Goal: Task Accomplishment & Management: Use online tool/utility

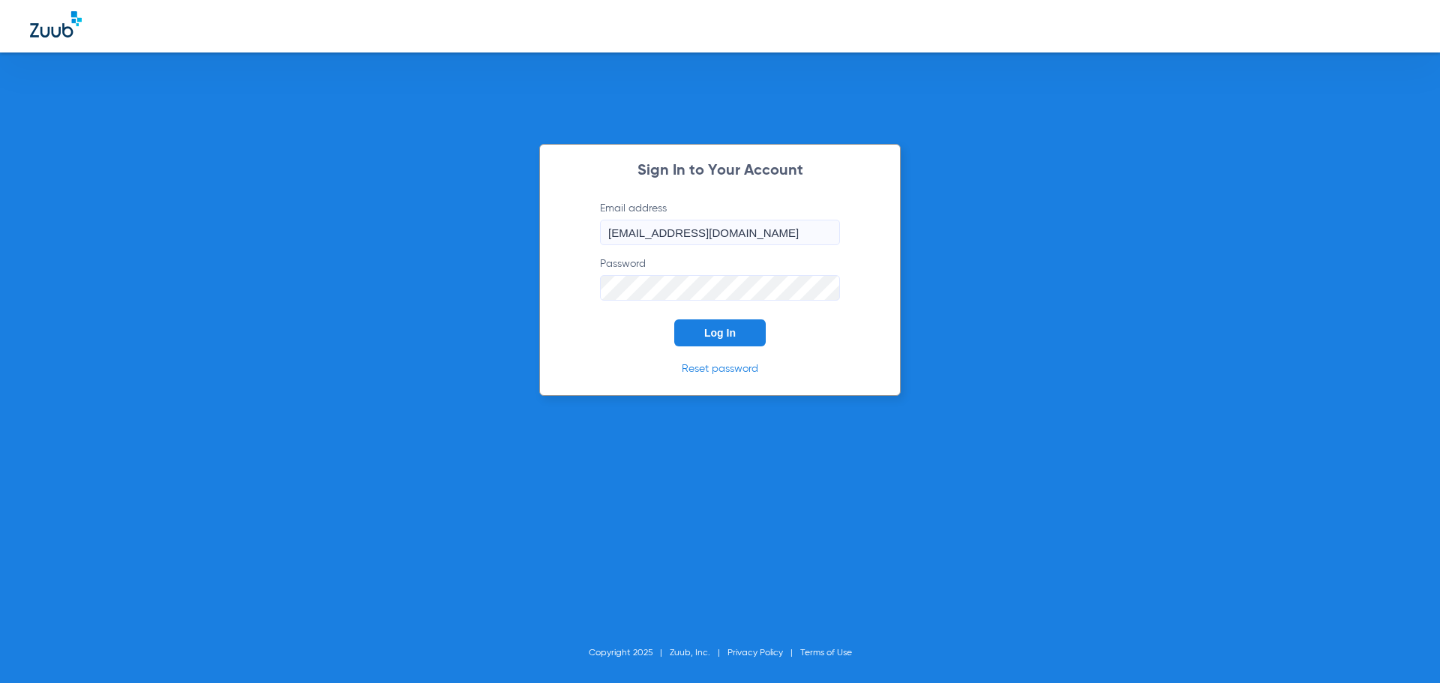
click at [714, 337] on span "Log In" at bounding box center [719, 333] width 31 height 12
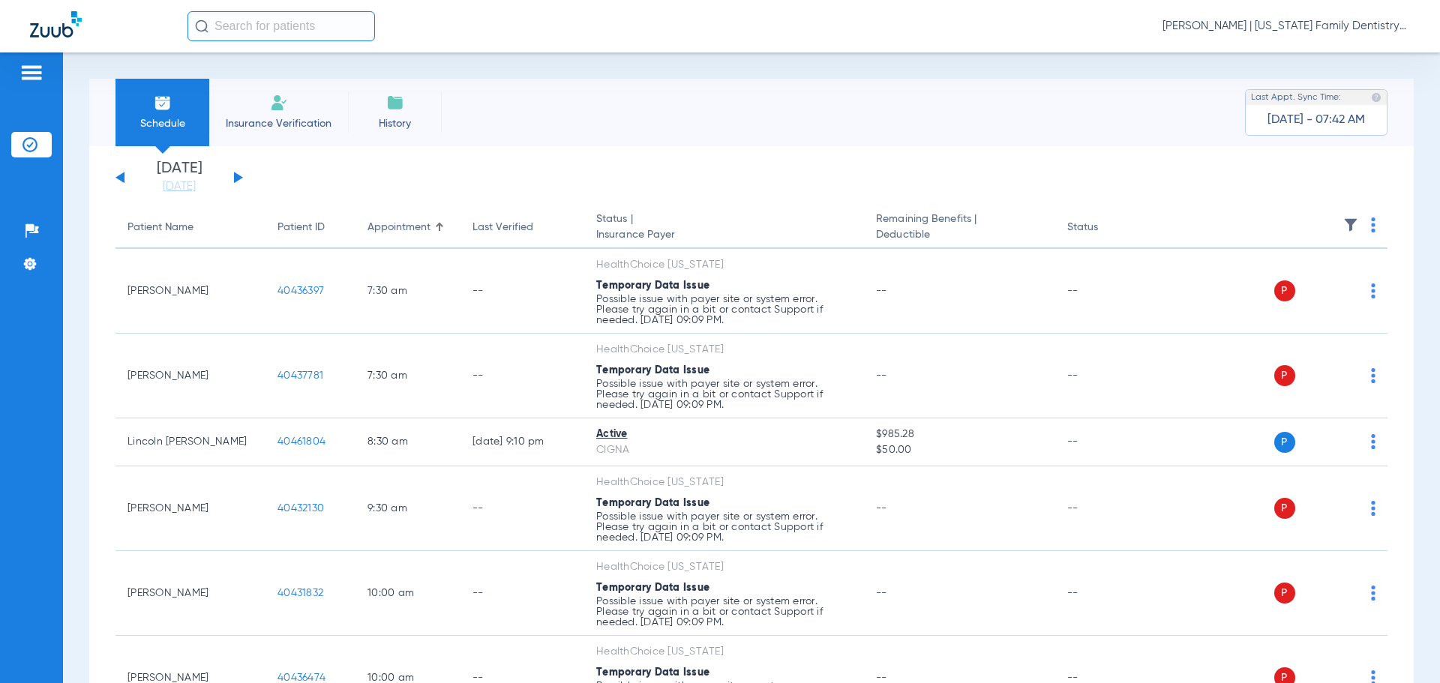
click at [239, 172] on div "[DATE] [DATE] [DATE] [DATE] [DATE] [DATE] [DATE] [DATE] [DATE] [DATE] [DATE] [D…" at bounding box center [178, 177] width 127 height 33
click at [238, 177] on button at bounding box center [238, 177] width 9 height 11
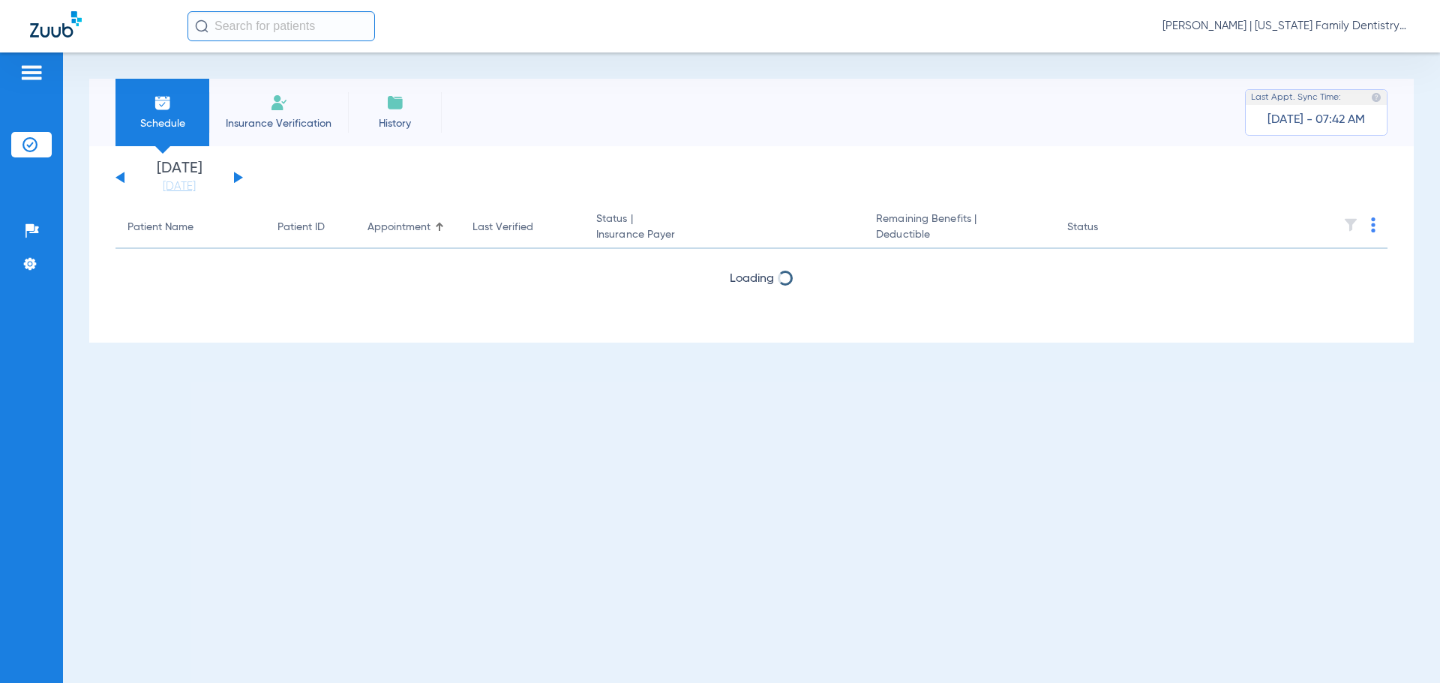
click at [235, 178] on button at bounding box center [238, 177] width 9 height 11
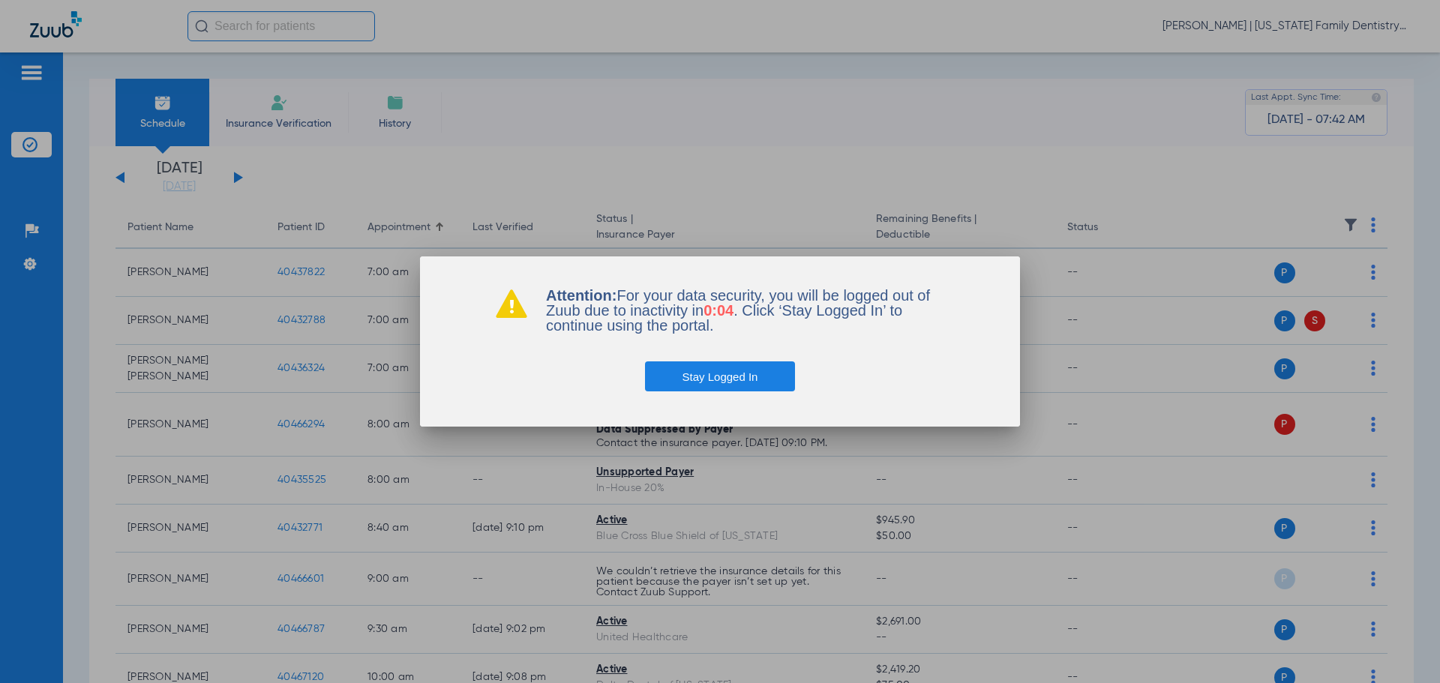
click at [730, 379] on button "Stay Logged In" at bounding box center [720, 376] width 151 height 30
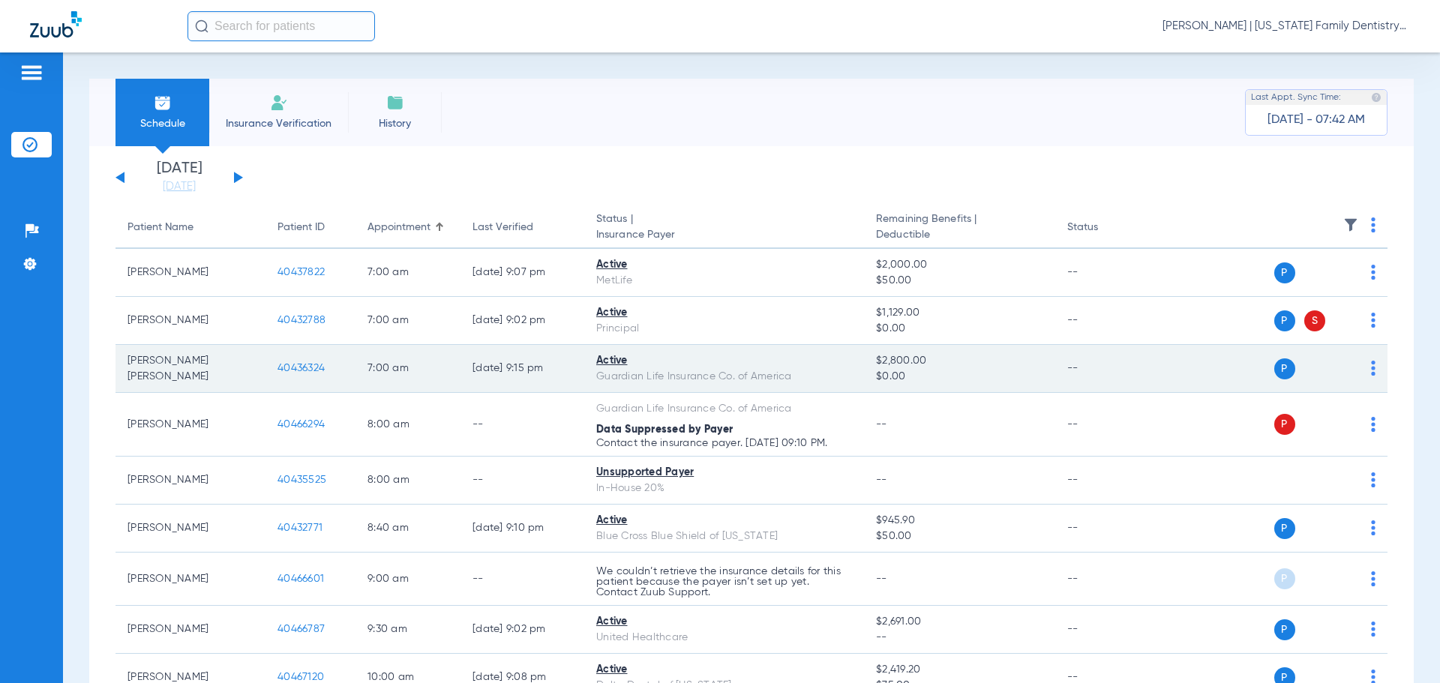
click at [291, 366] on span "40436324" at bounding box center [300, 368] width 47 height 10
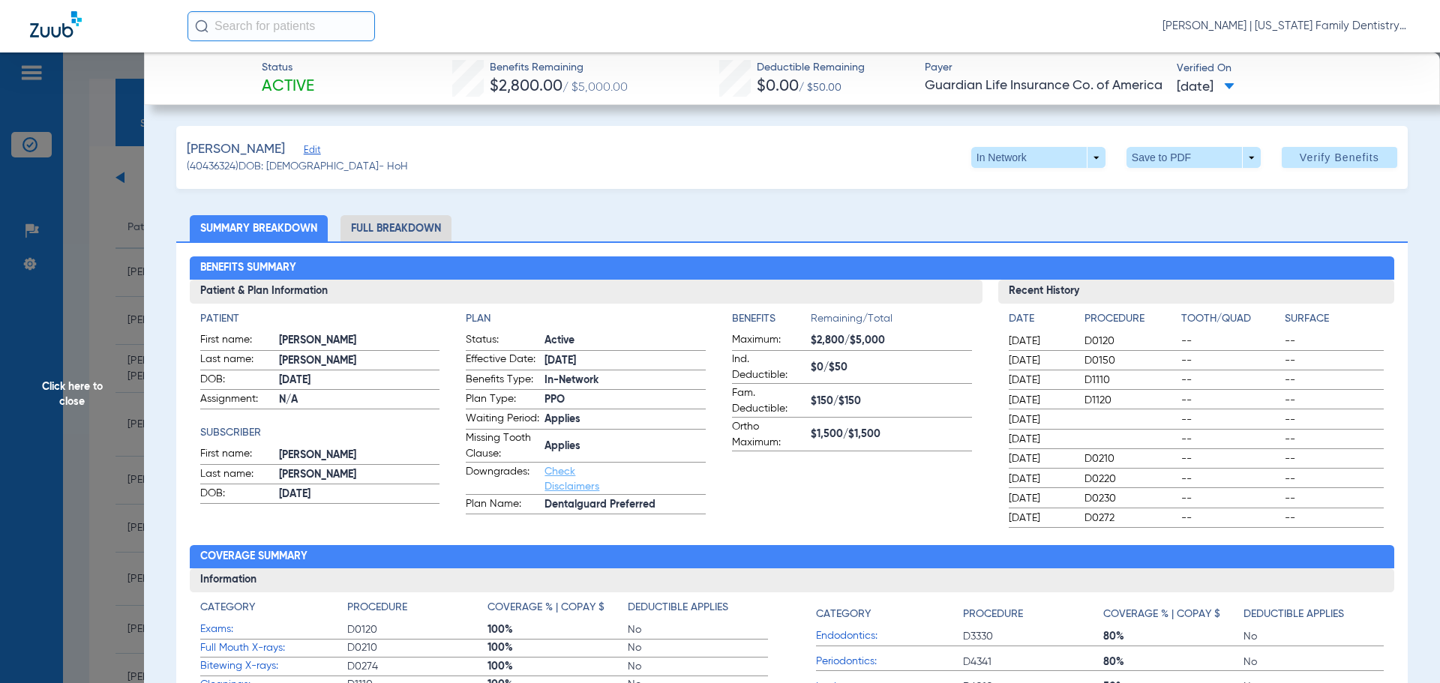
click at [418, 232] on li "Full Breakdown" at bounding box center [395, 228] width 111 height 26
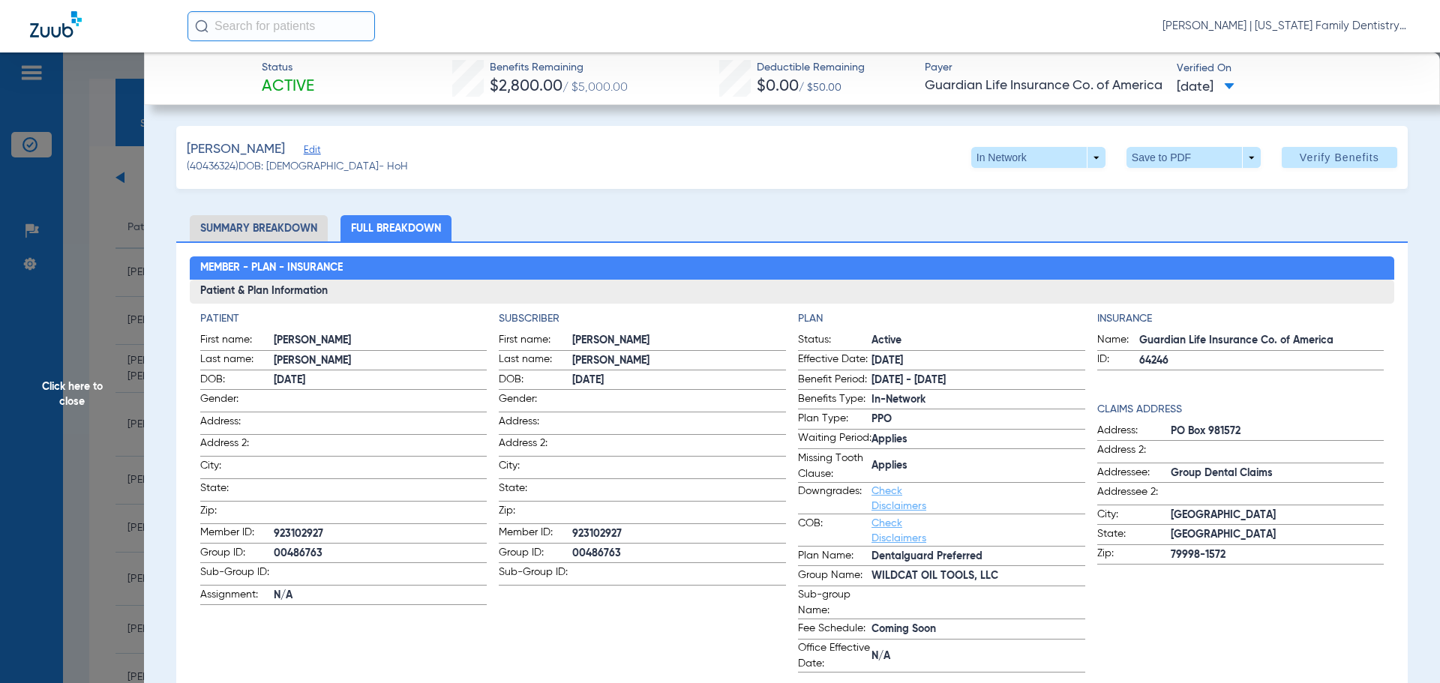
click at [271, 223] on li "Summary Breakdown" at bounding box center [259, 228] width 138 height 26
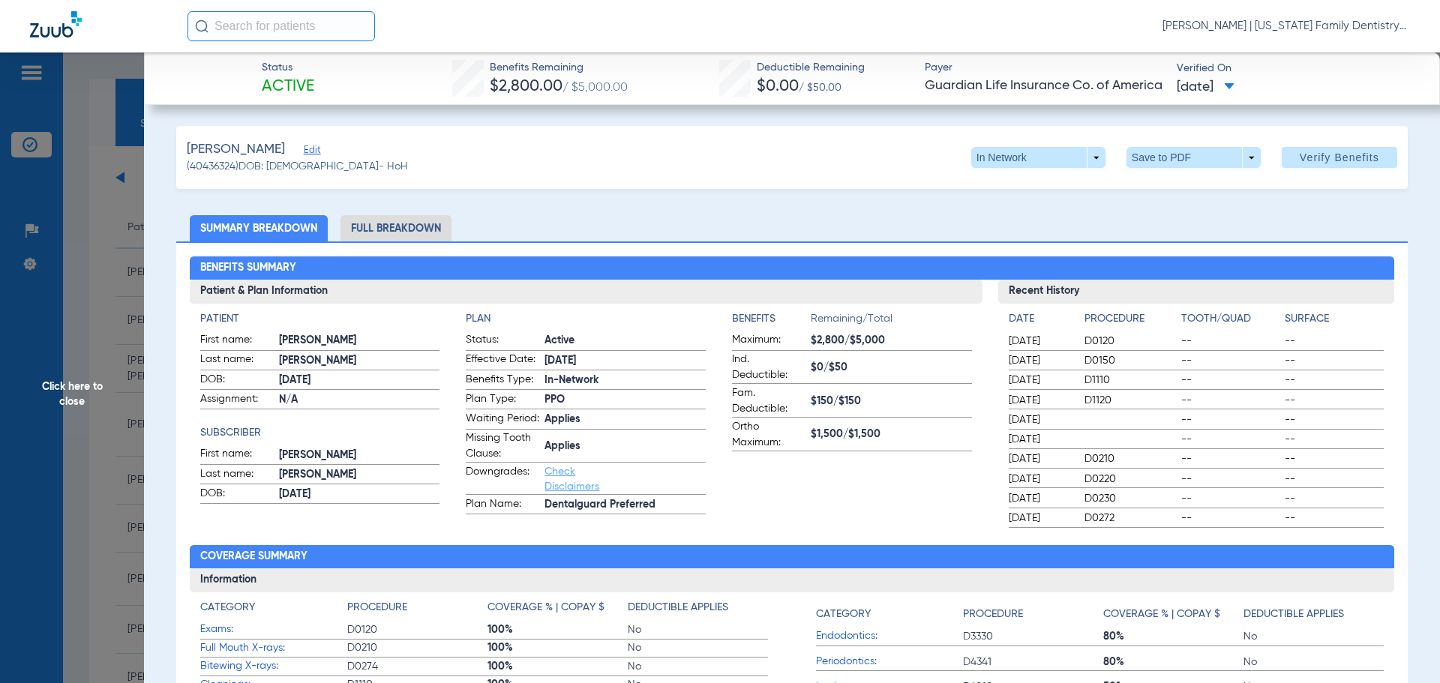
click at [112, 301] on span "Click here to close" at bounding box center [72, 393] width 144 height 683
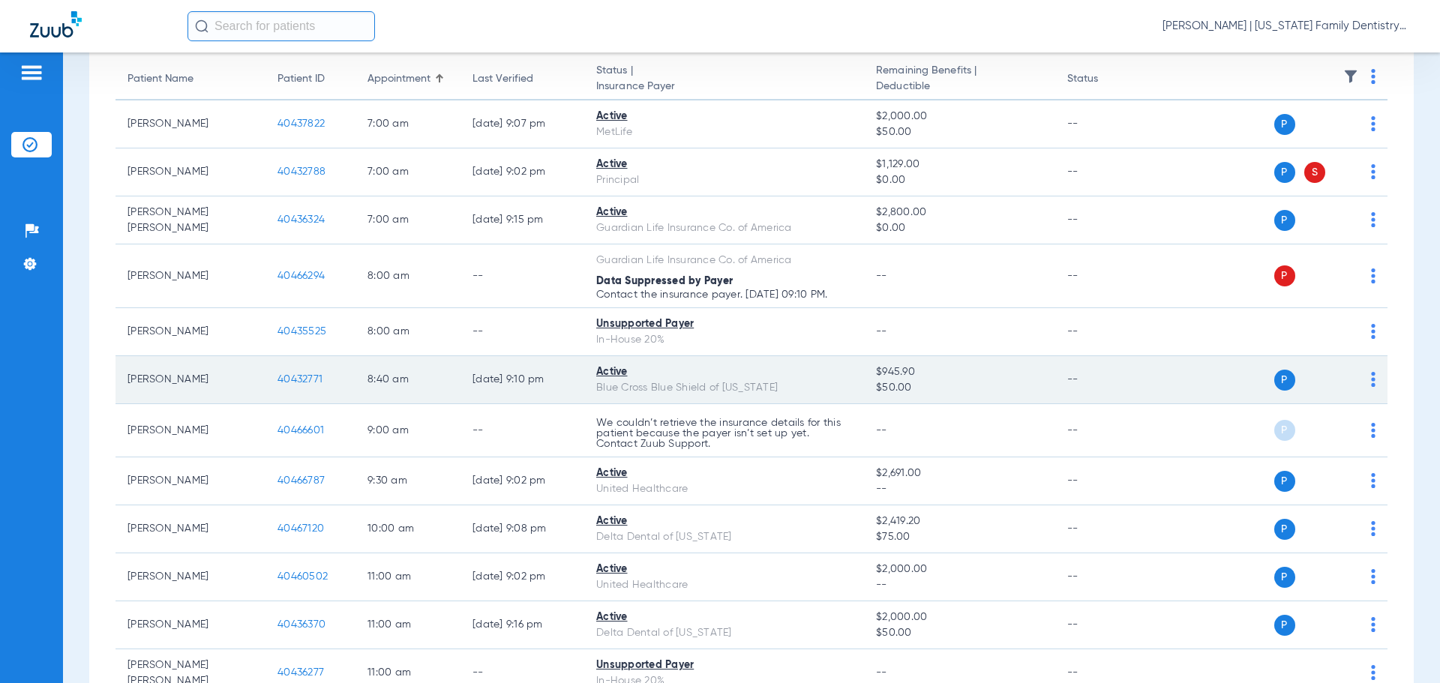
scroll to position [150, 0]
click at [301, 379] on span "40432771" at bounding box center [299, 378] width 45 height 10
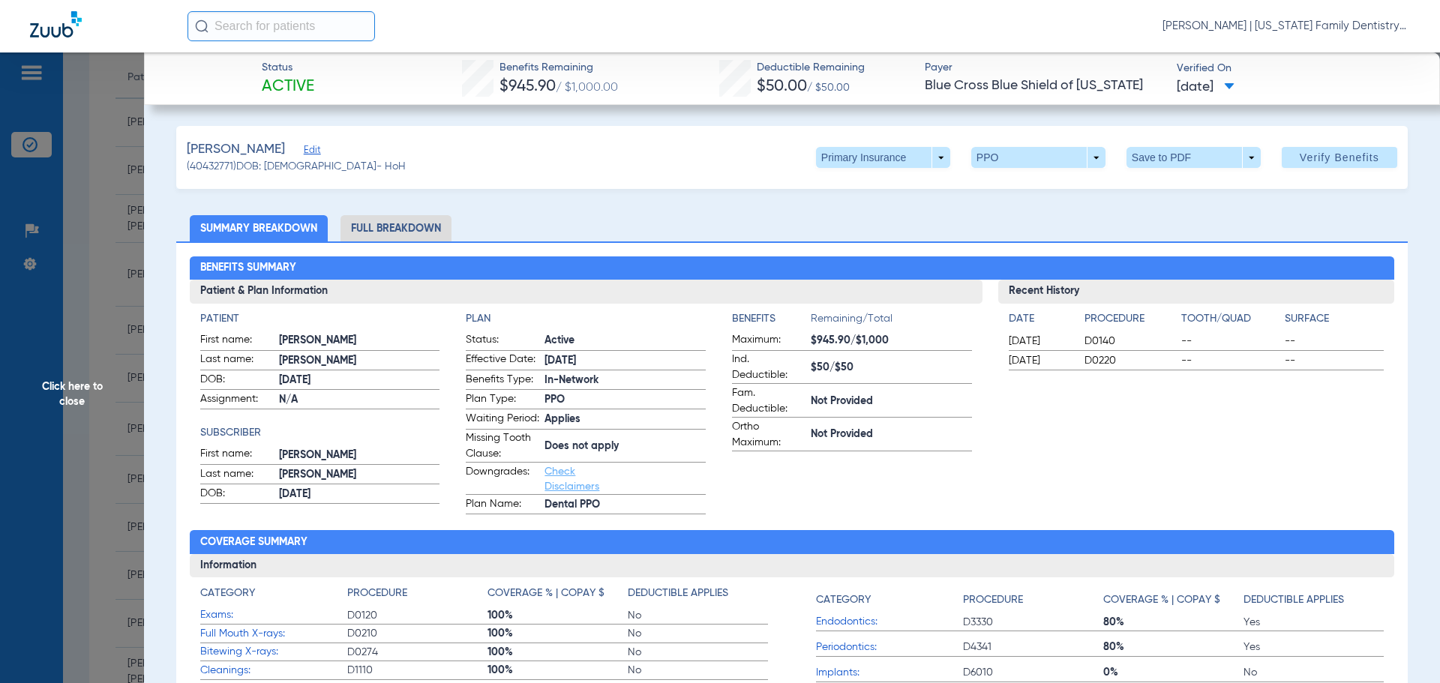
click at [426, 232] on li "Full Breakdown" at bounding box center [395, 228] width 111 height 26
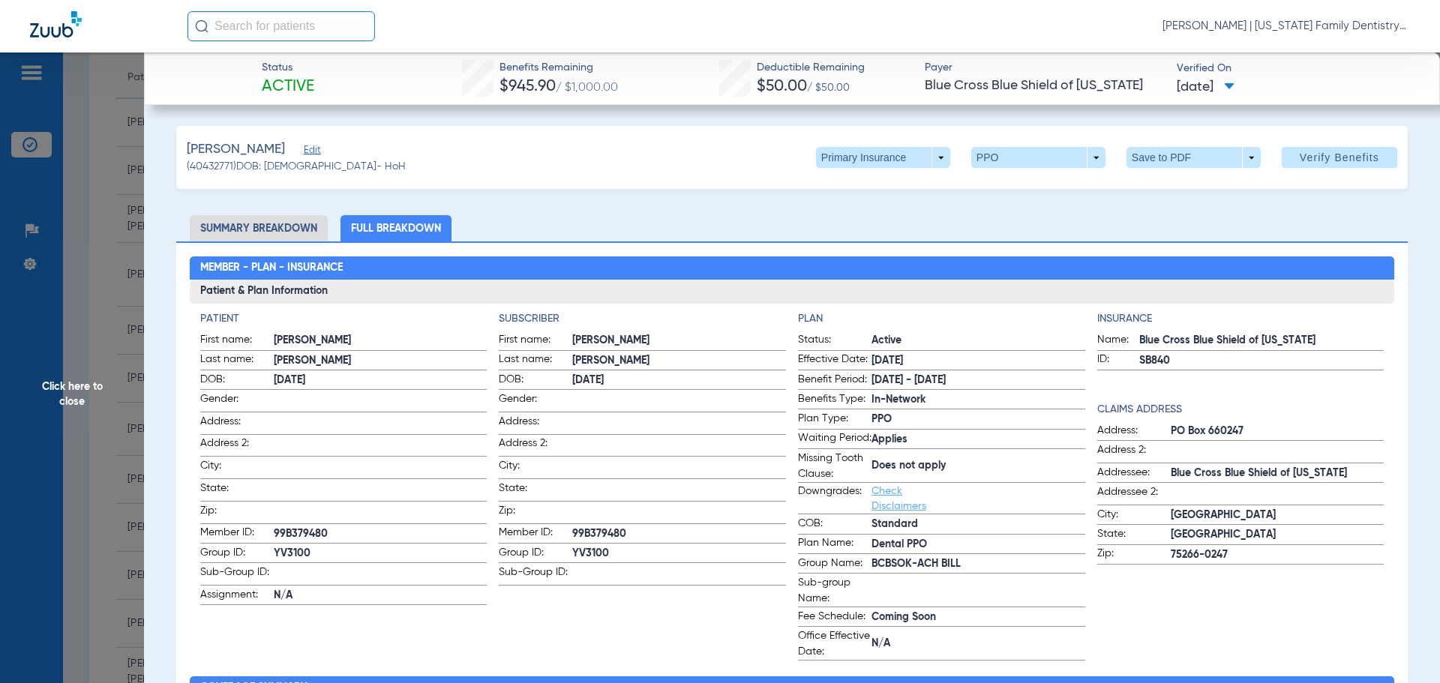
click at [118, 195] on span "Click here to close" at bounding box center [72, 393] width 144 height 683
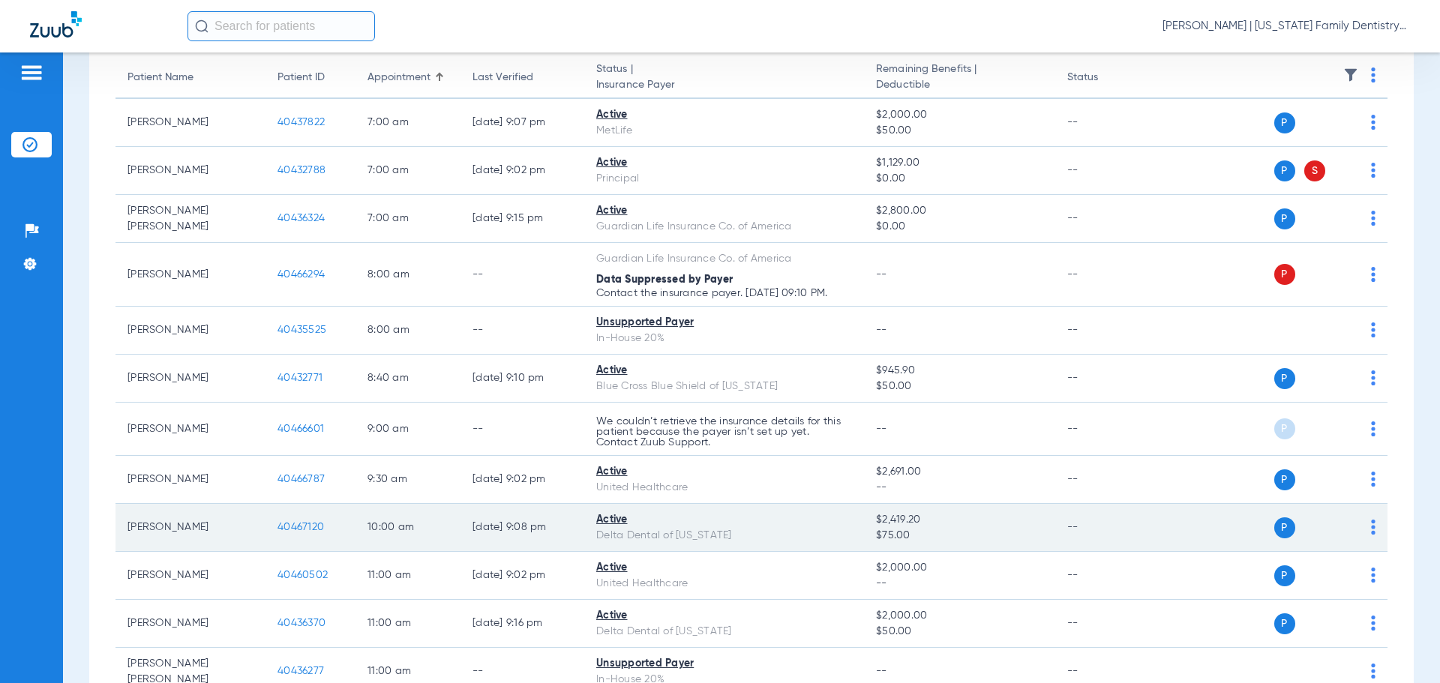
click at [313, 529] on span "40467120" at bounding box center [300, 527] width 46 height 10
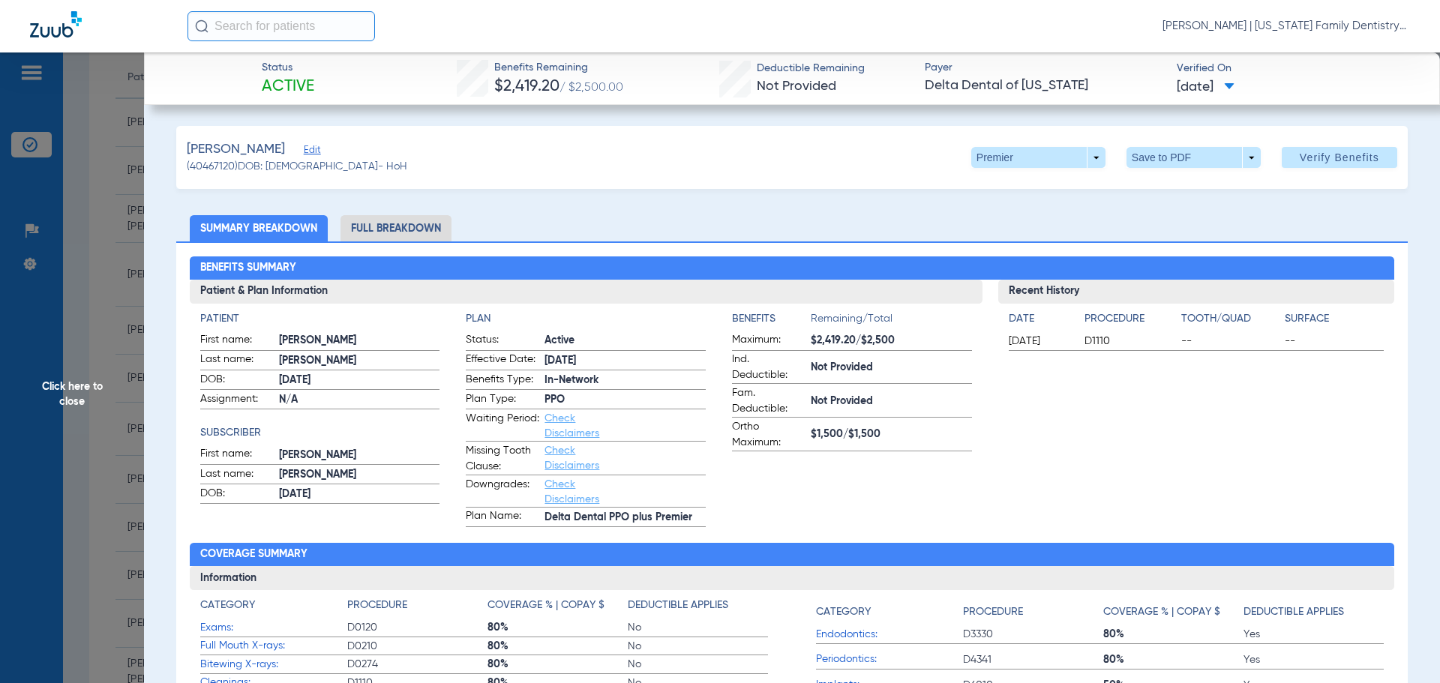
click at [373, 221] on li "Full Breakdown" at bounding box center [395, 228] width 111 height 26
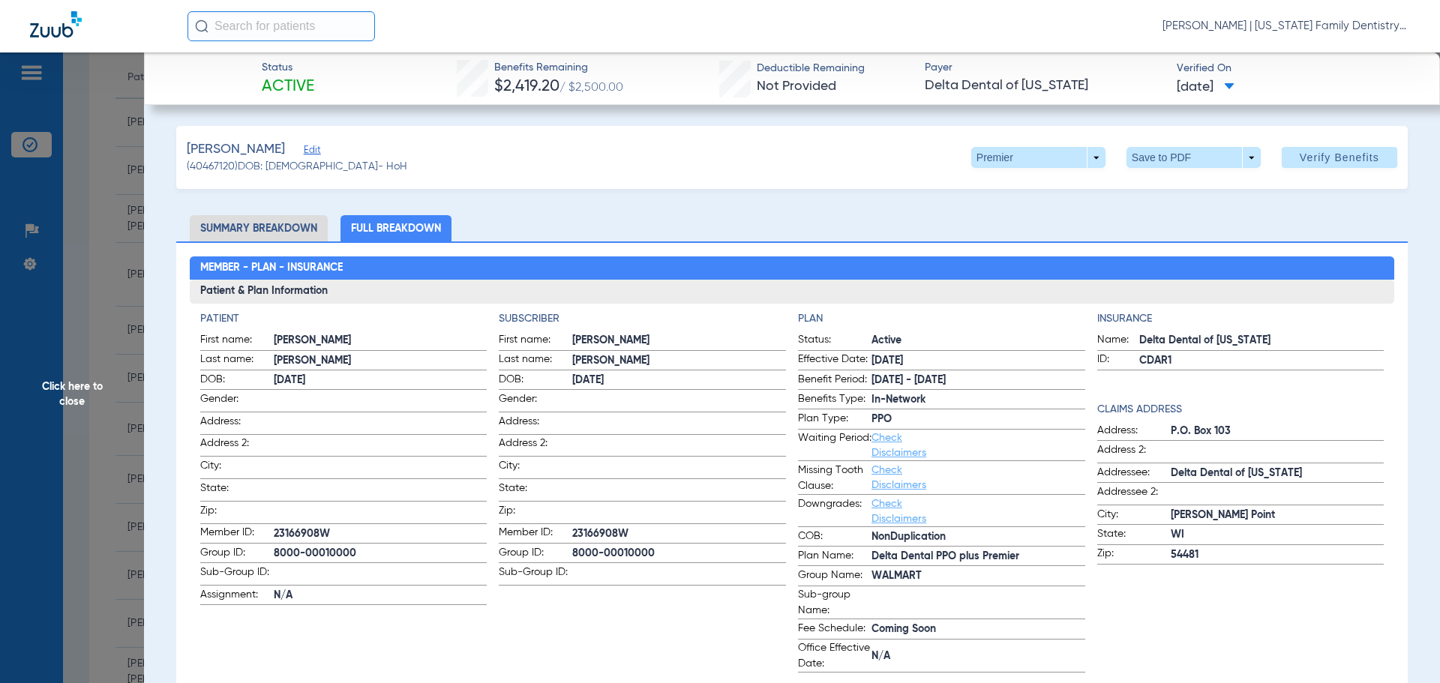
click at [254, 232] on li "Summary Breakdown" at bounding box center [259, 228] width 138 height 26
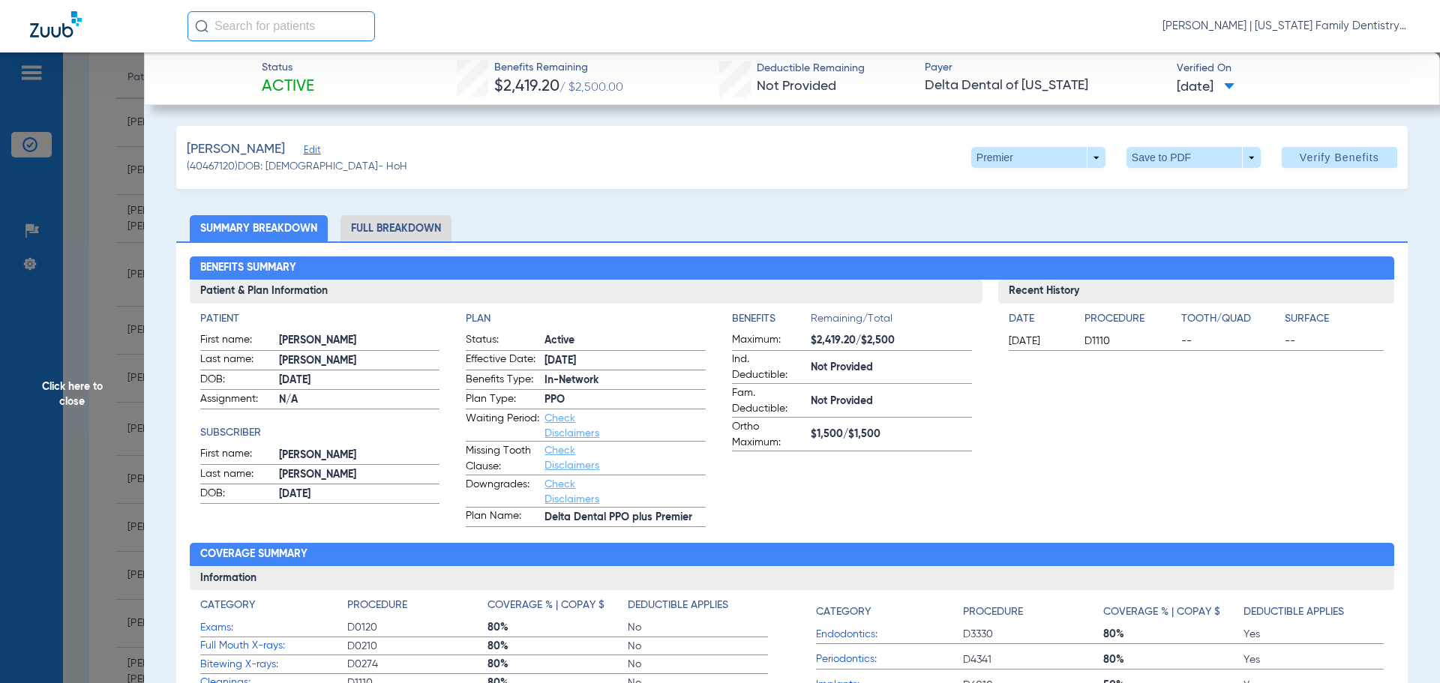
click at [79, 189] on span "Click here to close" at bounding box center [72, 393] width 144 height 683
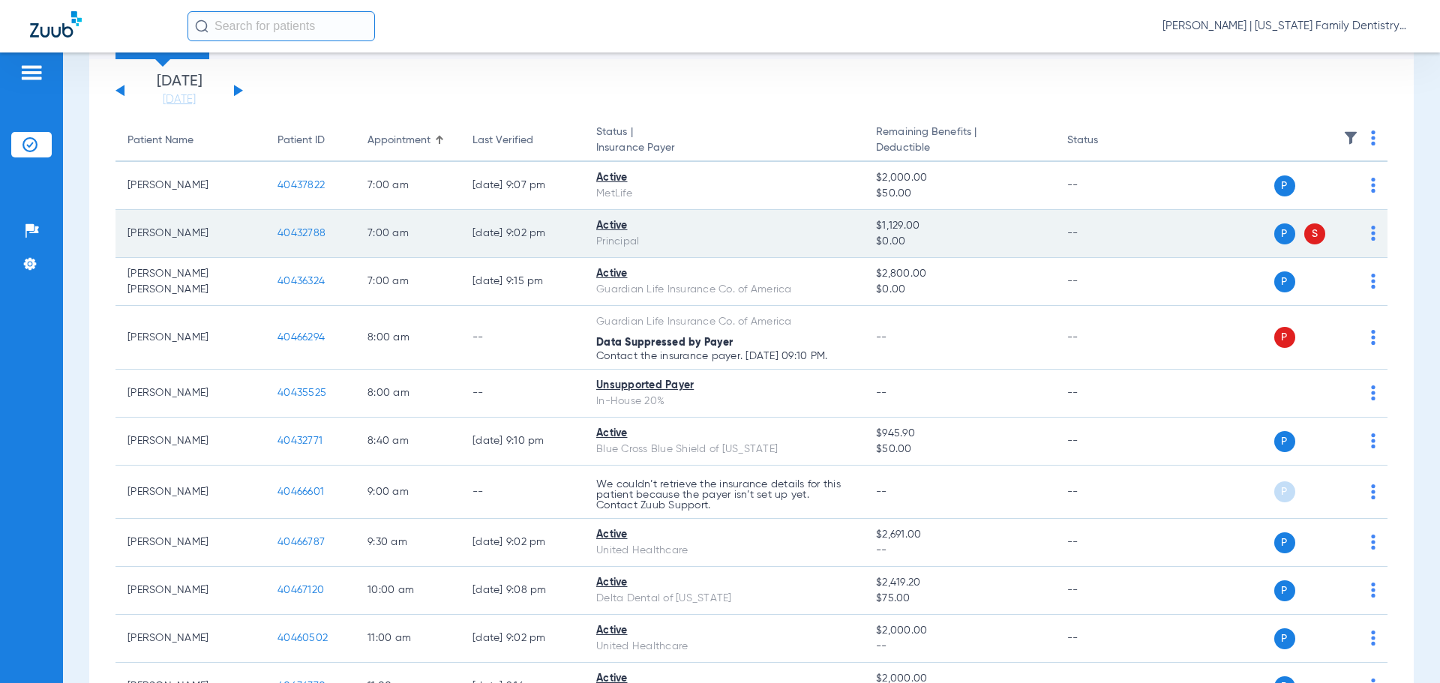
scroll to position [0, 0]
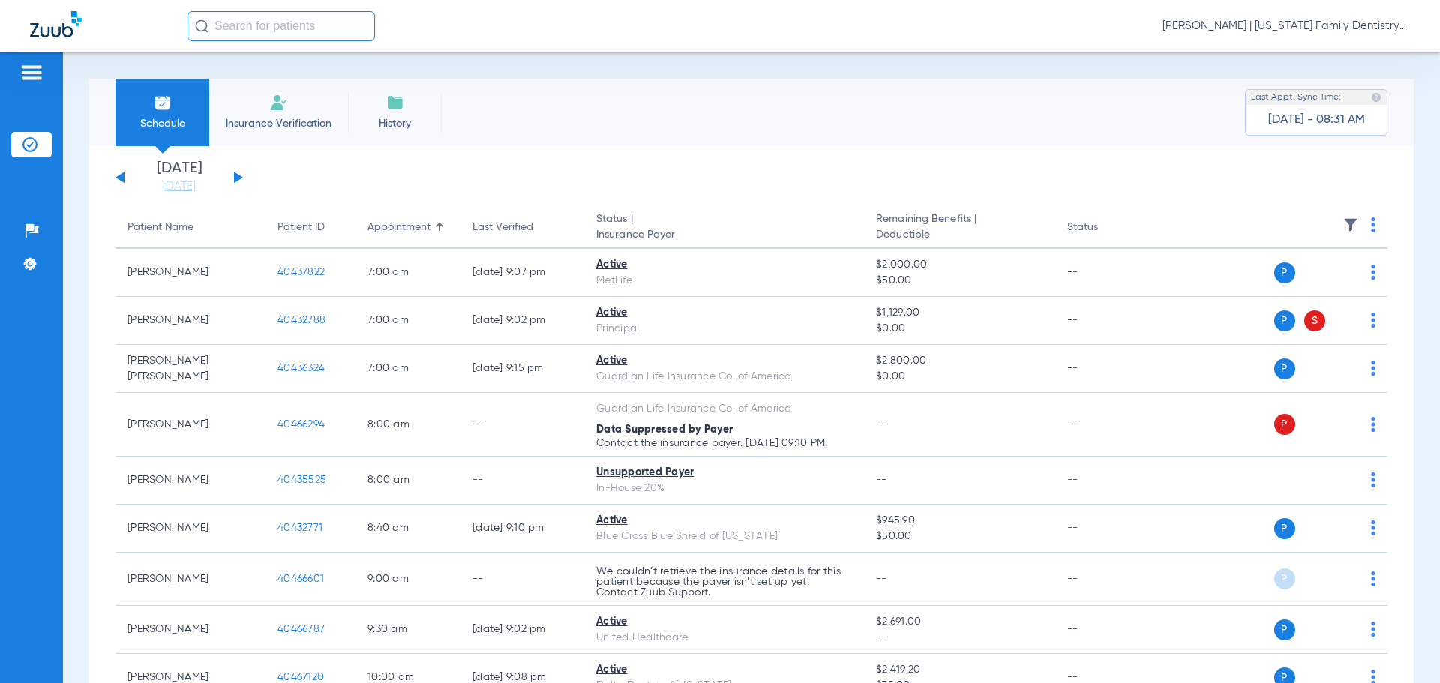
click at [121, 178] on button at bounding box center [119, 177] width 9 height 11
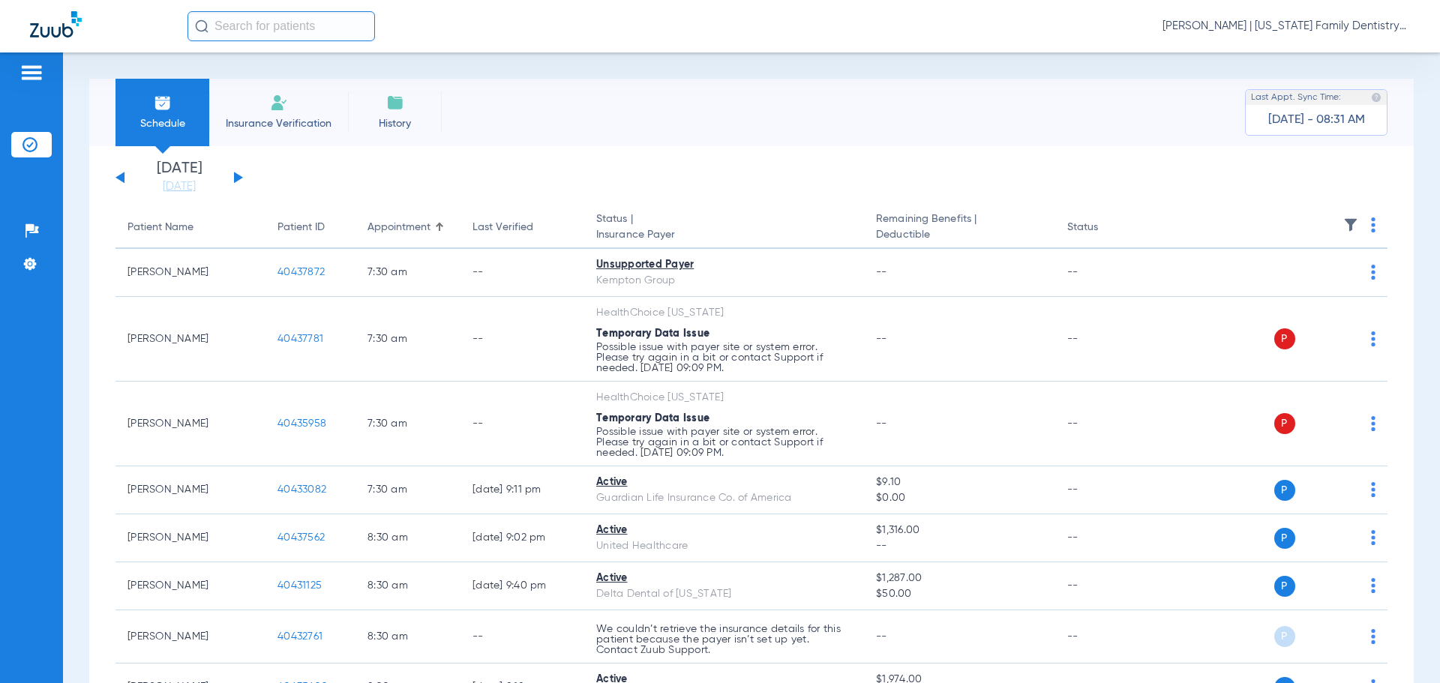
click at [121, 178] on button at bounding box center [119, 177] width 9 height 11
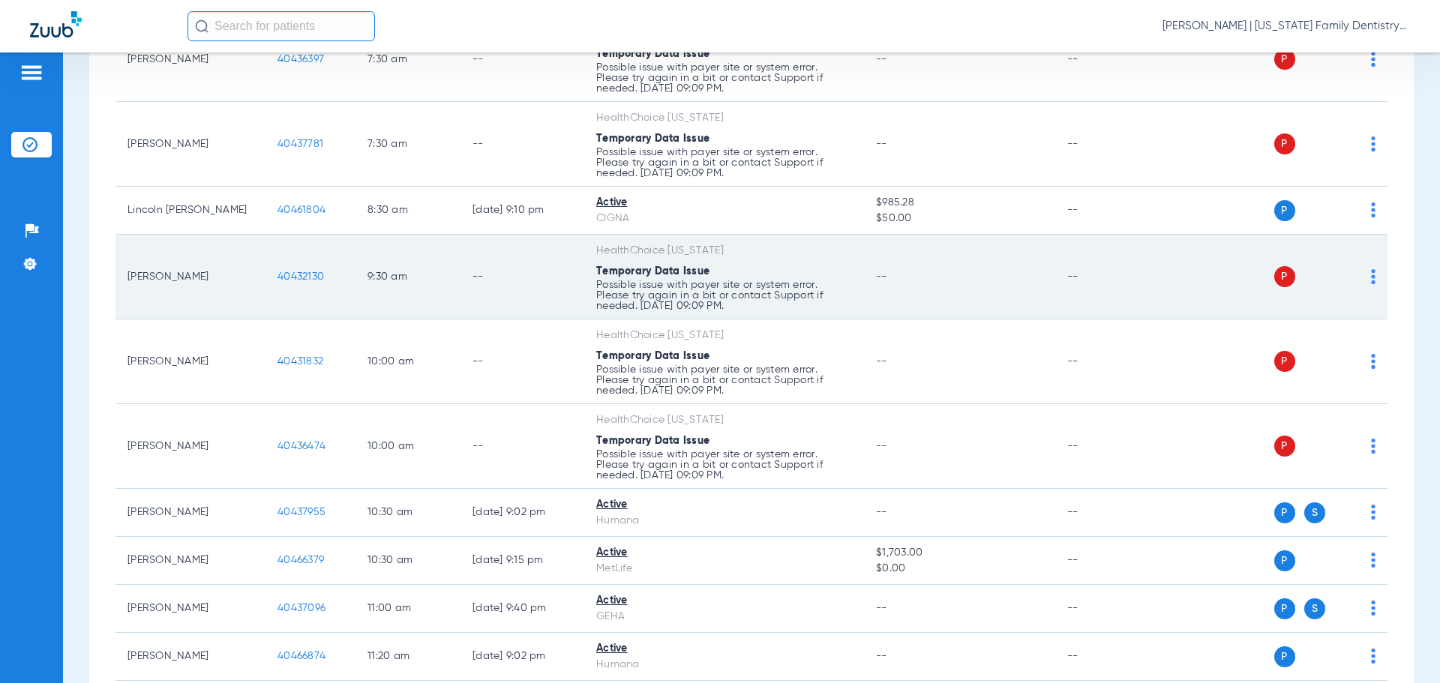
scroll to position [450, 0]
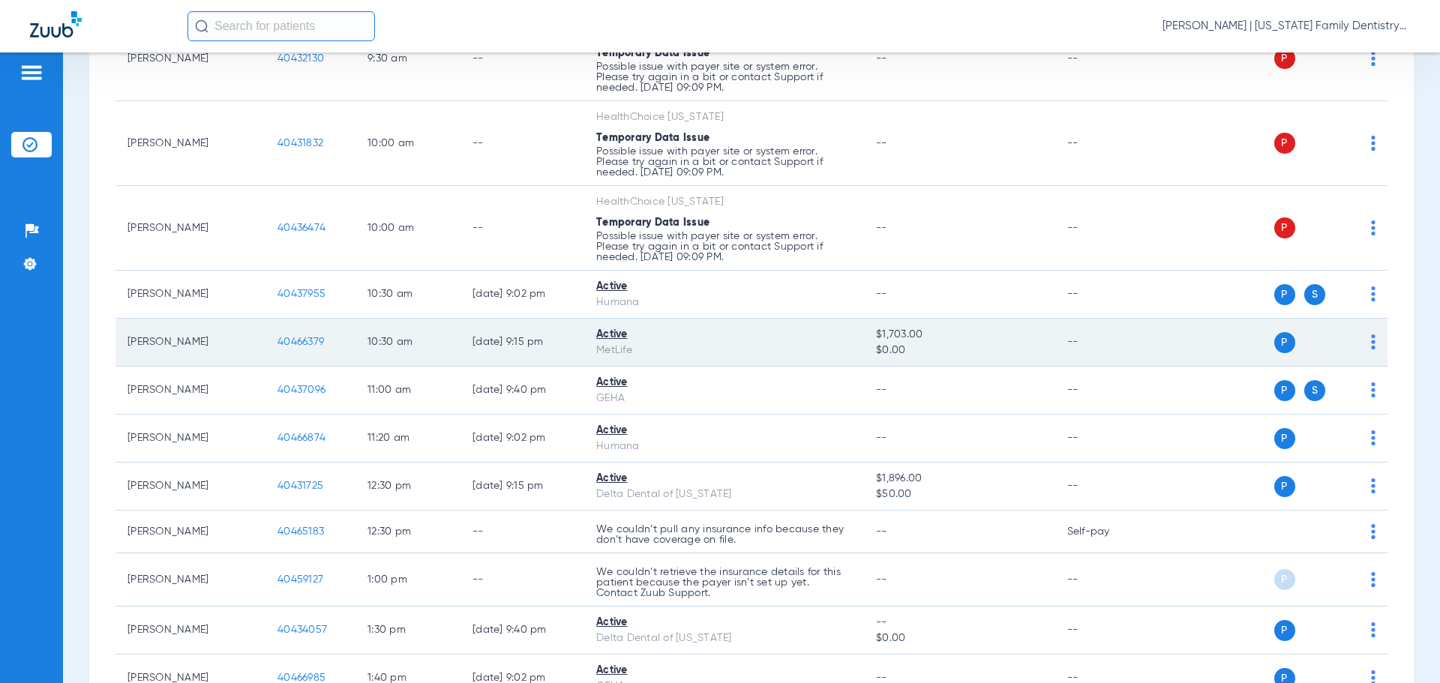
click at [281, 343] on span "40466379" at bounding box center [300, 342] width 46 height 10
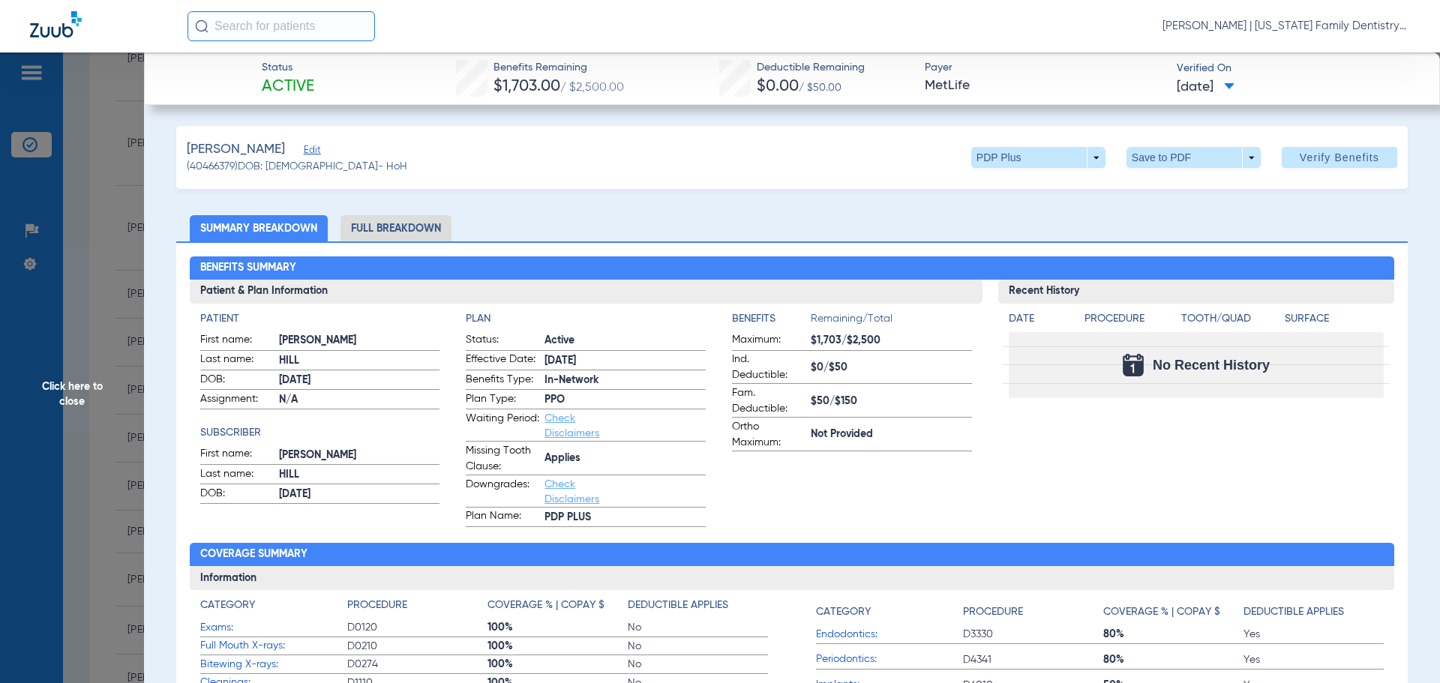
click at [830, 175] on div "[PERSON_NAME] (40466379) DOB: [DEMOGRAPHIC_DATA] - HoH PDP Plus arrow_drop_down…" at bounding box center [791, 157] width 1231 height 63
click at [386, 228] on li "Full Breakdown" at bounding box center [395, 228] width 111 height 26
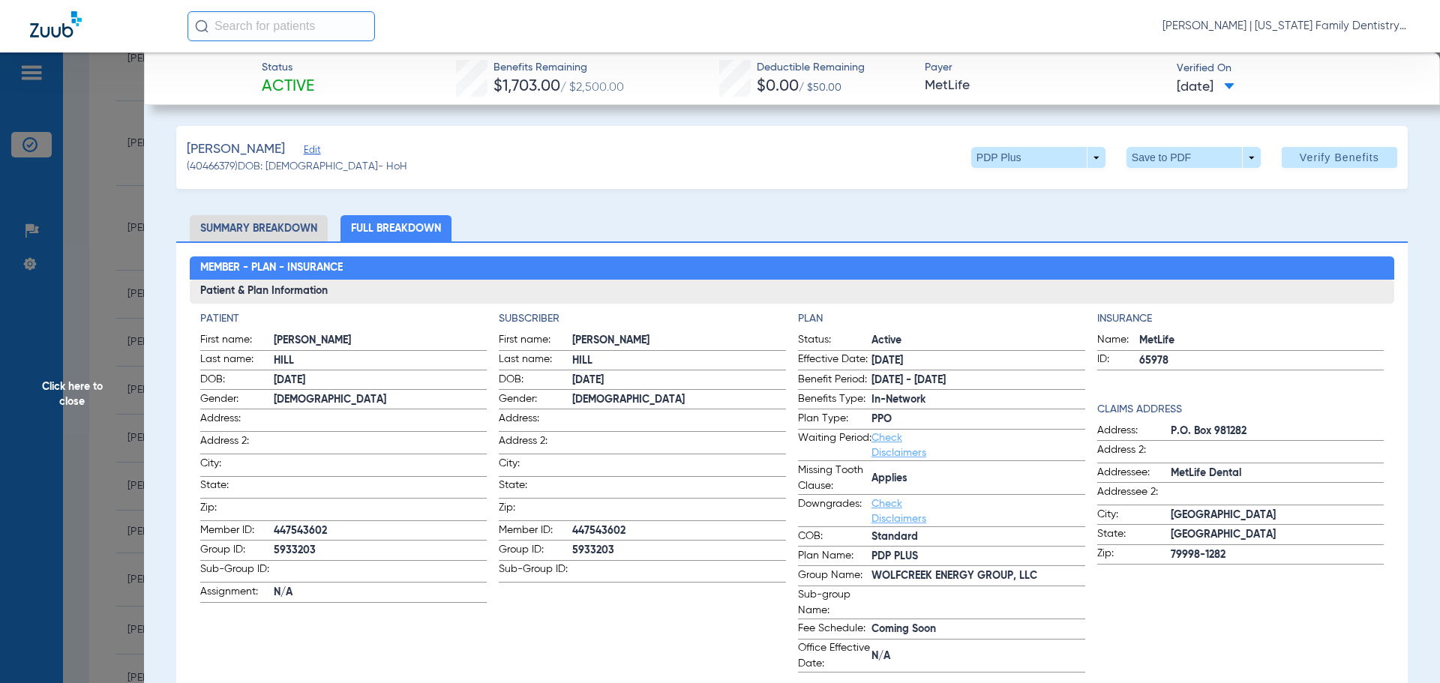
click at [103, 199] on span "Click here to close" at bounding box center [72, 393] width 144 height 683
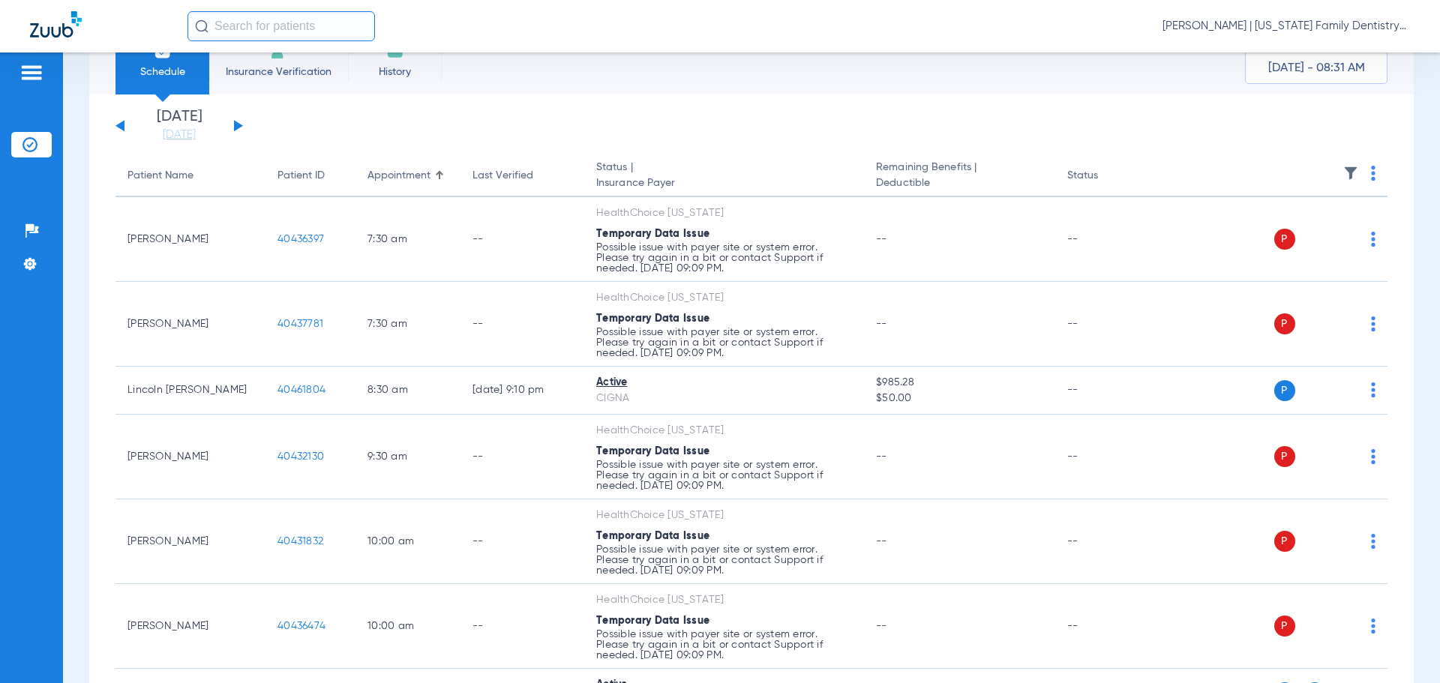
scroll to position [0, 0]
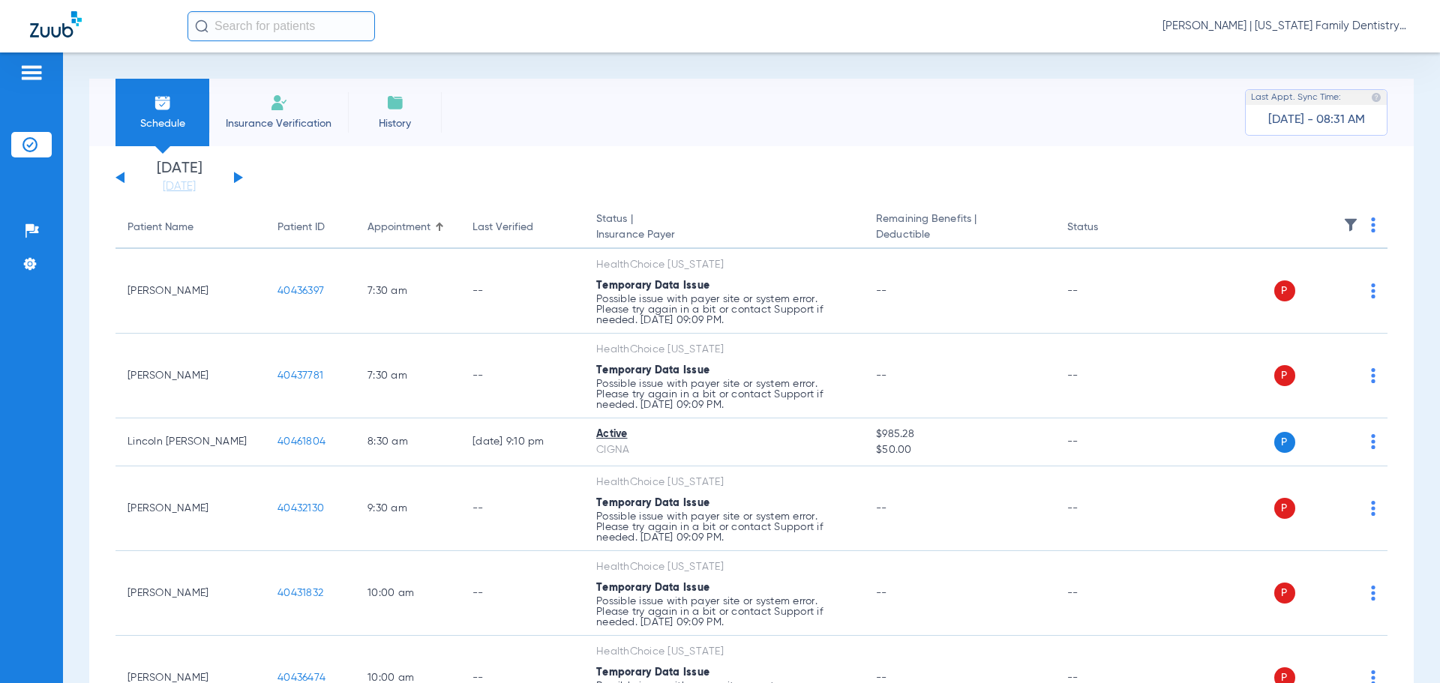
click at [233, 180] on div "[DATE] [DATE] [DATE] [DATE] [DATE] [DATE] [DATE] [DATE] [DATE] [DATE] [DATE] [D…" at bounding box center [178, 177] width 127 height 33
click at [238, 176] on button at bounding box center [238, 177] width 9 height 11
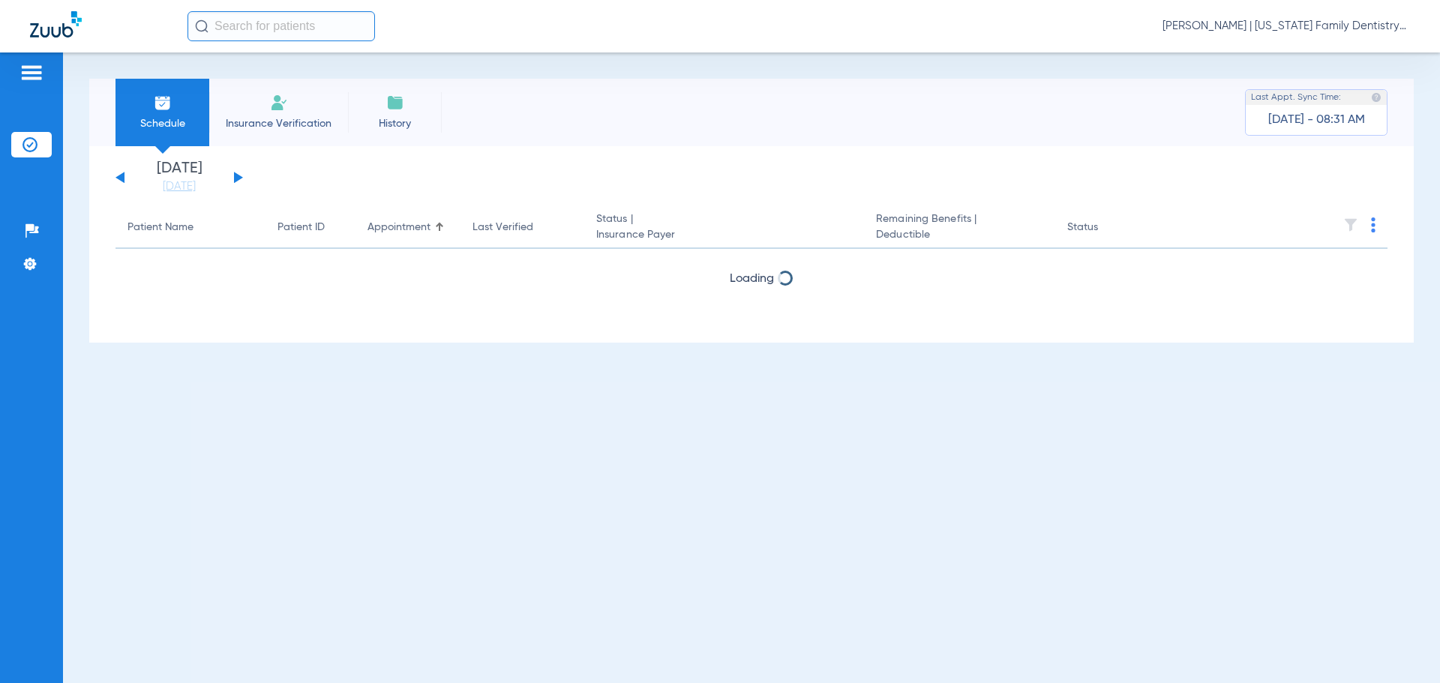
click at [238, 176] on button at bounding box center [238, 177] width 9 height 11
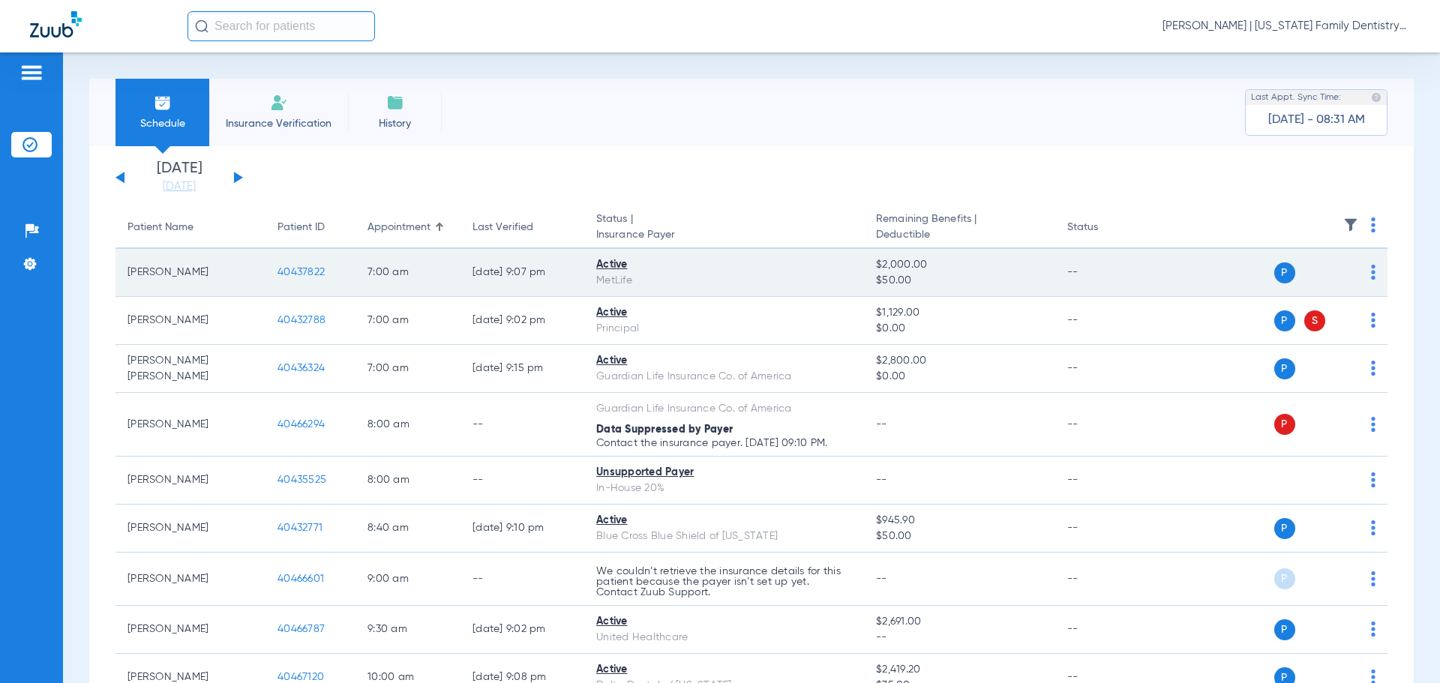
click at [313, 273] on span "40437822" at bounding box center [300, 272] width 47 height 10
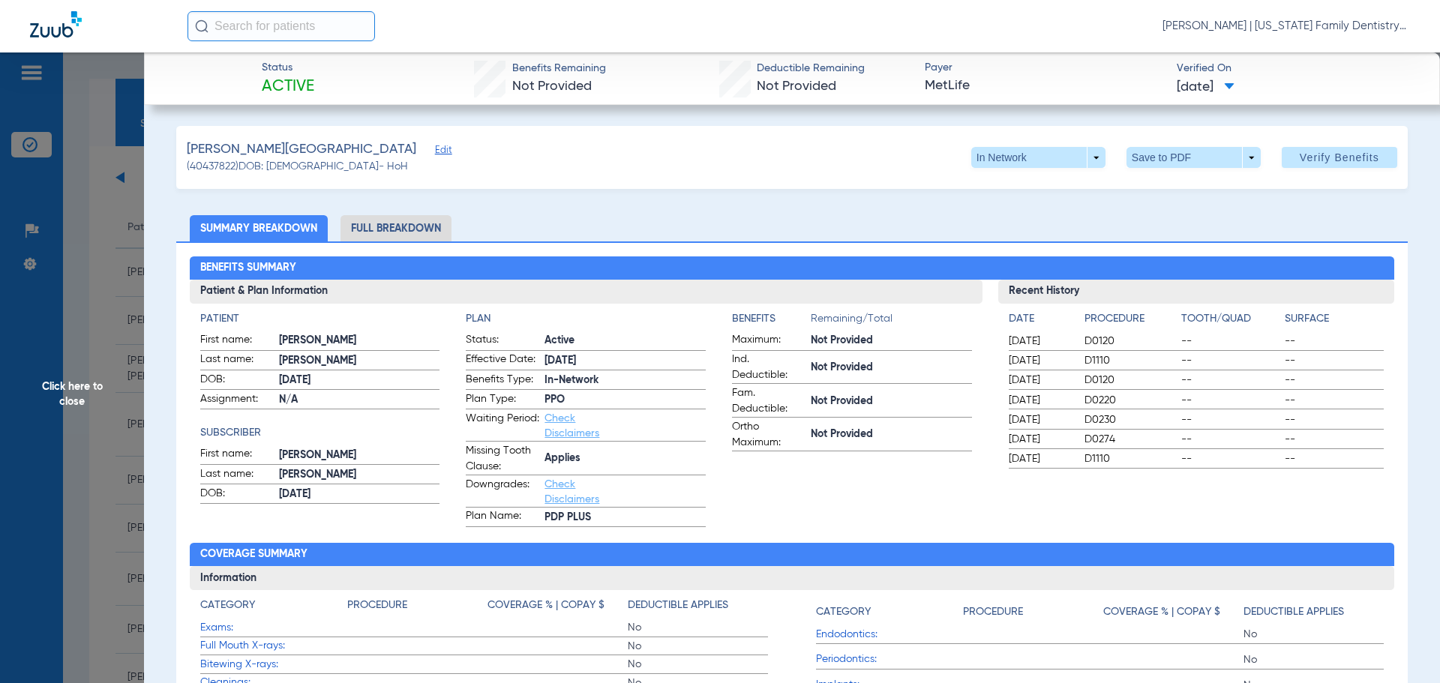
click at [400, 225] on li "Full Breakdown" at bounding box center [395, 228] width 111 height 26
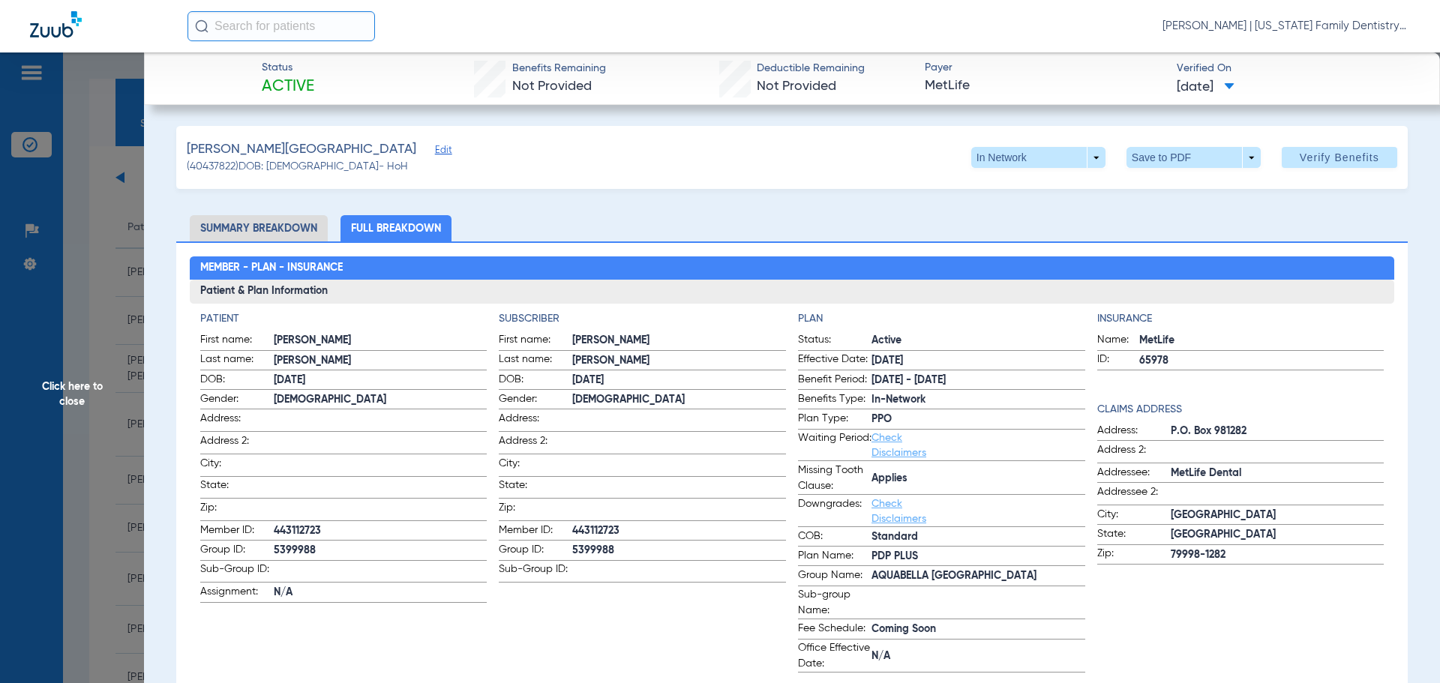
click at [120, 243] on span "Click here to close" at bounding box center [72, 393] width 144 height 683
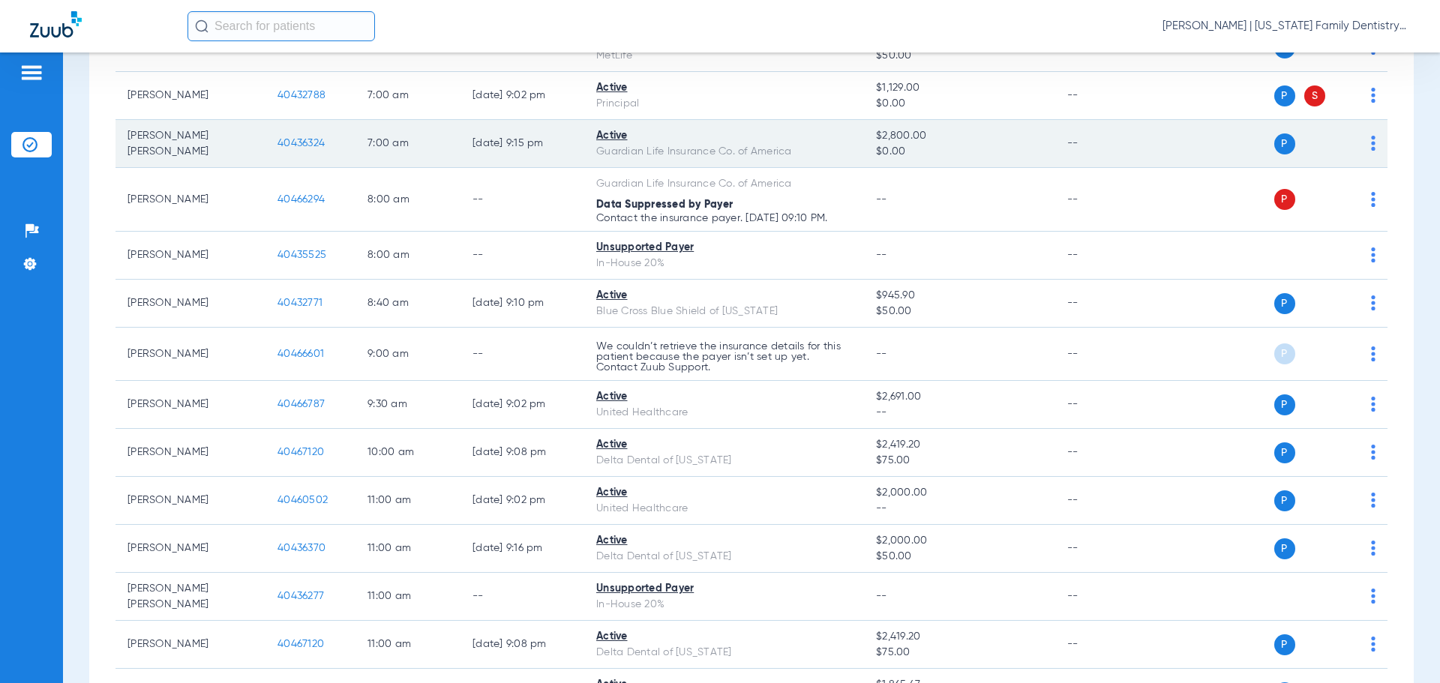
scroll to position [300, 0]
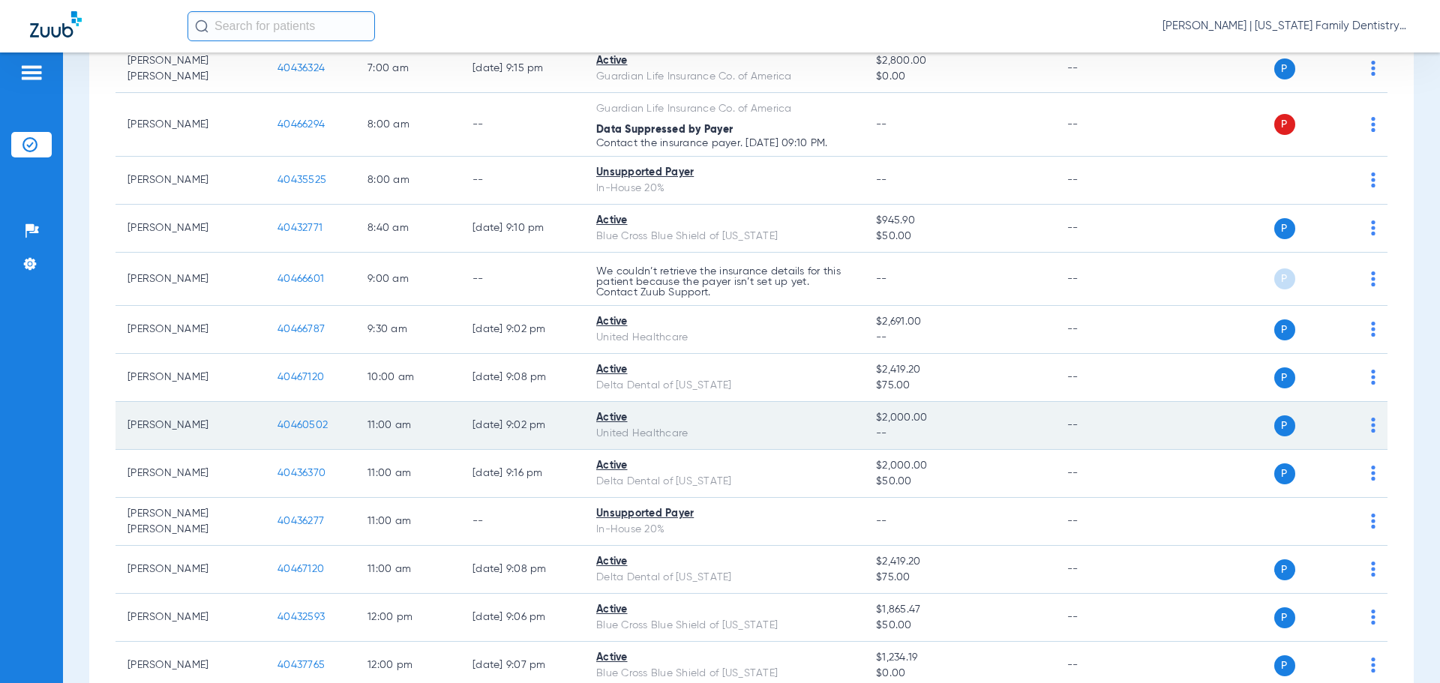
click at [308, 428] on span "40460502" at bounding box center [302, 425] width 50 height 10
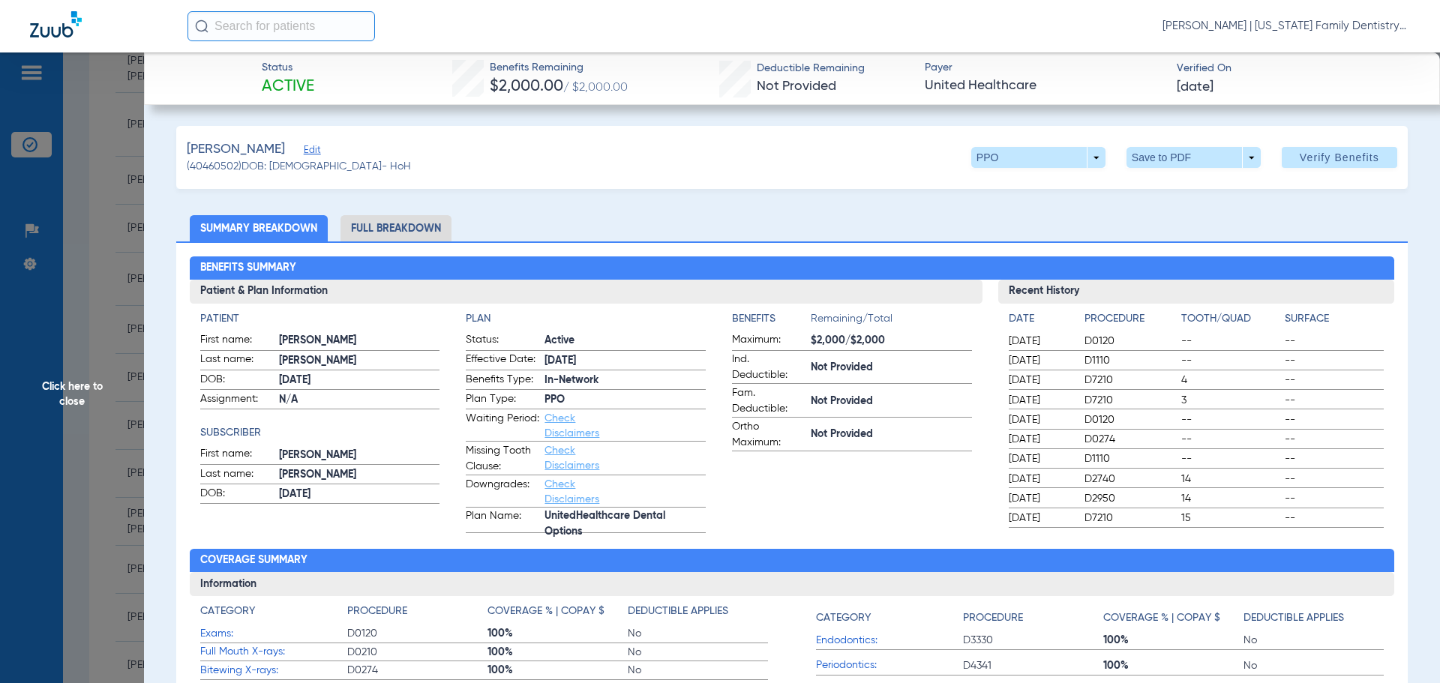
click at [405, 228] on li "Full Breakdown" at bounding box center [395, 228] width 111 height 26
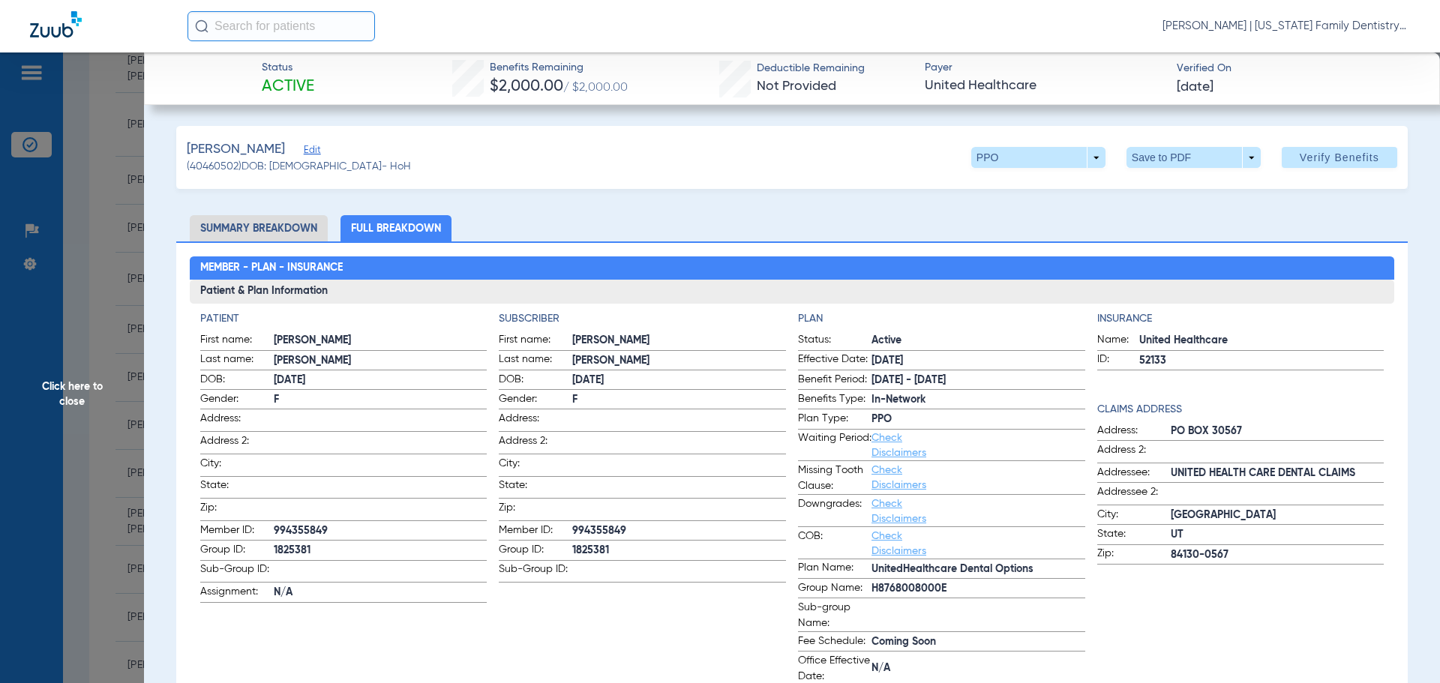
click at [283, 238] on li "Summary Breakdown" at bounding box center [259, 228] width 138 height 26
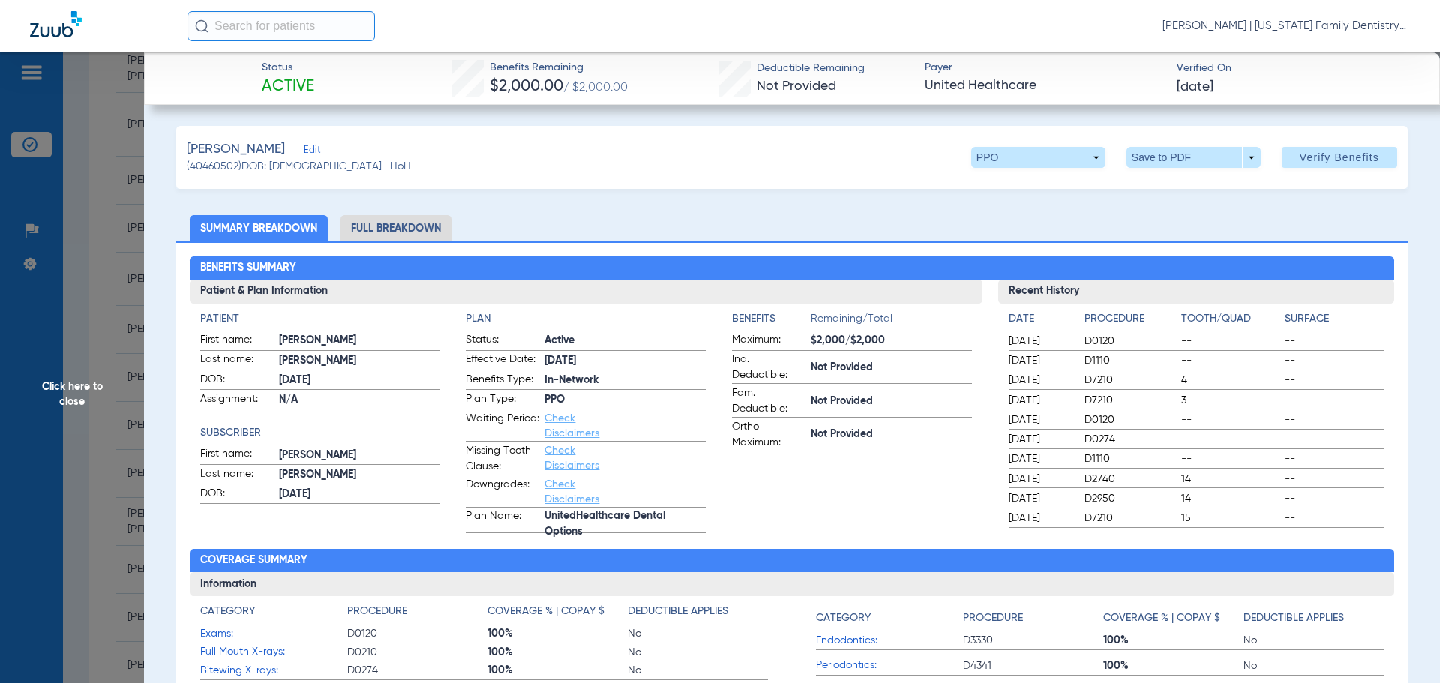
click at [125, 252] on span "Click here to close" at bounding box center [72, 393] width 144 height 683
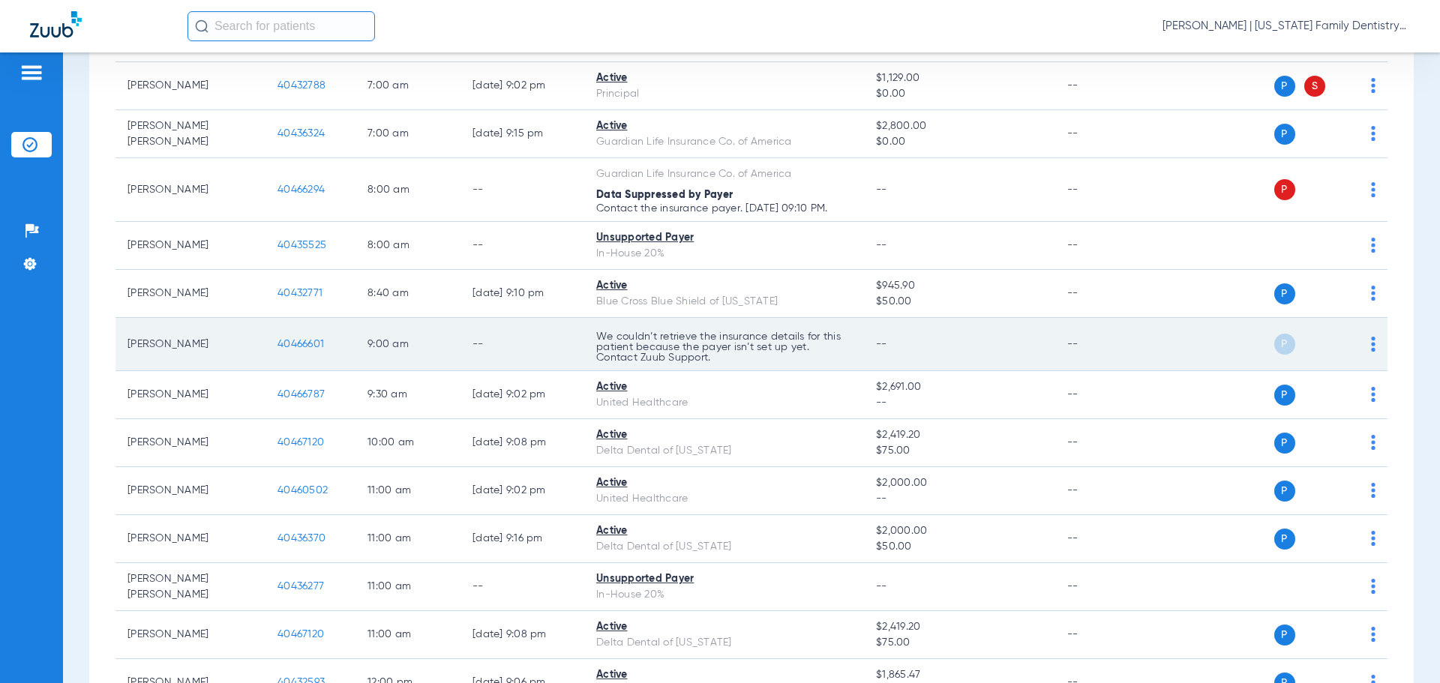
scroll to position [199, 0]
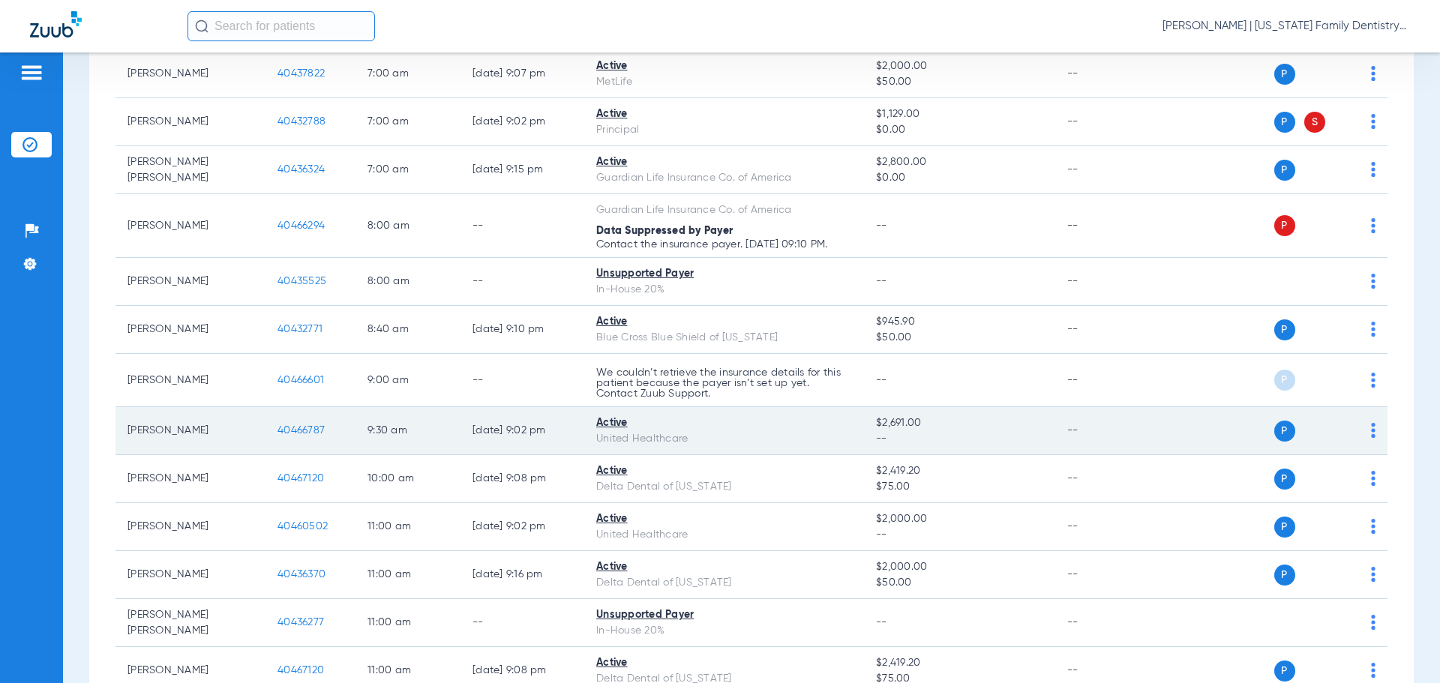
click at [286, 431] on span "40466787" at bounding box center [300, 430] width 47 height 10
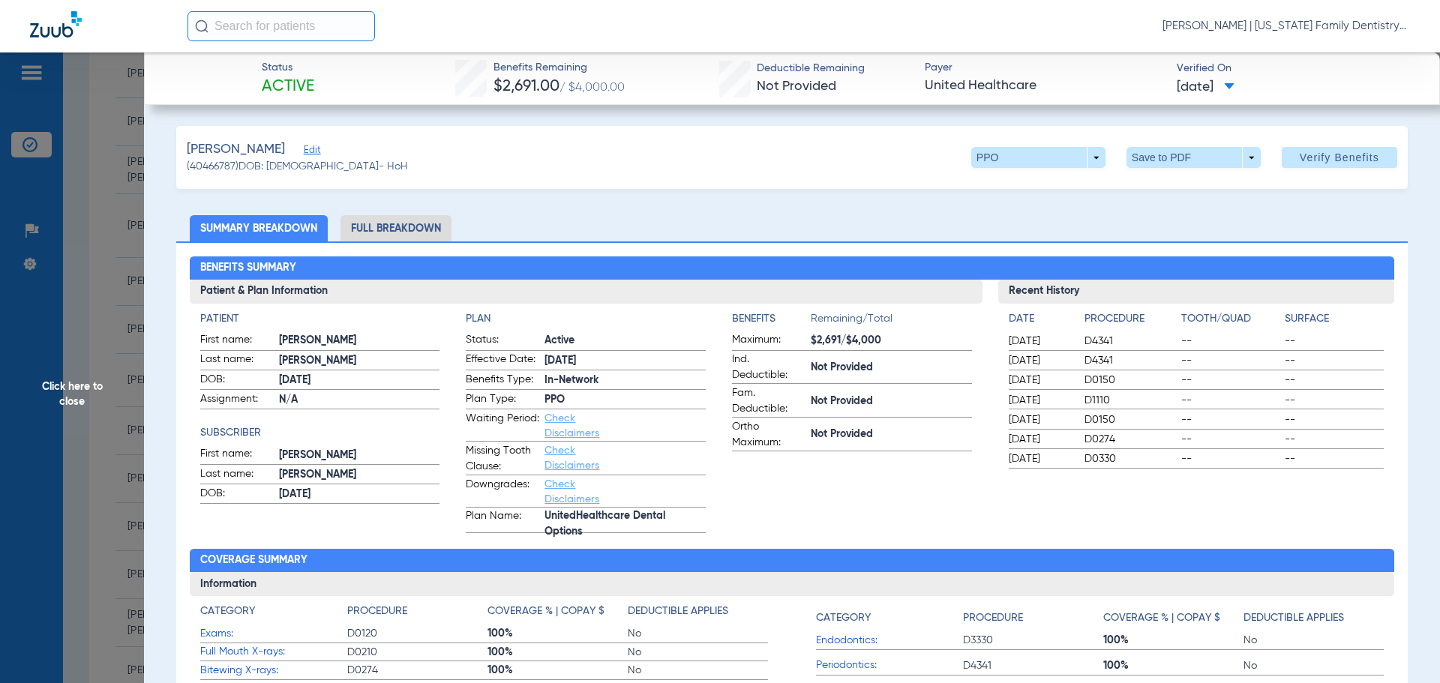
click at [409, 234] on li "Full Breakdown" at bounding box center [395, 228] width 111 height 26
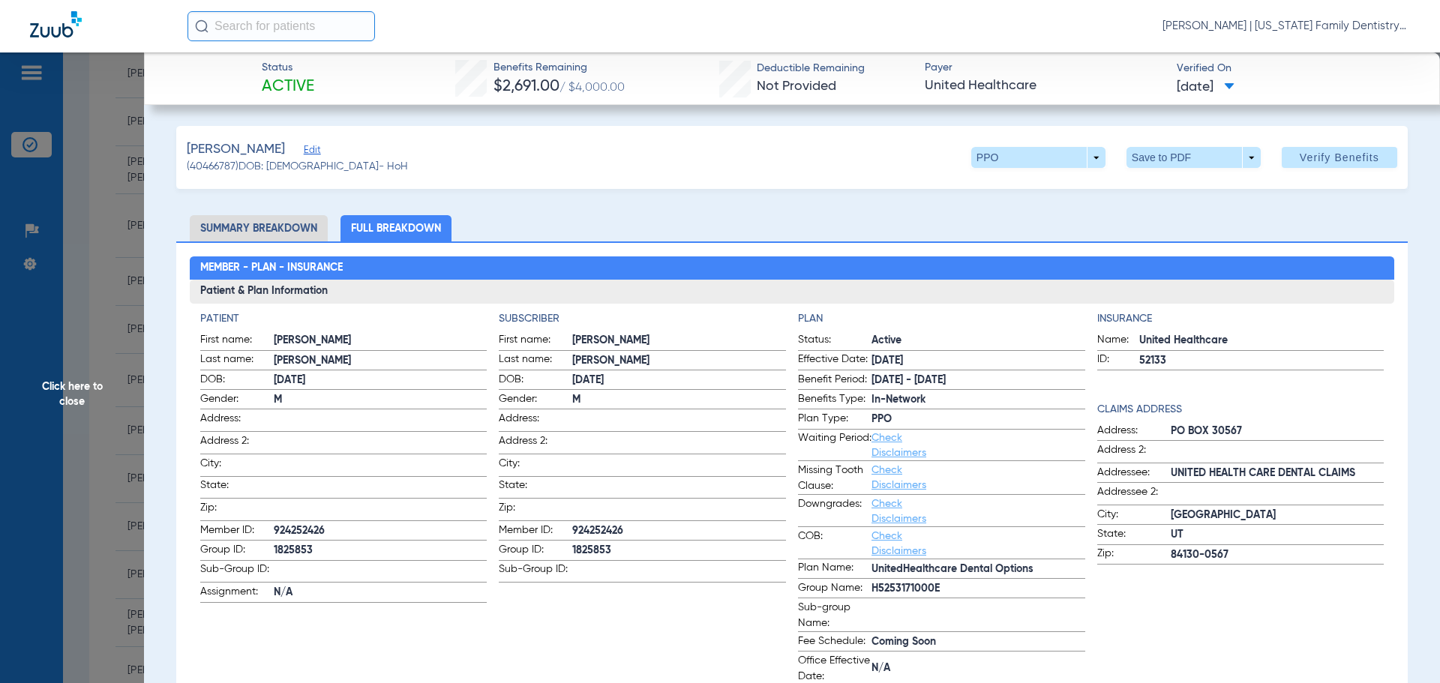
click at [110, 216] on span "Click here to close" at bounding box center [72, 393] width 144 height 683
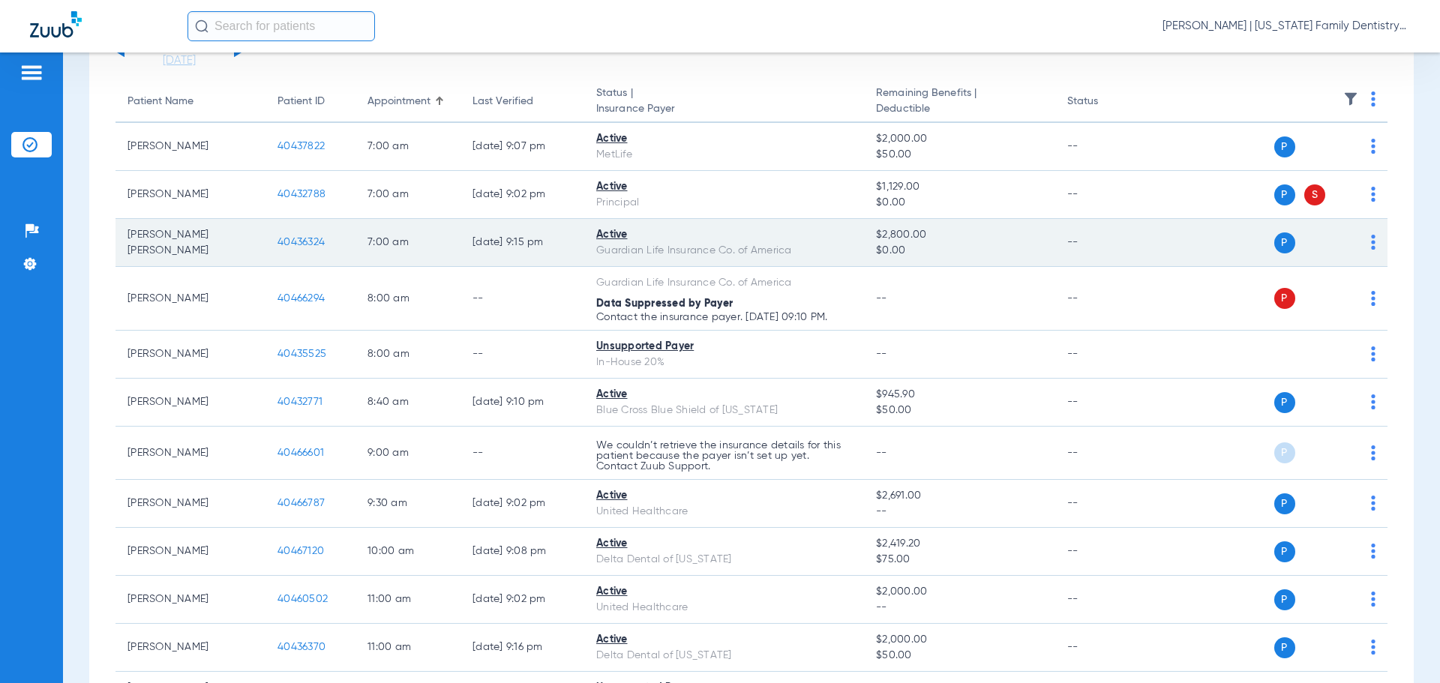
scroll to position [0, 0]
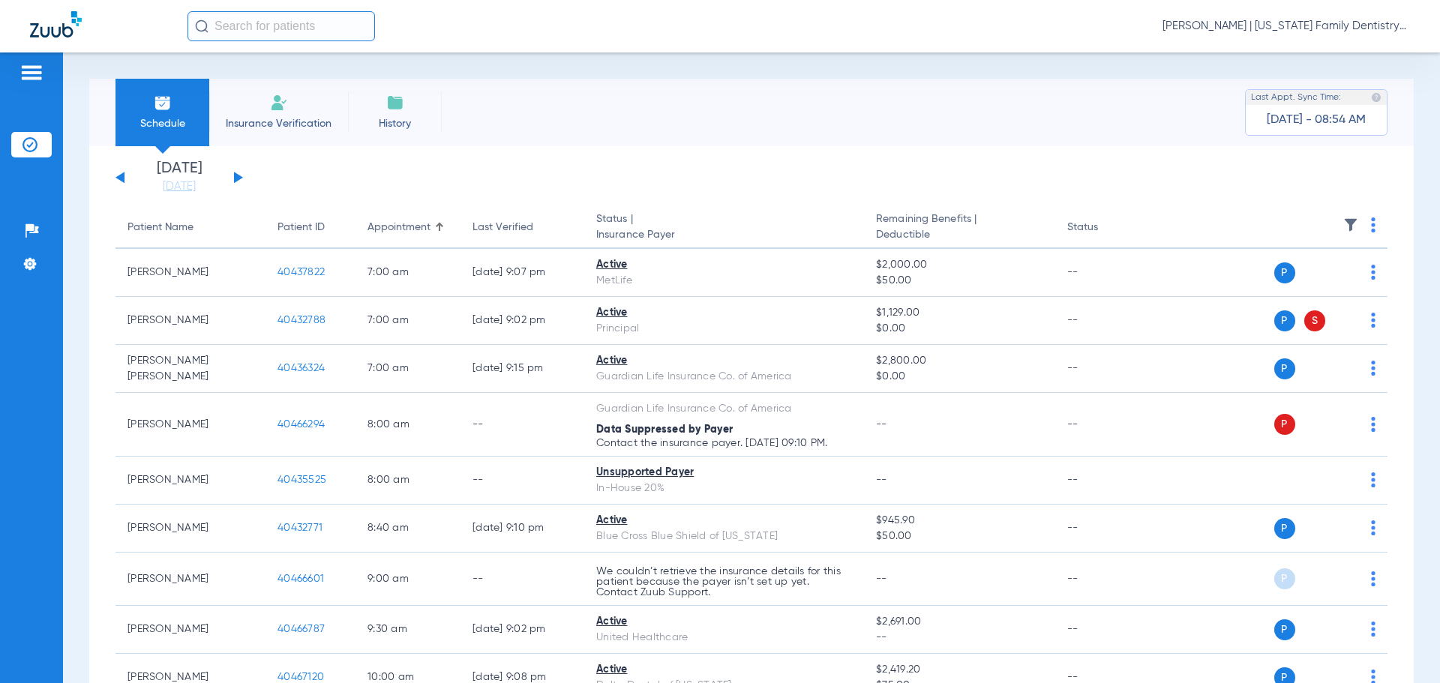
click at [232, 180] on div "[DATE] [DATE] [DATE] [DATE] [DATE] [DATE] [DATE] [DATE] [DATE] [DATE] [DATE] [D…" at bounding box center [178, 177] width 127 height 33
click at [231, 178] on div "[DATE] [DATE] [DATE] [DATE] [DATE] [DATE] [DATE] [DATE] [DATE] [DATE] [DATE] [D…" at bounding box center [178, 177] width 127 height 33
click at [239, 178] on button at bounding box center [238, 177] width 9 height 11
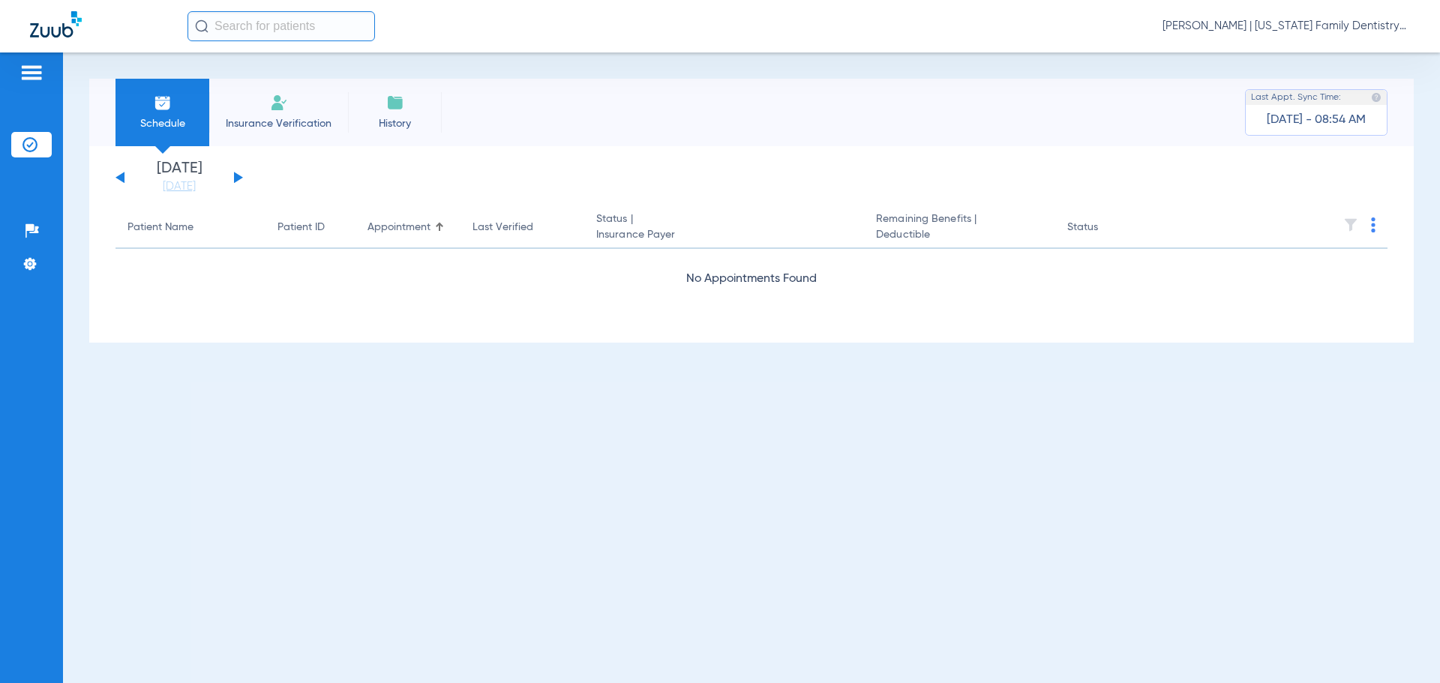
click at [118, 175] on div "[DATE] [DATE] [DATE] [DATE] [DATE] [DATE] [DATE] [DATE] [DATE] [DATE] [DATE] [D…" at bounding box center [178, 177] width 127 height 33
click at [117, 181] on div "[DATE] [DATE] [DATE] [DATE] [DATE] [DATE] [DATE] [DATE] [DATE] [DATE] [DATE] [D…" at bounding box center [178, 177] width 127 height 33
click at [121, 177] on button at bounding box center [119, 177] width 9 height 11
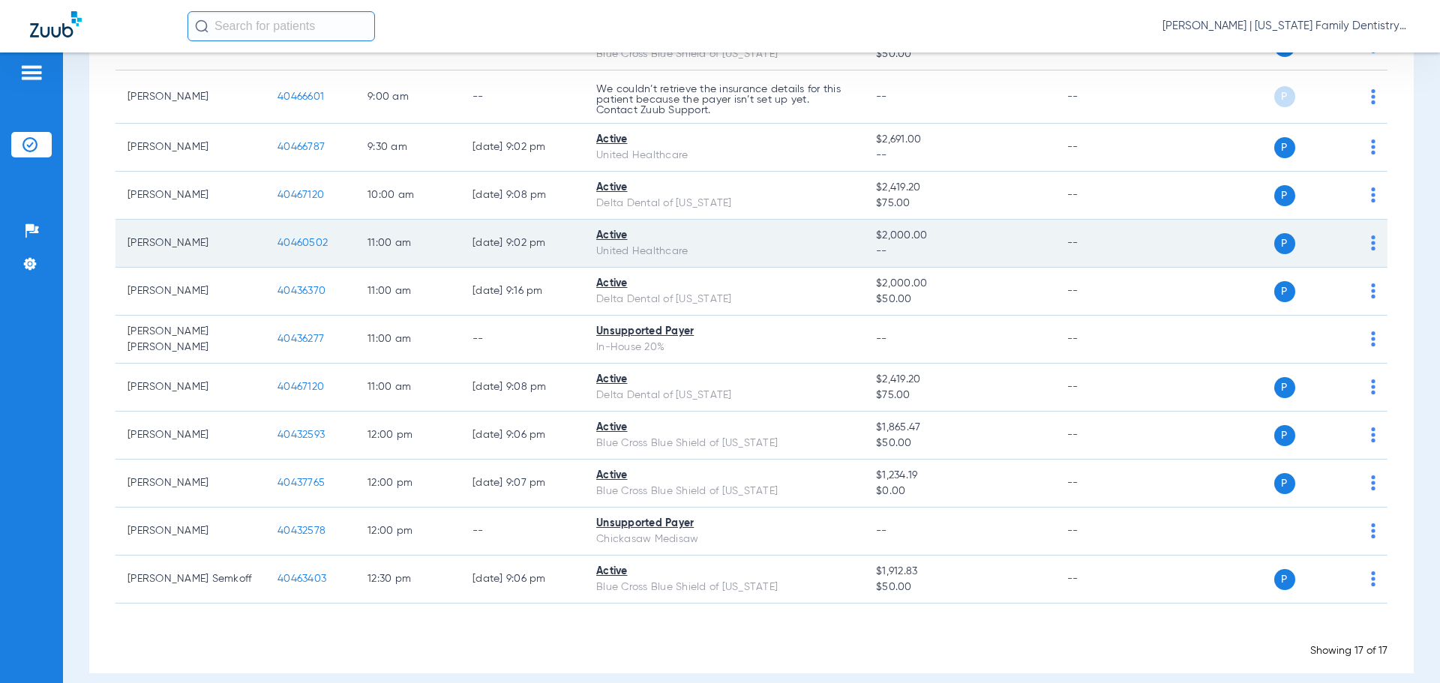
scroll to position [499, 0]
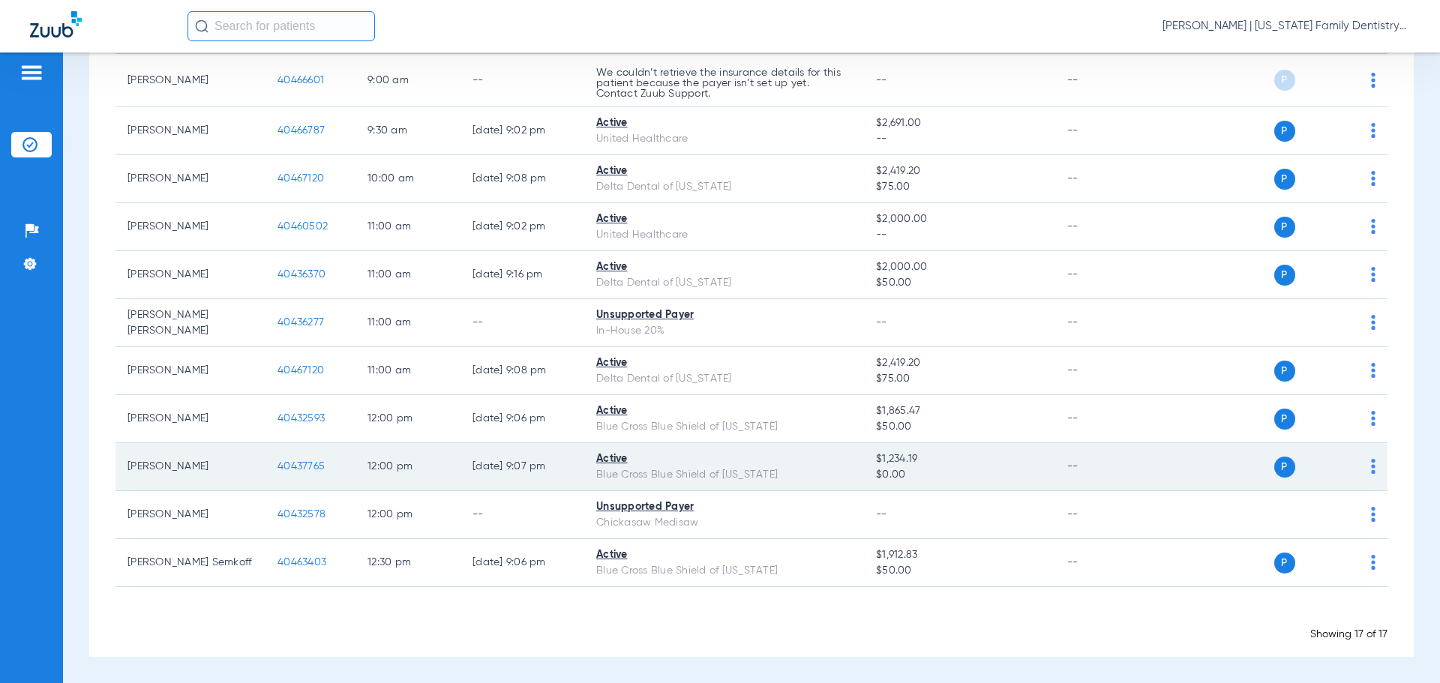
click at [303, 469] on span "40437765" at bounding box center [300, 466] width 47 height 10
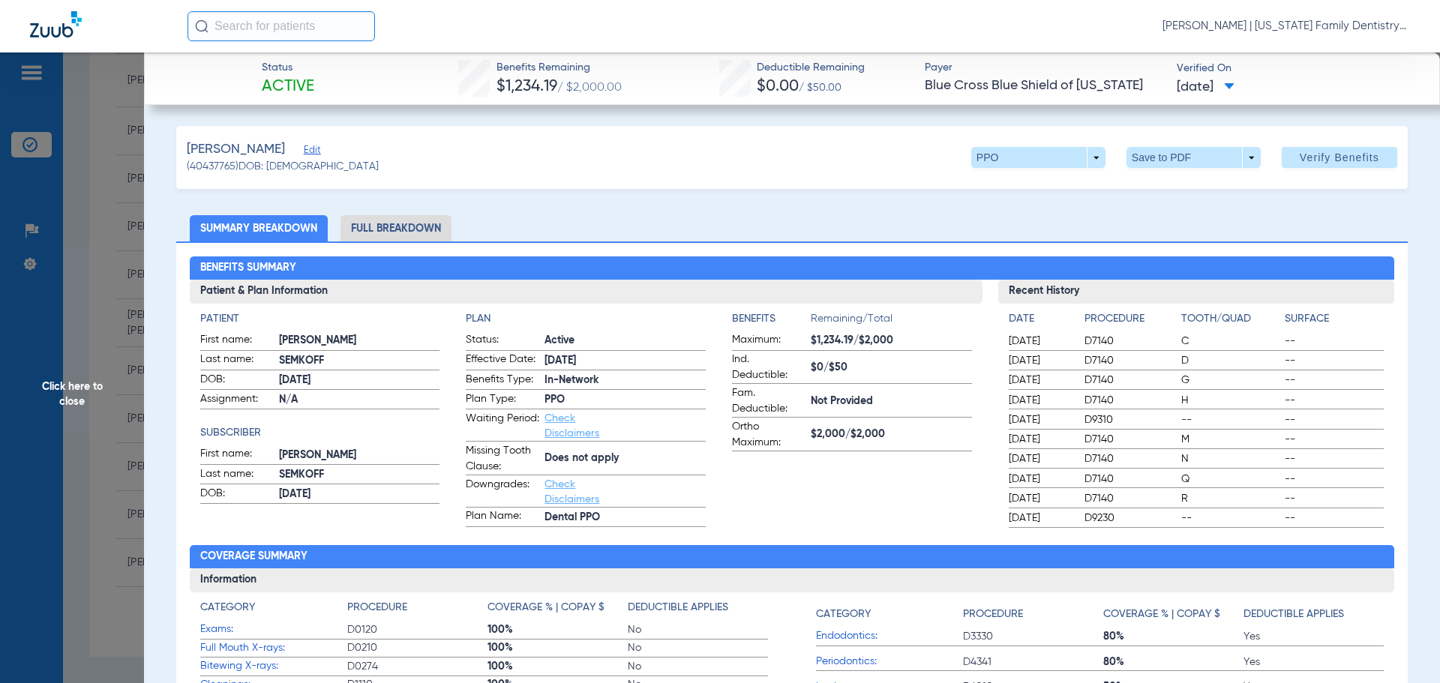
click at [401, 229] on li "Full Breakdown" at bounding box center [395, 228] width 111 height 26
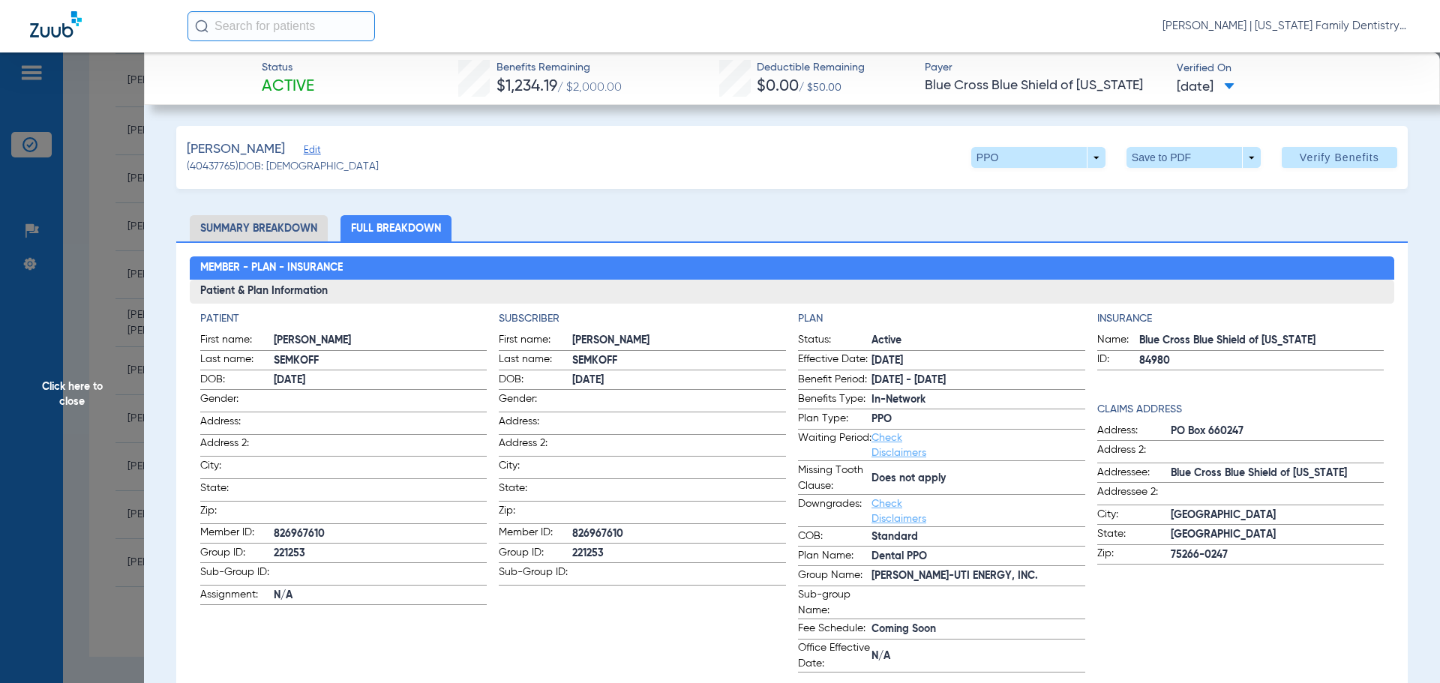
click at [312, 227] on li "Summary Breakdown" at bounding box center [259, 228] width 138 height 26
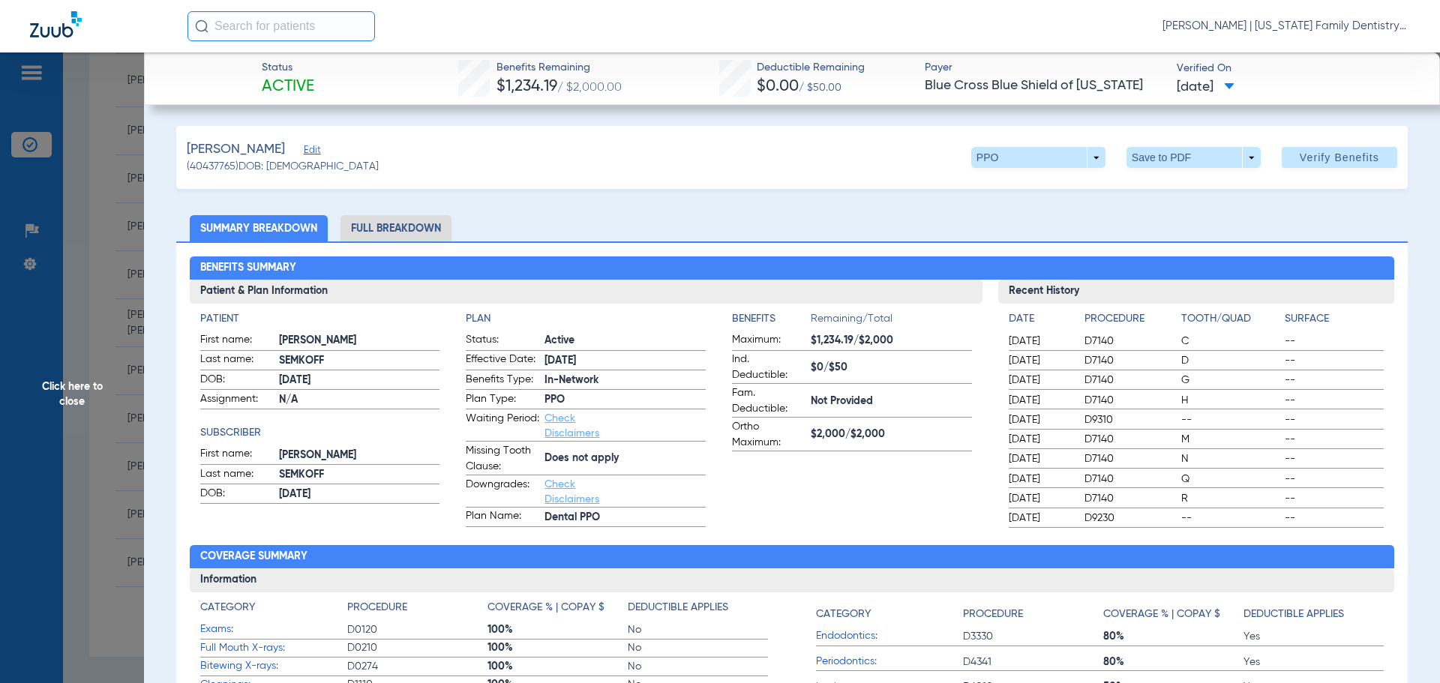
click at [123, 288] on span "Click here to close" at bounding box center [72, 393] width 144 height 683
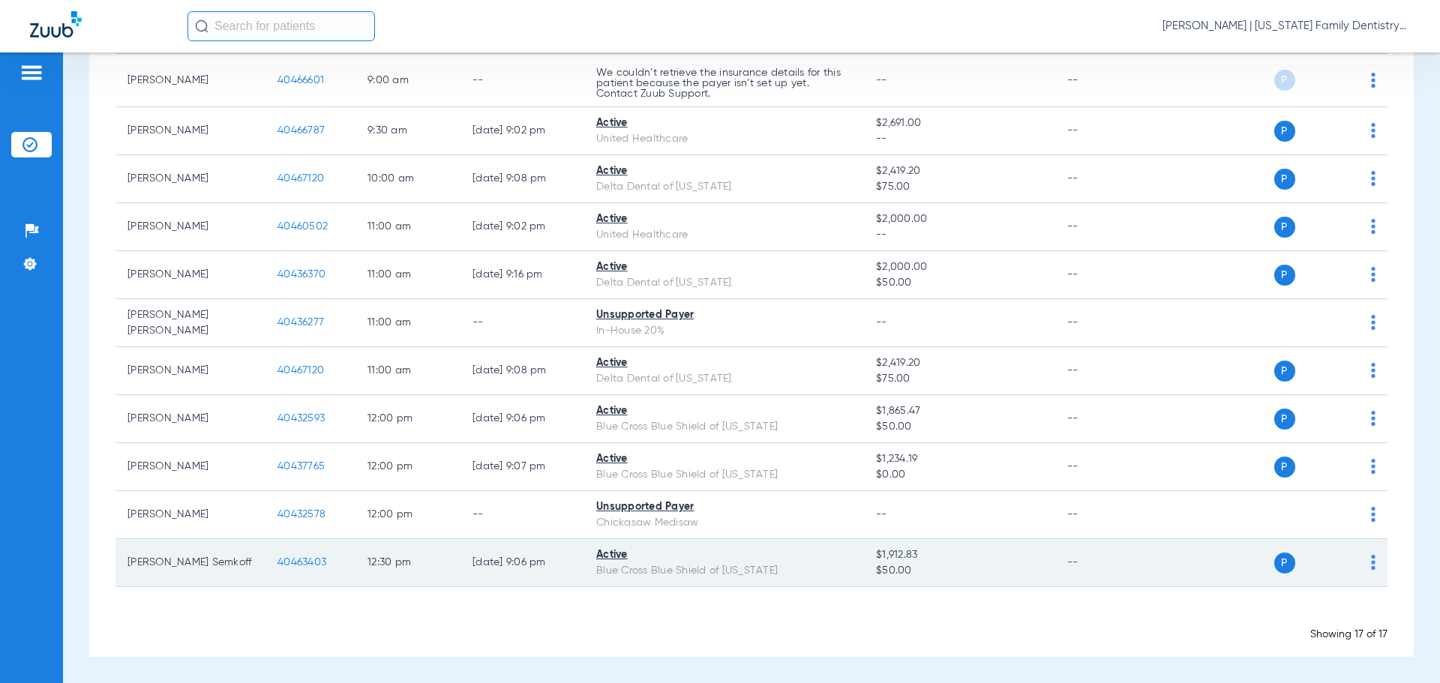
click at [290, 562] on span "40463403" at bounding box center [301, 562] width 49 height 10
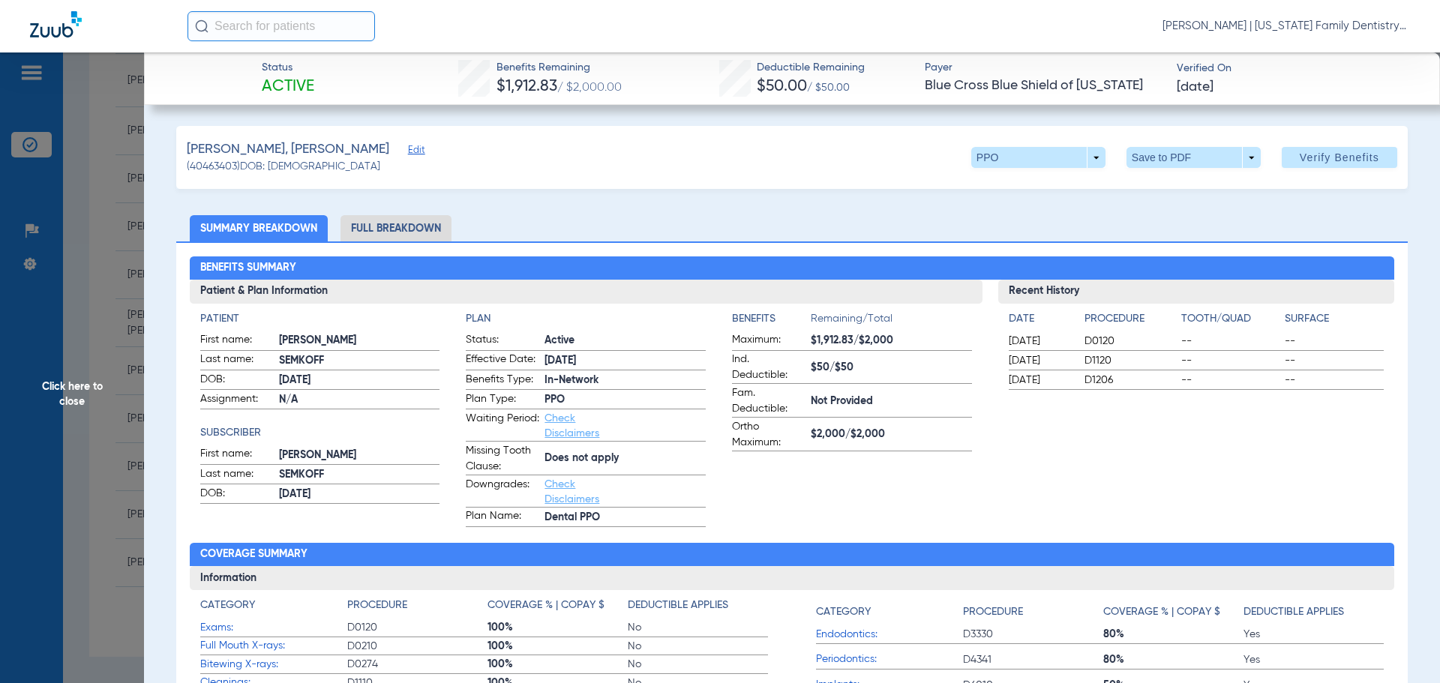
click at [428, 222] on li "Full Breakdown" at bounding box center [395, 228] width 111 height 26
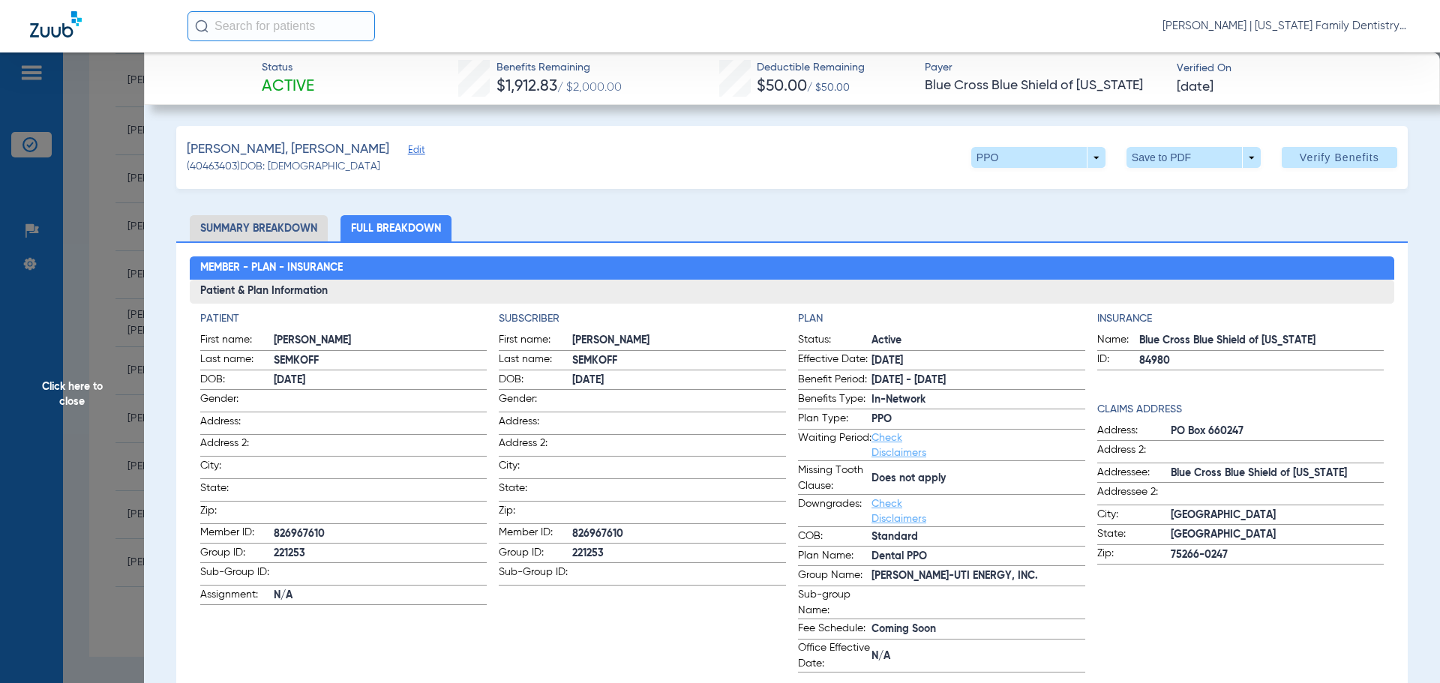
click at [271, 226] on li "Summary Breakdown" at bounding box center [259, 228] width 138 height 26
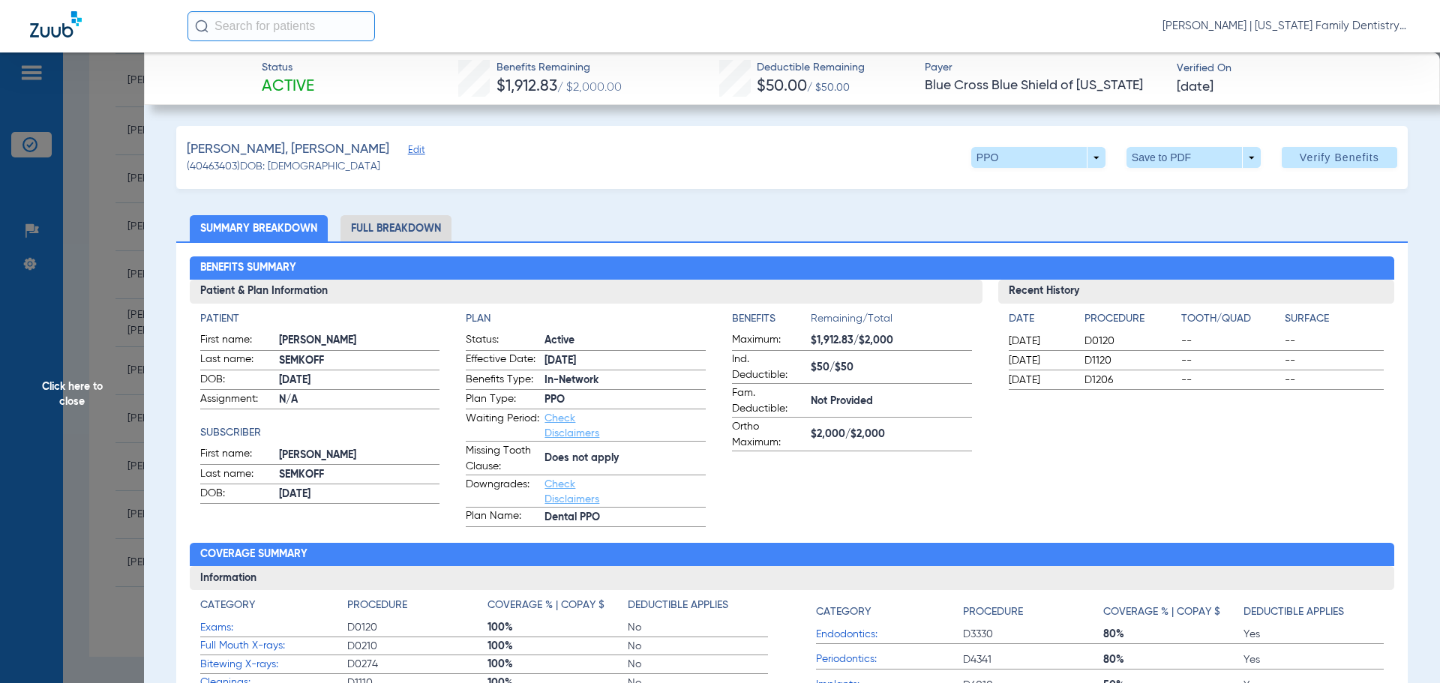
click at [107, 259] on span "Click here to close" at bounding box center [72, 393] width 144 height 683
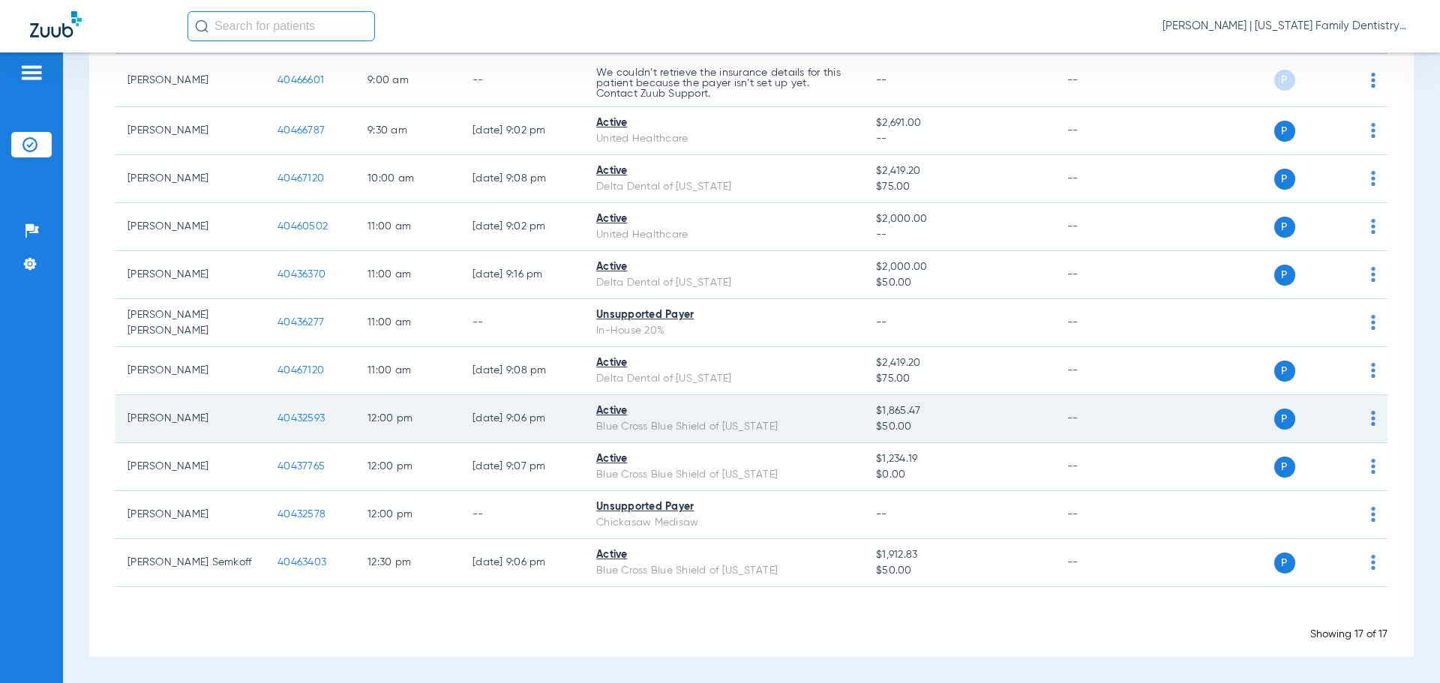
click at [299, 421] on span "40432593" at bounding box center [300, 418] width 47 height 10
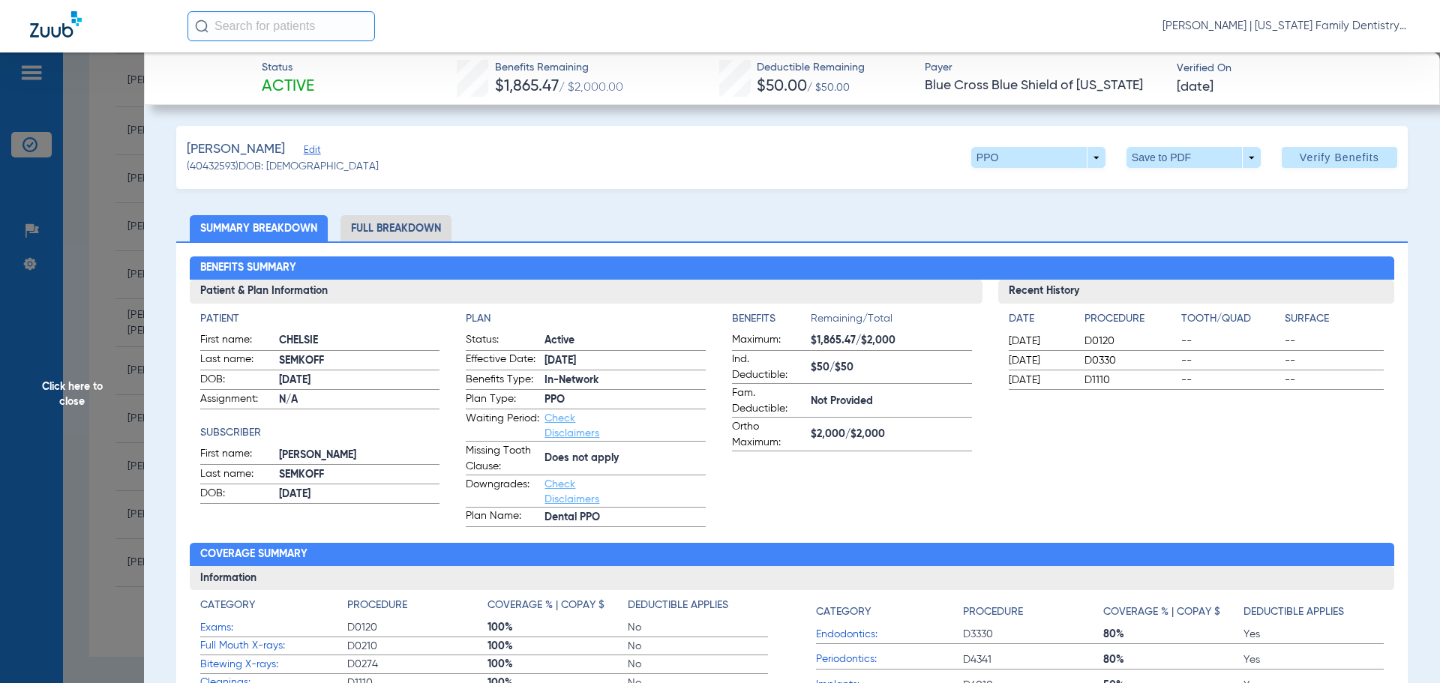
click at [389, 232] on li "Full Breakdown" at bounding box center [395, 228] width 111 height 26
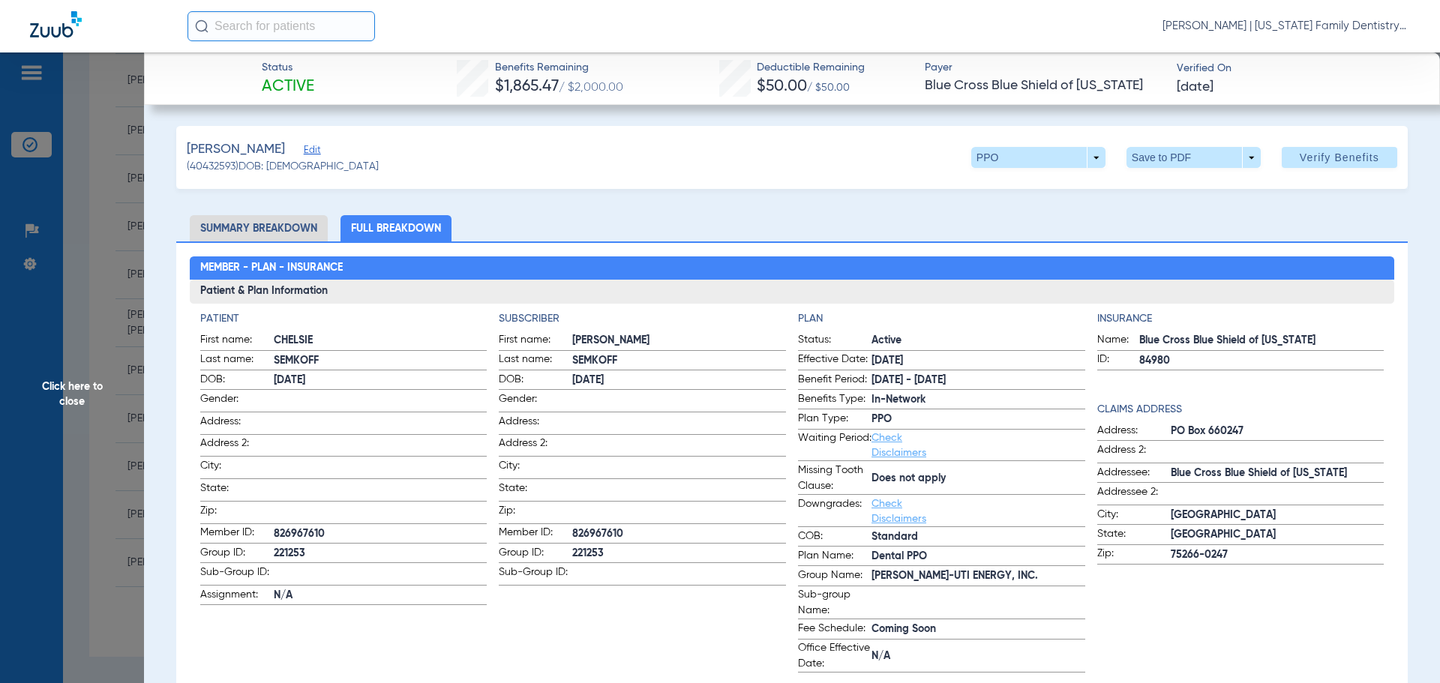
click at [134, 214] on span "Click here to close" at bounding box center [72, 393] width 144 height 683
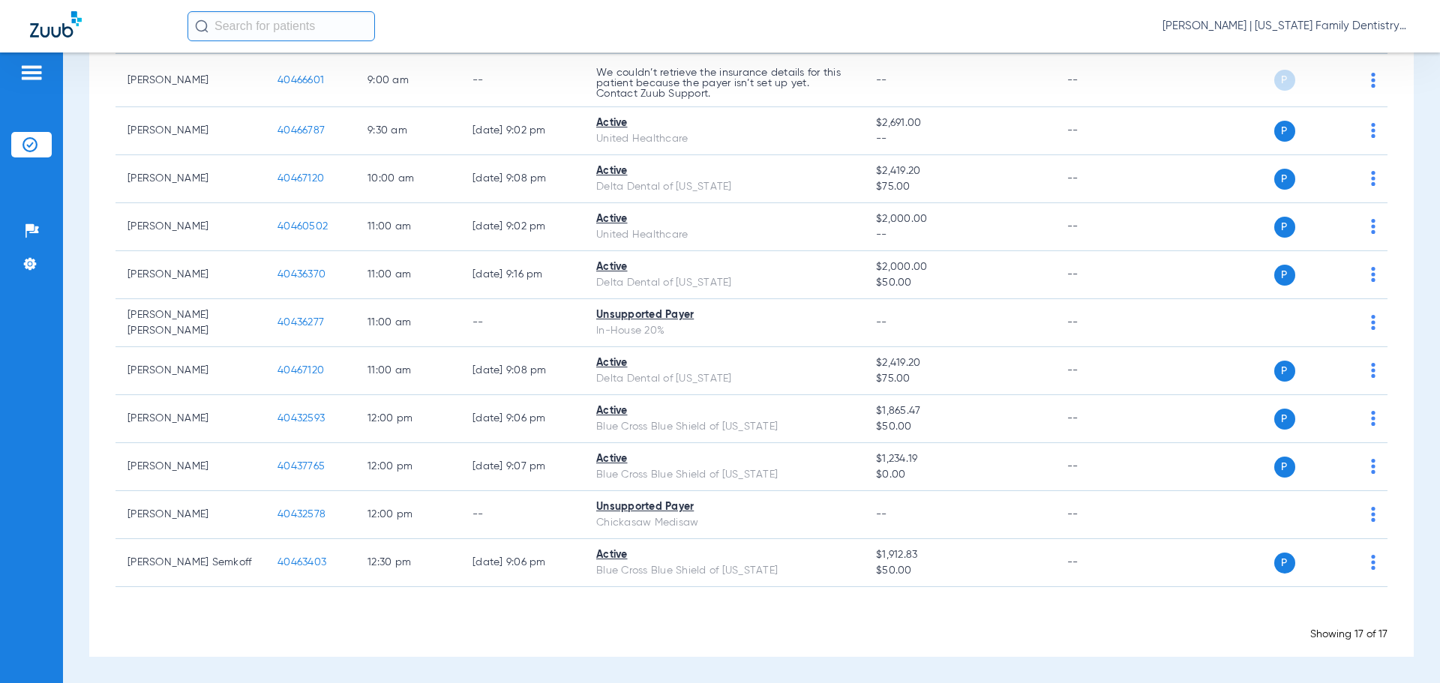
scroll to position [49, 0]
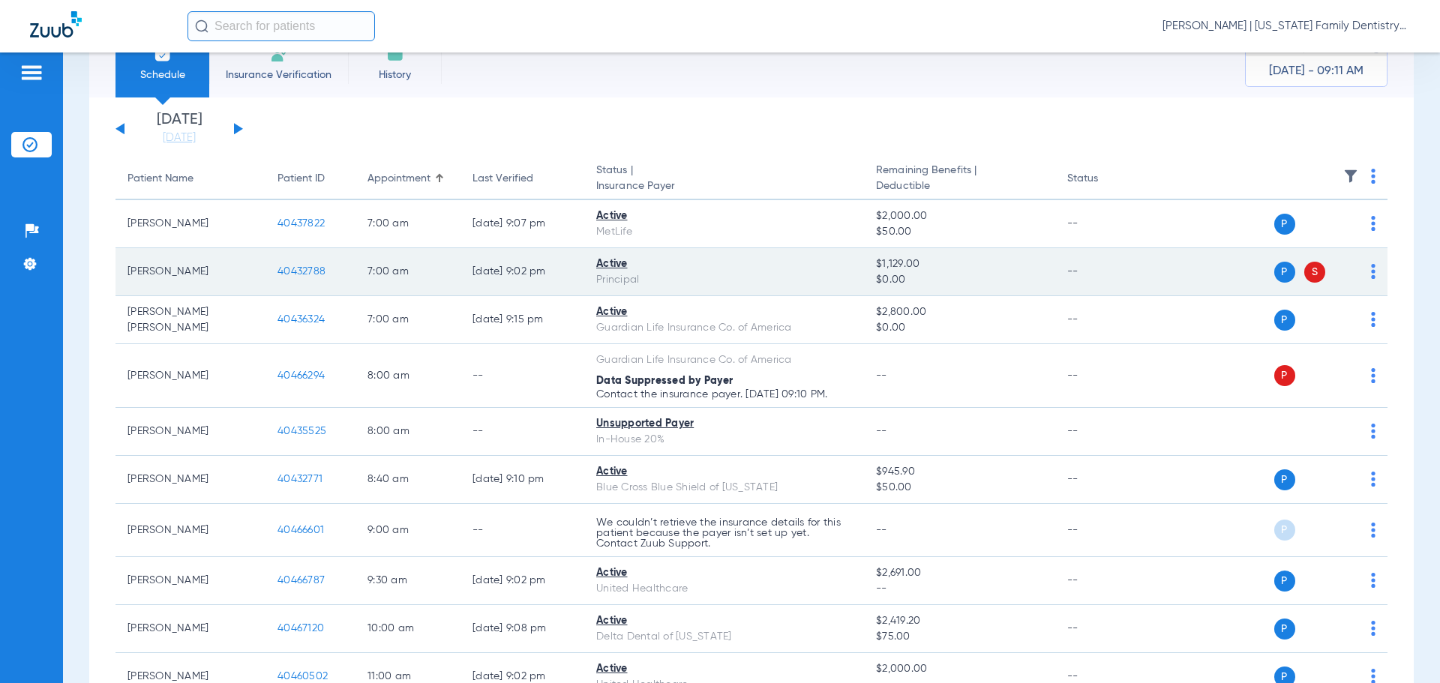
click at [294, 271] on span "40432788" at bounding box center [301, 271] width 48 height 10
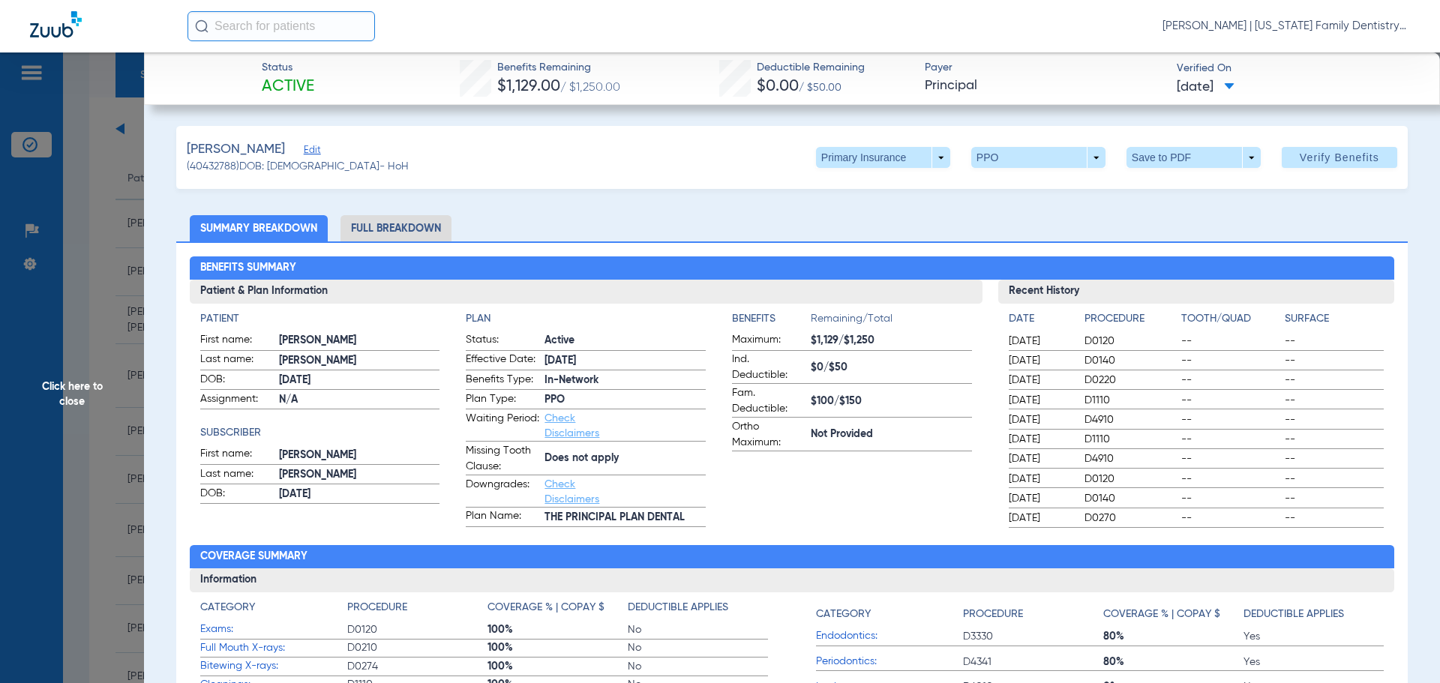
click at [418, 221] on li "Full Breakdown" at bounding box center [395, 228] width 111 height 26
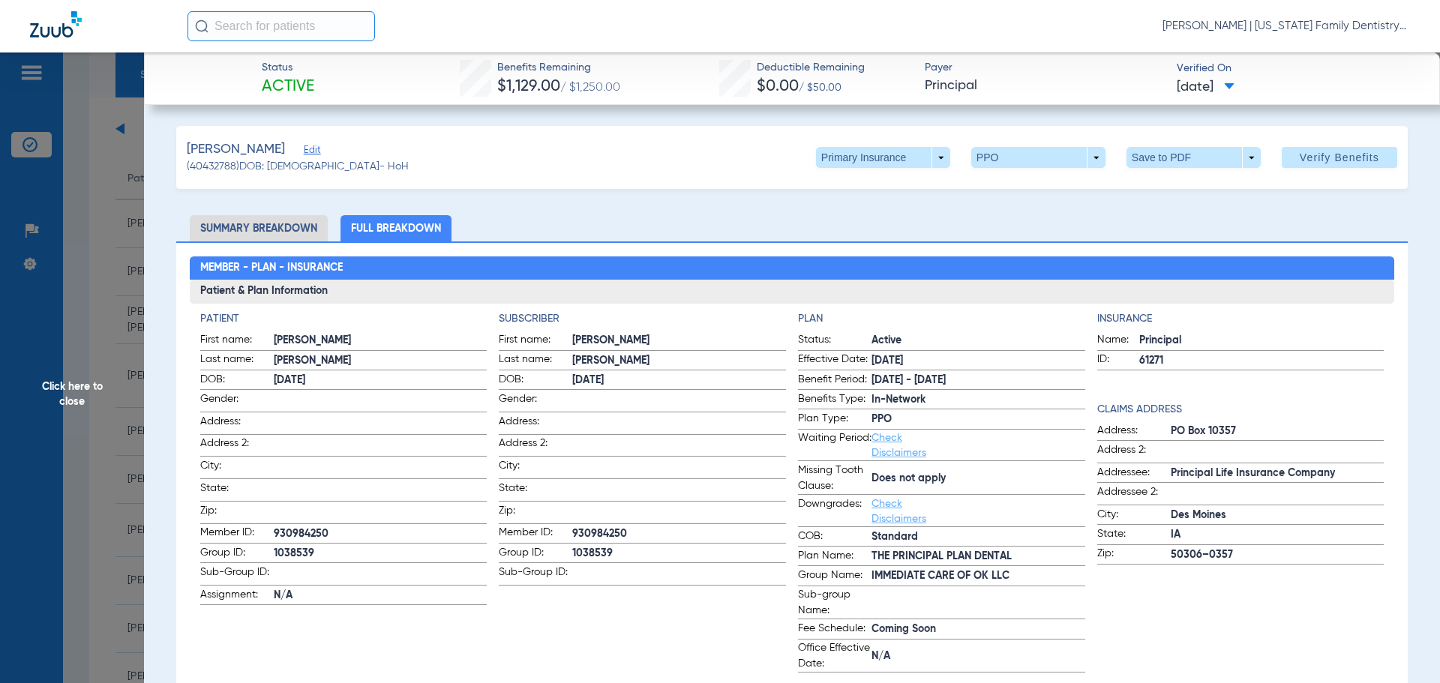
click at [249, 217] on li "Summary Breakdown" at bounding box center [259, 228] width 138 height 26
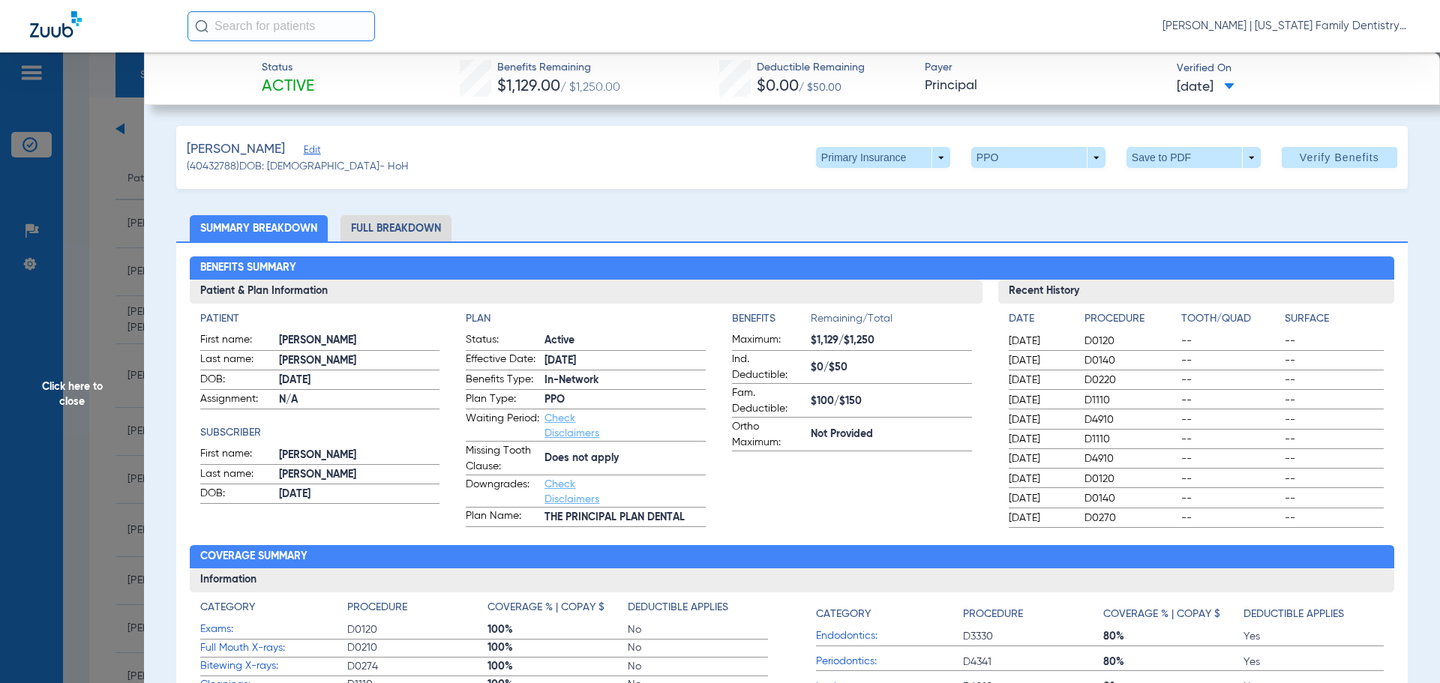
click at [438, 227] on li "Full Breakdown" at bounding box center [395, 228] width 111 height 26
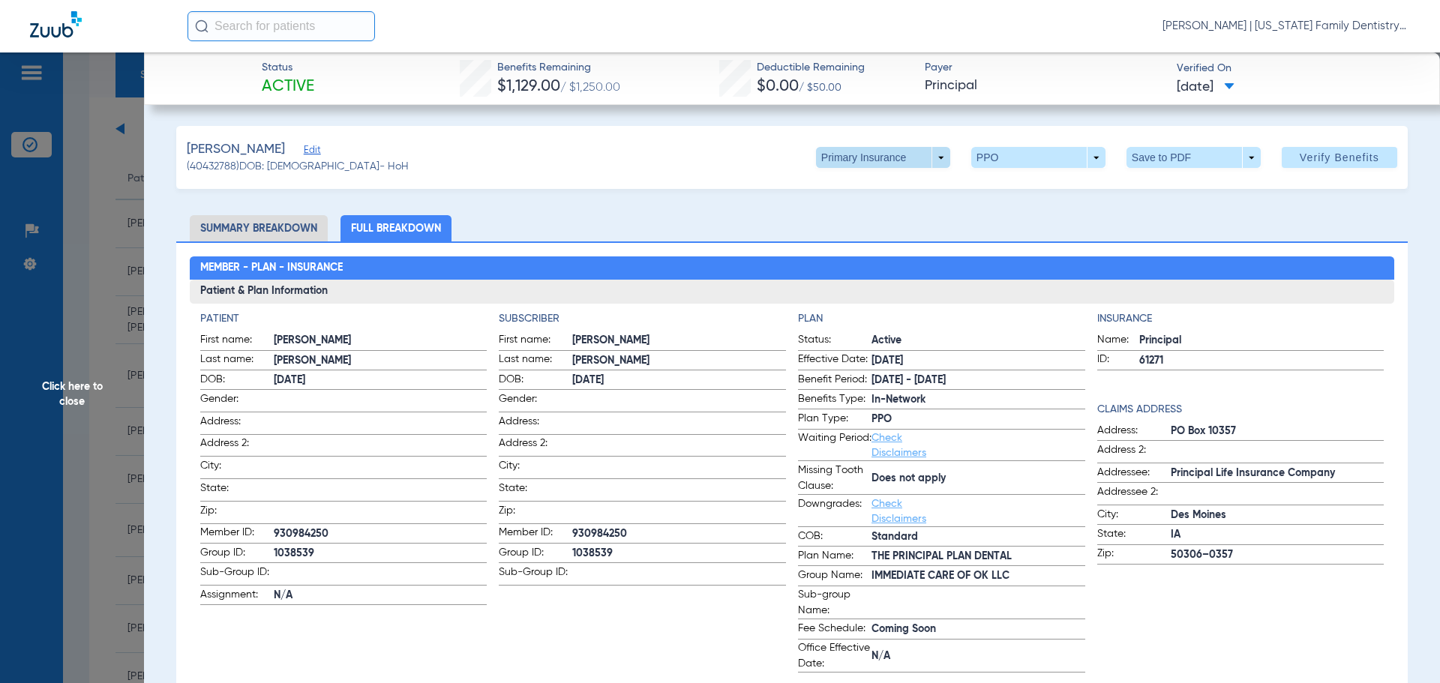
click at [926, 156] on span at bounding box center [883, 157] width 134 height 21
click at [850, 219] on span "Secondary Insurance" at bounding box center [866, 217] width 99 height 10
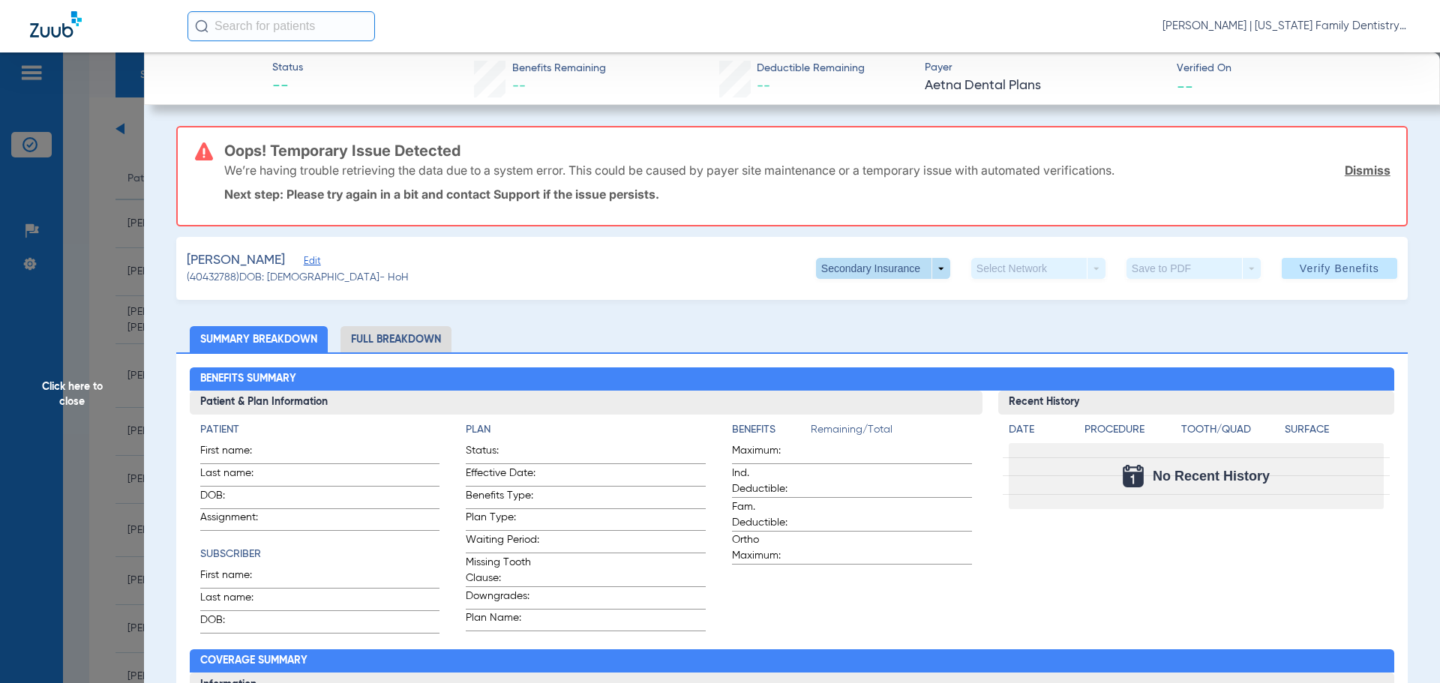
click at [919, 271] on span at bounding box center [883, 268] width 134 height 21
click at [859, 305] on button "Primary Insurance" at bounding box center [866, 298] width 123 height 30
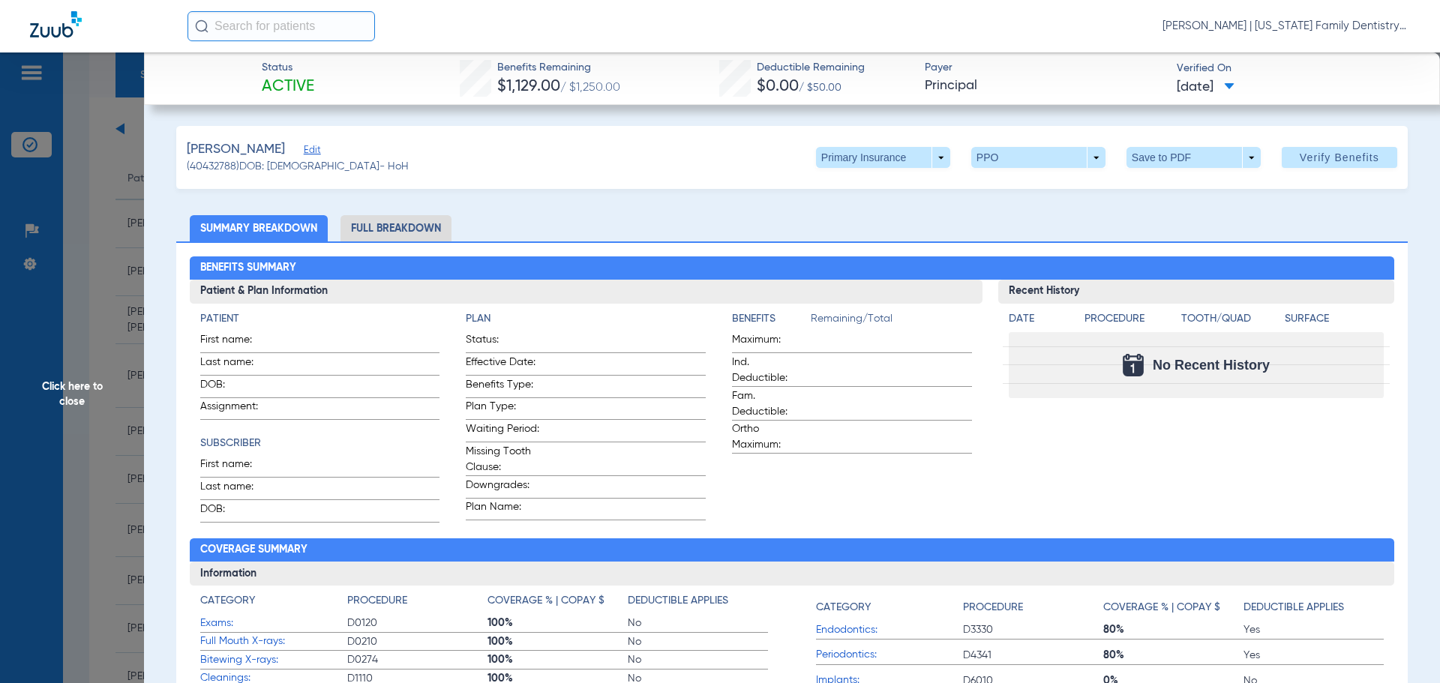
click at [94, 232] on span "Click here to close" at bounding box center [72, 393] width 144 height 683
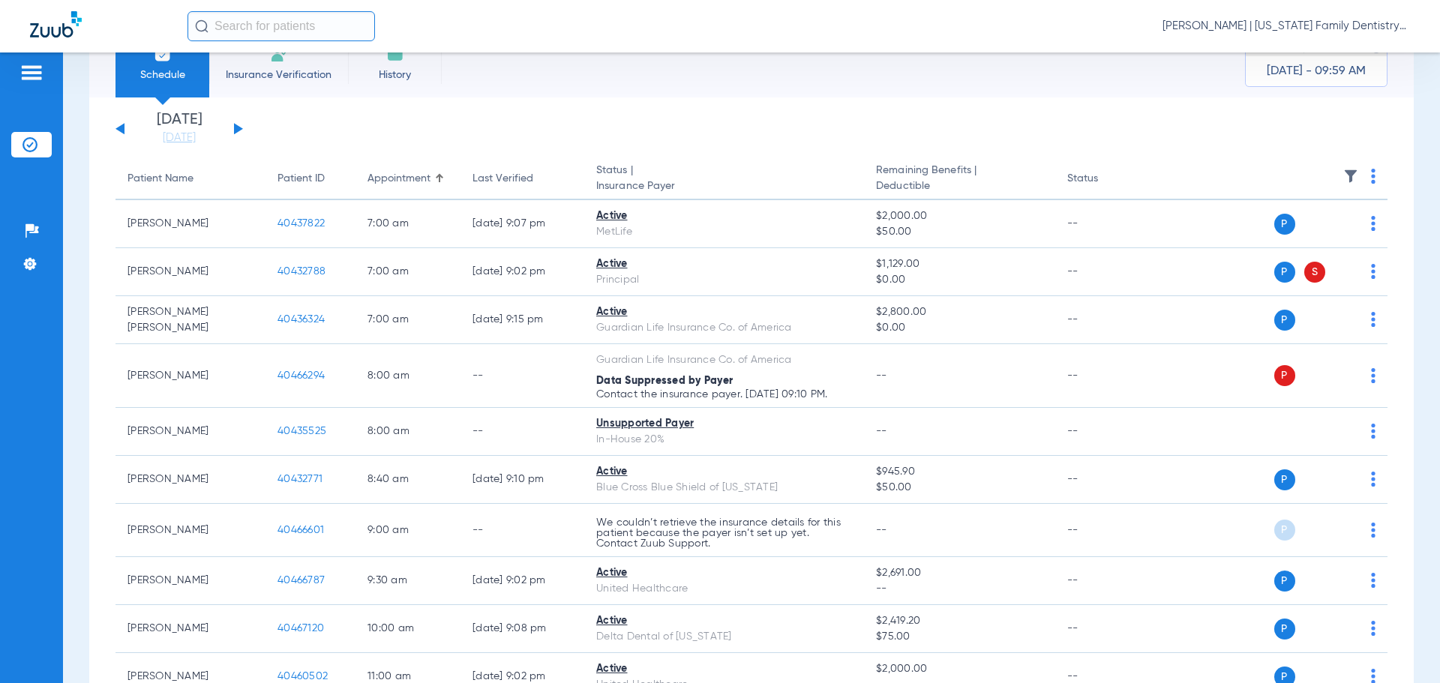
click at [115, 126] on div "[DATE] [DATE] [DATE] [DATE] [DATE] [DATE] [DATE] [DATE] [DATE] [DATE] [DATE] [D…" at bounding box center [178, 128] width 127 height 33
click at [120, 126] on button at bounding box center [119, 128] width 9 height 11
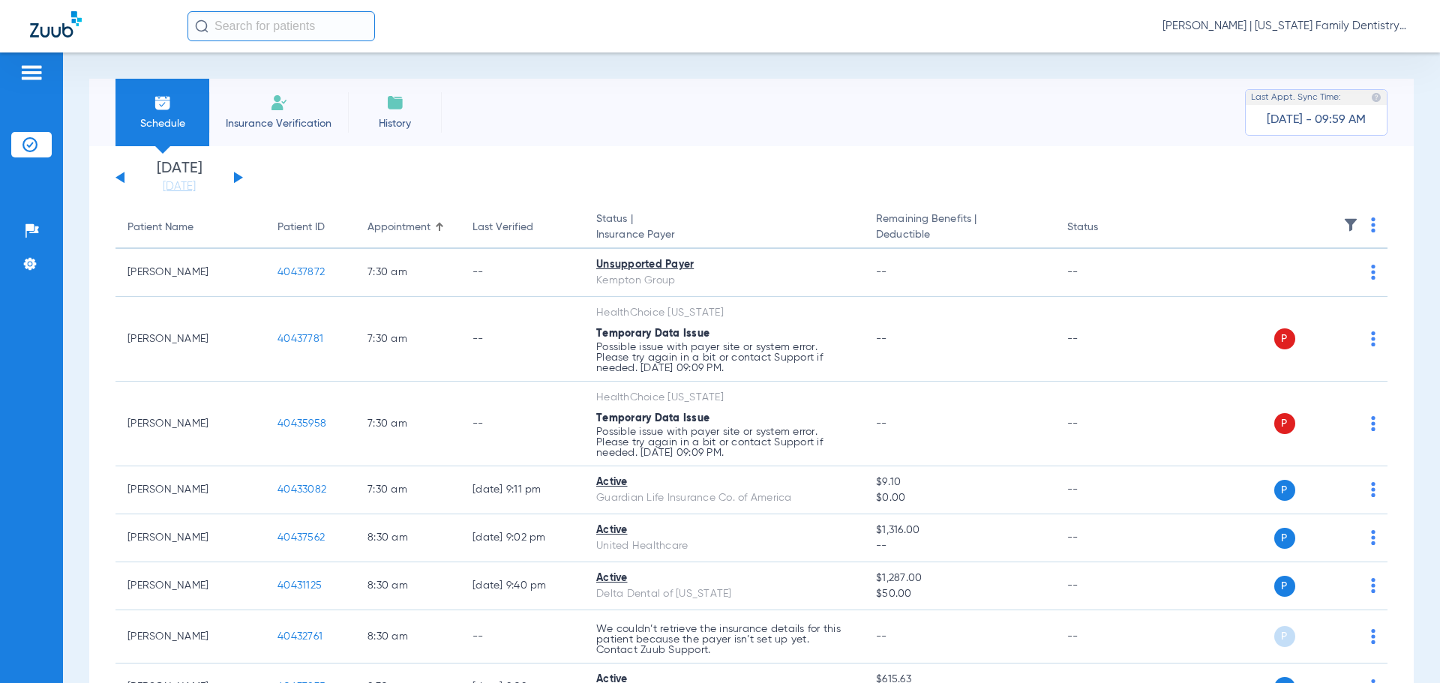
click at [229, 185] on div "[DATE] [DATE] [DATE] [DATE] [DATE] [DATE] [DATE] [DATE] [DATE] [DATE] [DATE] [D…" at bounding box center [178, 177] width 127 height 33
click at [238, 181] on div "[DATE] [DATE] [DATE] [DATE] [DATE] [DATE] [DATE] [DATE] [DATE] [DATE] [DATE] [D…" at bounding box center [178, 177] width 127 height 33
click at [238, 176] on button at bounding box center [238, 177] width 9 height 11
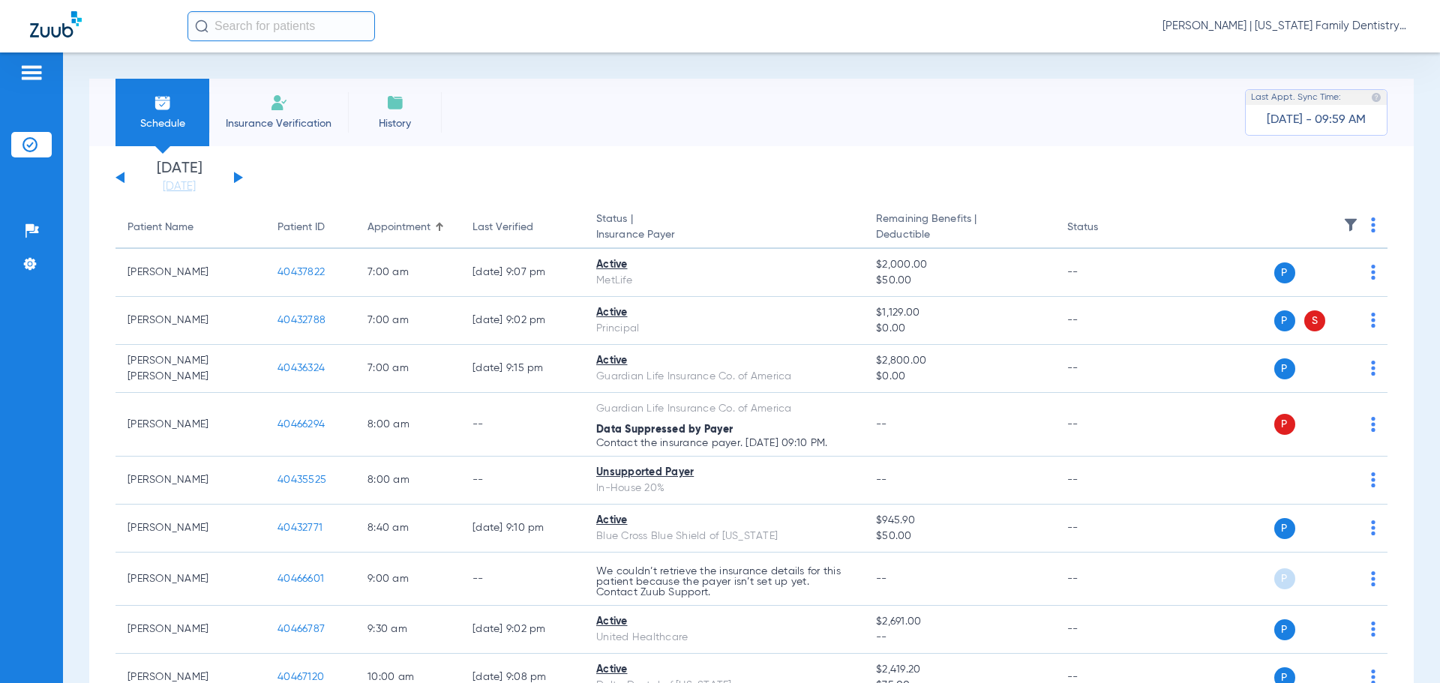
click at [121, 177] on button at bounding box center [119, 177] width 9 height 11
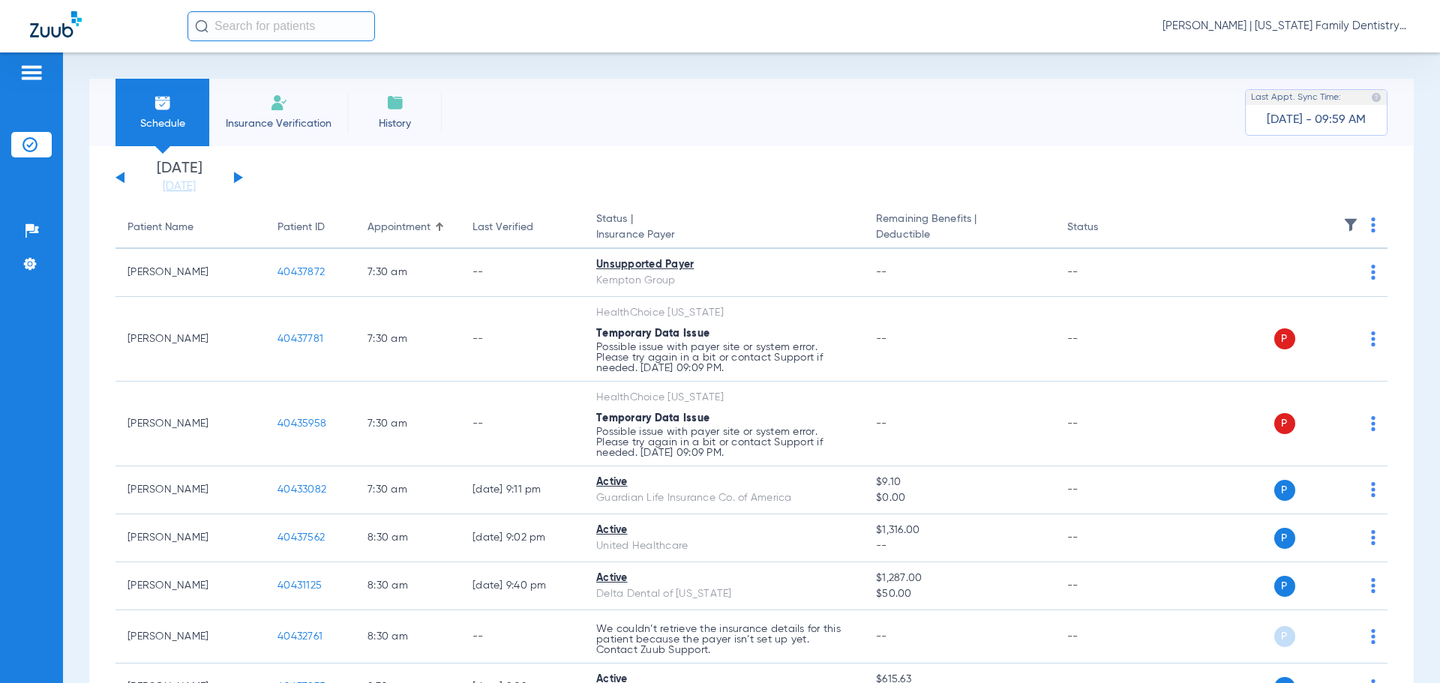
click at [238, 177] on button at bounding box center [238, 177] width 9 height 11
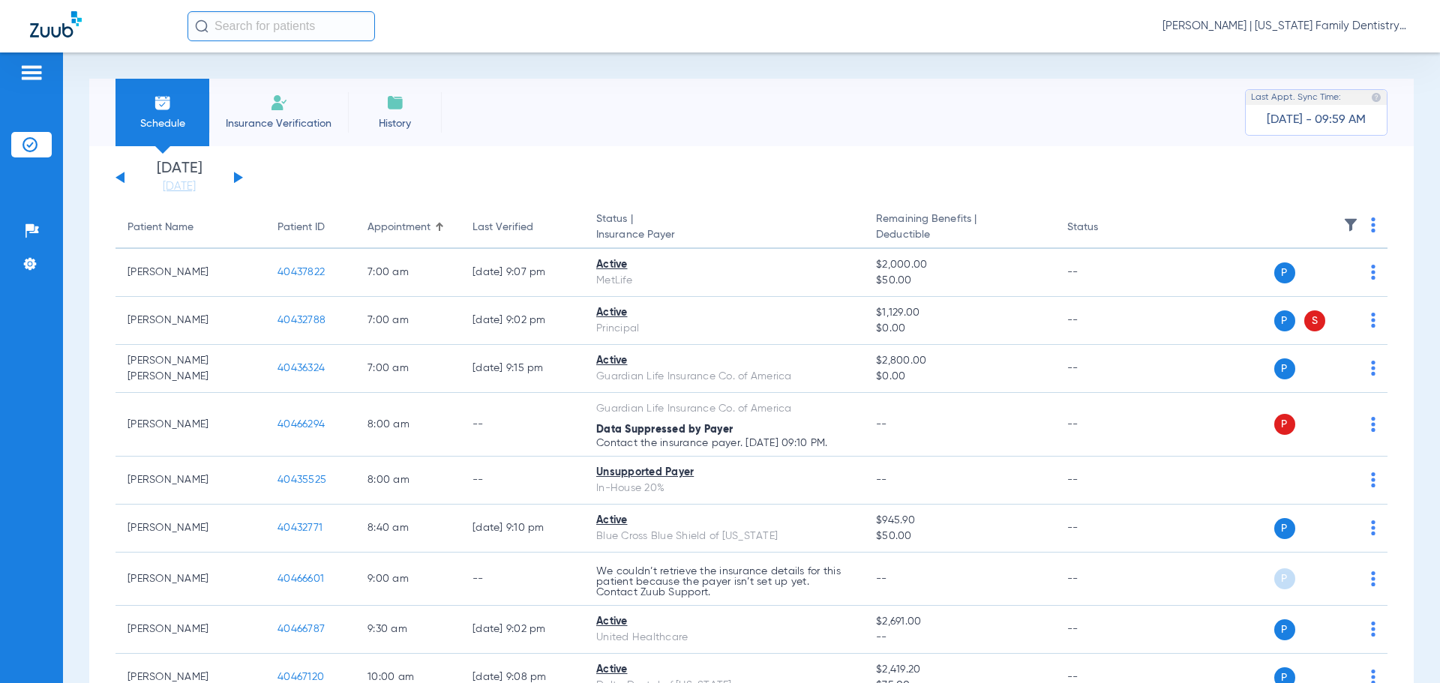
click at [118, 181] on div "[DATE] [DATE] [DATE] [DATE] [DATE] [DATE] [DATE] [DATE] [DATE] [DATE] [DATE] [D…" at bounding box center [178, 177] width 127 height 33
click at [118, 178] on button at bounding box center [119, 177] width 9 height 11
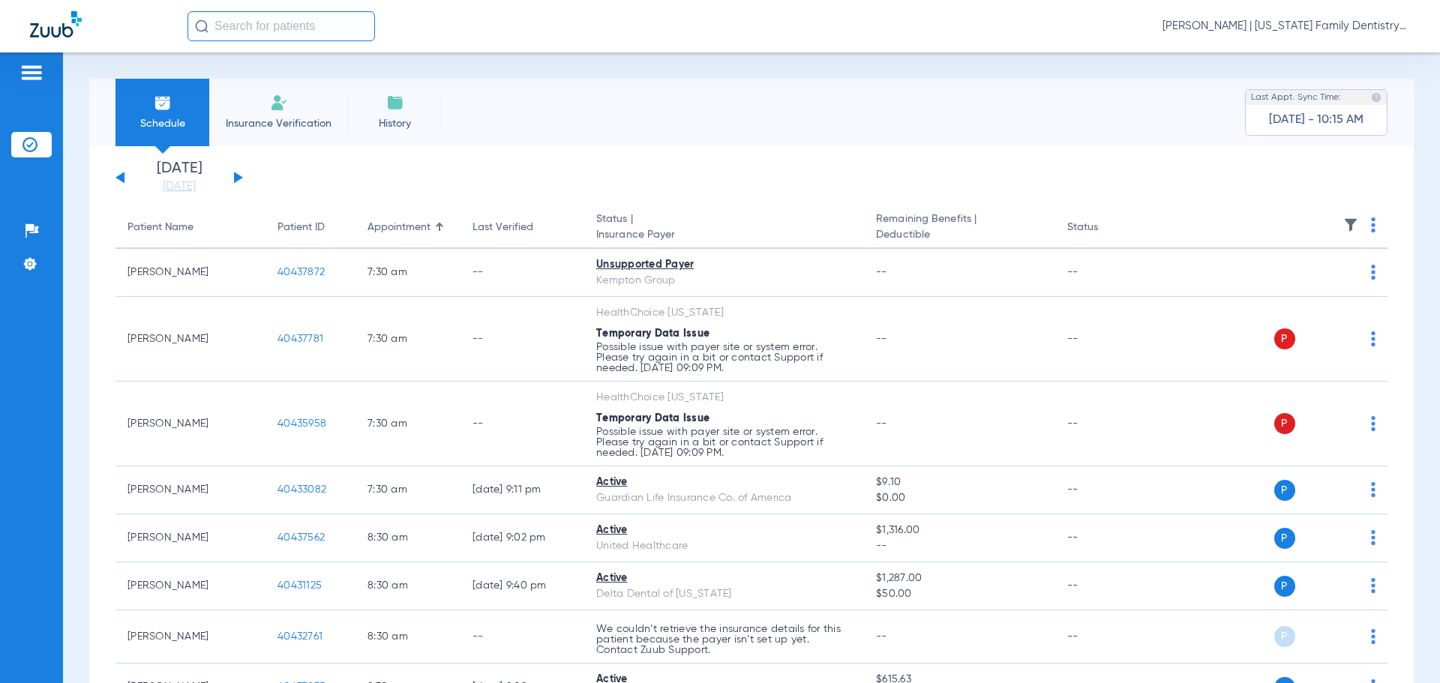
click at [119, 173] on div "[DATE] [DATE] [DATE] [DATE] [DATE] [DATE] [DATE] [DATE] [DATE] [DATE] [DATE] [D…" at bounding box center [178, 177] width 127 height 33
click at [124, 175] on div "[DATE] [DATE] [DATE] [DATE] [DATE] [DATE] [DATE] [DATE] [DATE] [DATE] [DATE] [D…" at bounding box center [178, 177] width 127 height 33
click at [121, 178] on button at bounding box center [119, 177] width 9 height 11
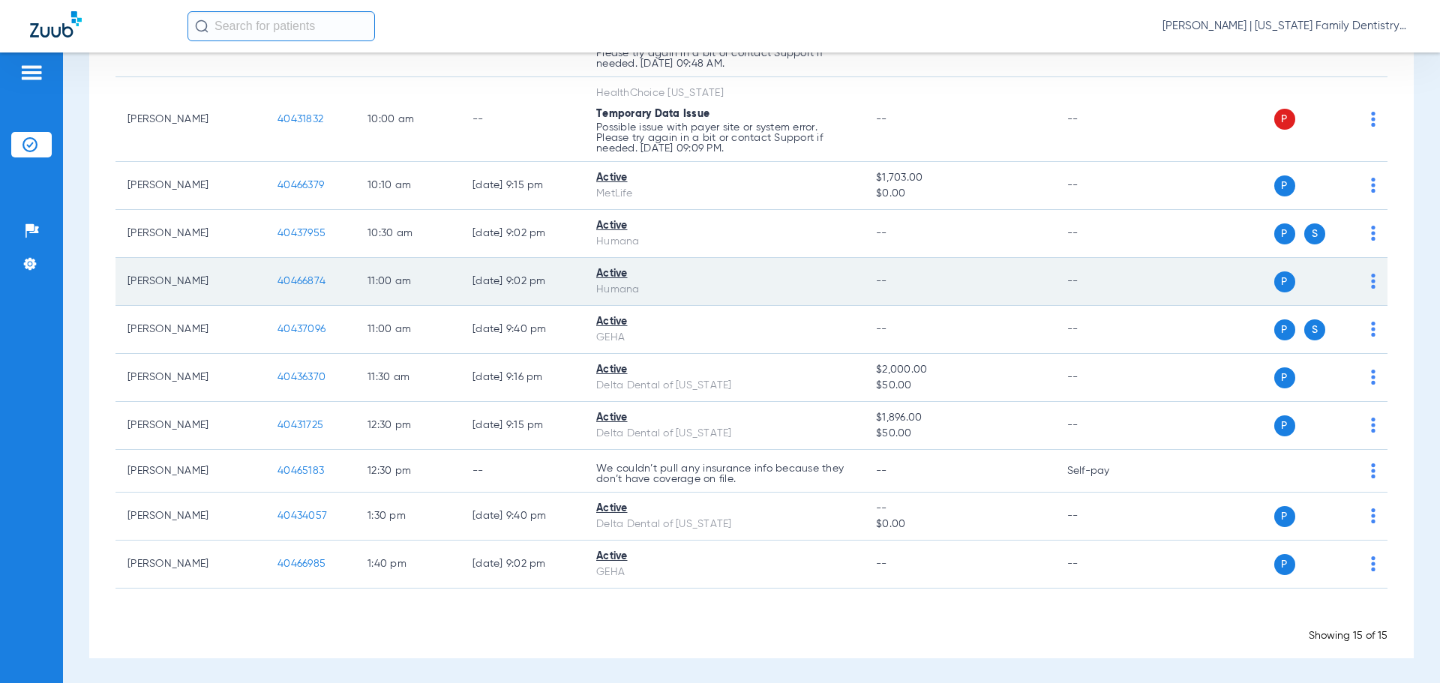
scroll to position [560, 0]
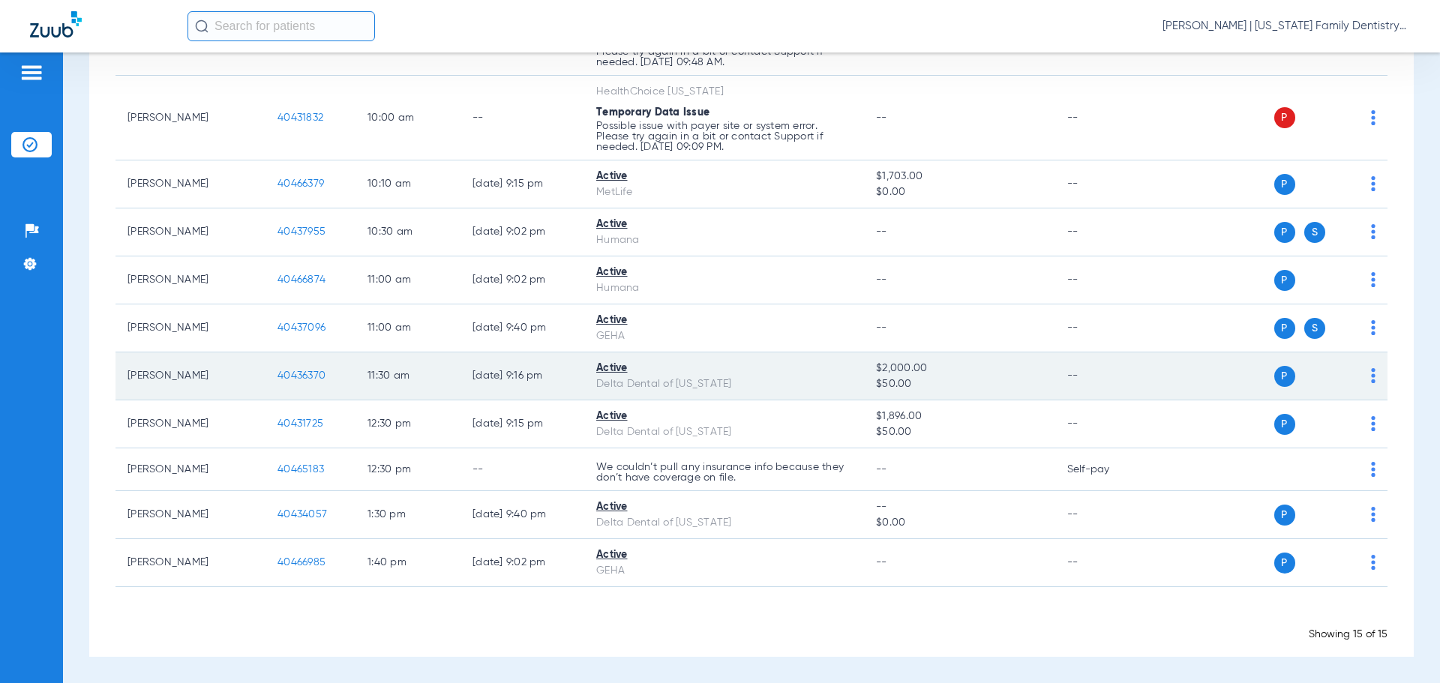
click at [299, 377] on span "40436370" at bounding box center [301, 375] width 48 height 10
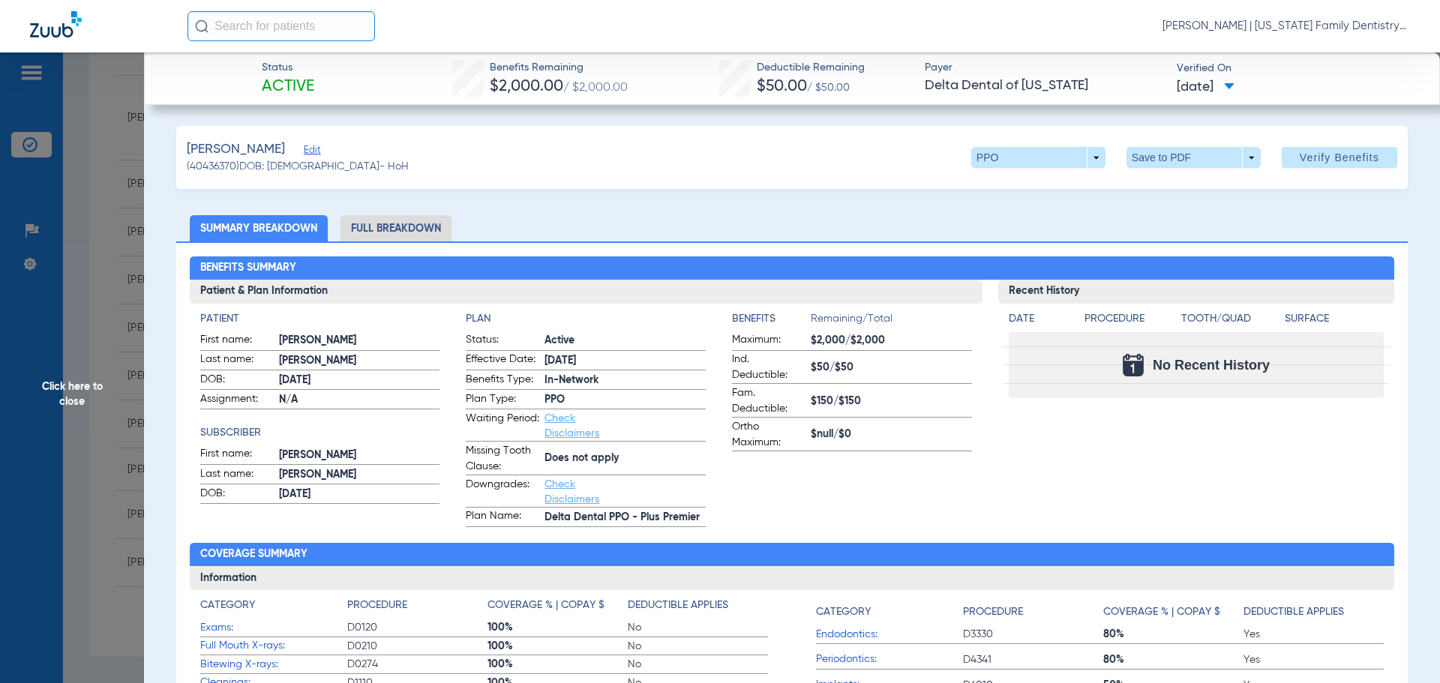
click at [400, 219] on li "Full Breakdown" at bounding box center [395, 228] width 111 height 26
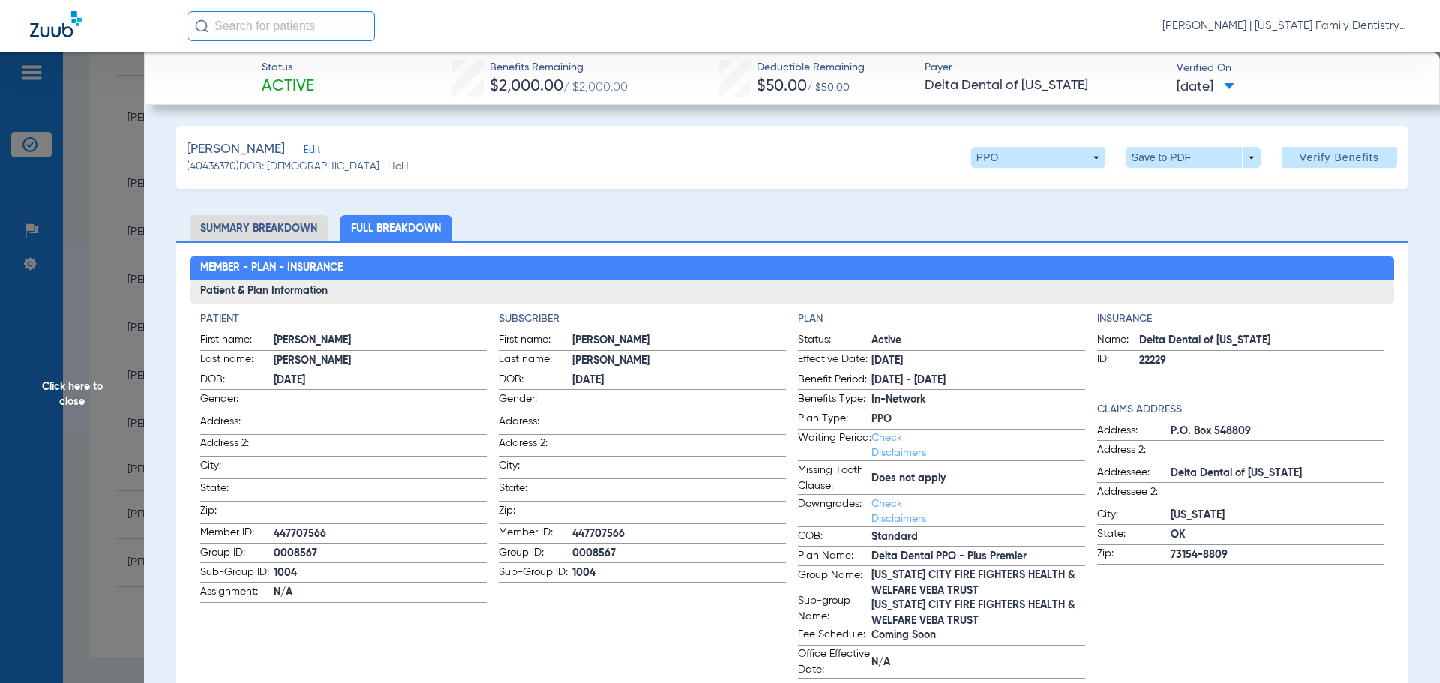
click at [118, 250] on span "Click here to close" at bounding box center [72, 393] width 144 height 683
